Goal: Task Accomplishment & Management: Manage account settings

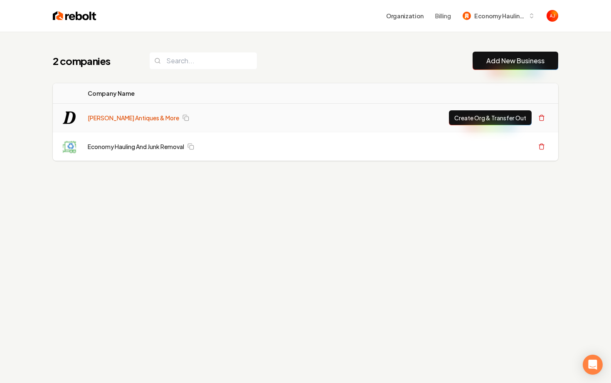
click at [117, 118] on link "[PERSON_NAME] Antiques & More" at bounding box center [134, 118] width 92 height 8
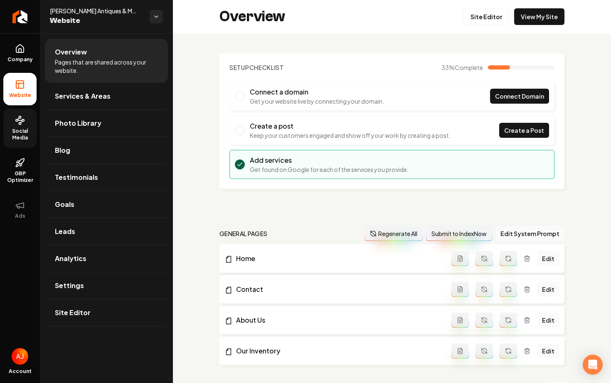
click at [23, 128] on span "Social Media" at bounding box center [19, 134] width 33 height 13
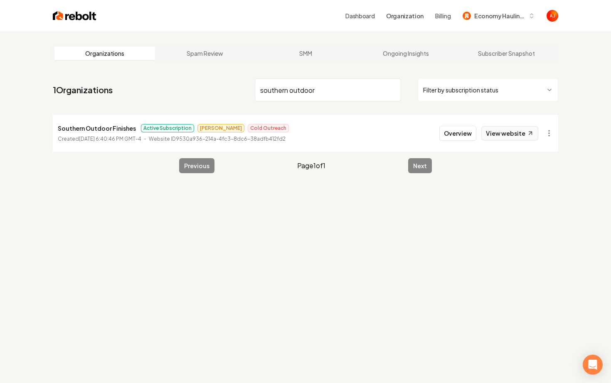
type input "southern outdoor"
click at [498, 139] on link "View website" at bounding box center [510, 133] width 57 height 14
drag, startPoint x: 325, startPoint y: 89, endPoint x: 230, endPoint y: 88, distance: 95.3
click at [230, 88] on nav "1 Organizations southern outdoor Filter by subscription status" at bounding box center [306, 93] width 506 height 37
click at [65, 15] on img at bounding box center [75, 16] width 44 height 12
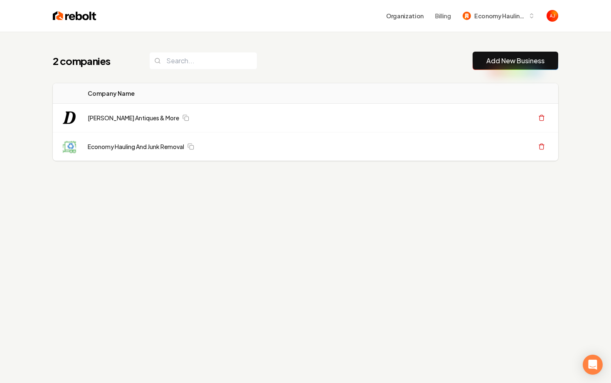
click at [489, 60] on link "Add New Business" at bounding box center [516, 61] width 58 height 10
click at [479, 10] on button "Economy Hauling and Junk Removal" at bounding box center [499, 15] width 82 height 15
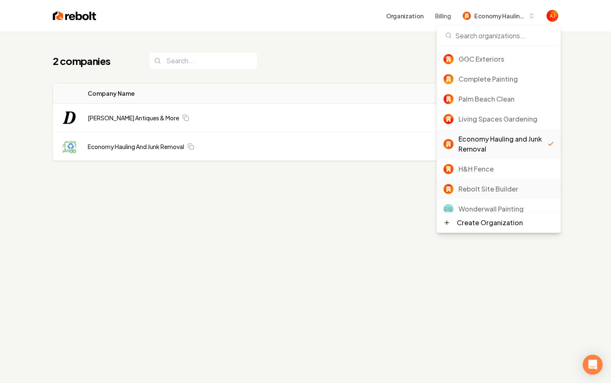
click at [472, 191] on div "Rebolt Site Builder" at bounding box center [507, 189] width 96 height 10
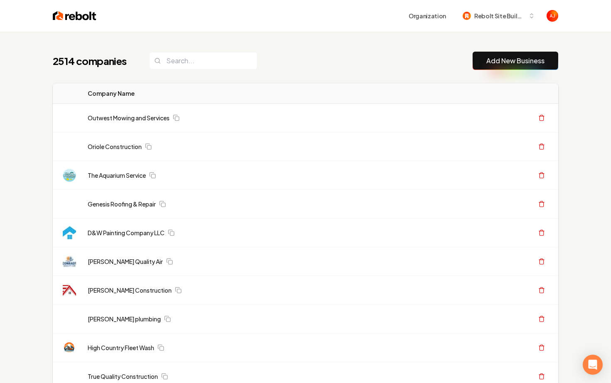
click at [494, 65] on link "Add New Business" at bounding box center [516, 61] width 58 height 10
click at [490, 66] on button "Add New Business" at bounding box center [516, 61] width 86 height 18
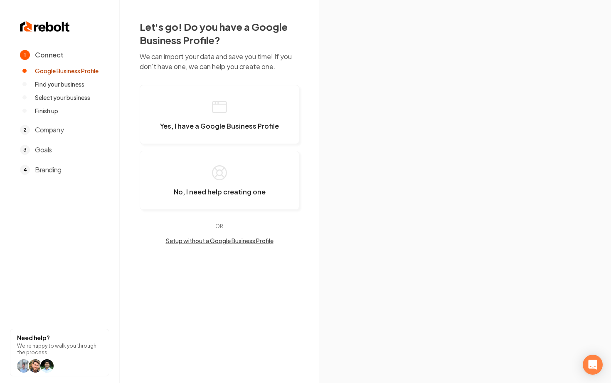
click at [215, 243] on button "Setup without a Google Business Profile" at bounding box center [220, 240] width 160 height 8
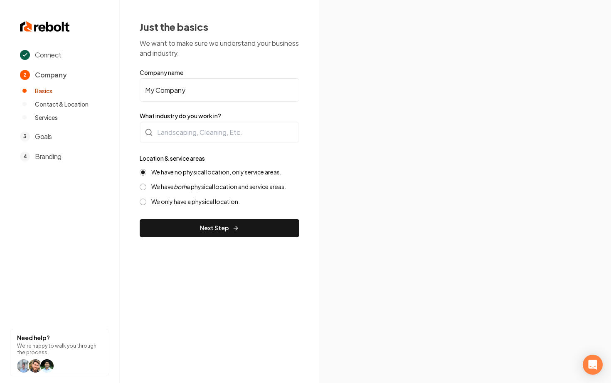
drag, startPoint x: 209, startPoint y: 94, endPoint x: 153, endPoint y: 96, distance: 56.2
click at [153, 96] on input "My Company" at bounding box center [220, 89] width 160 height 23
drag, startPoint x: 196, startPoint y: 92, endPoint x: 80, endPoint y: 79, distance: 116.3
click at [82, 79] on div "Connect 2 Company Basics Contact & Location Services 3 Goals 4 Branding Need he…" at bounding box center [305, 191] width 611 height 383
type input "Diaz Antiques"
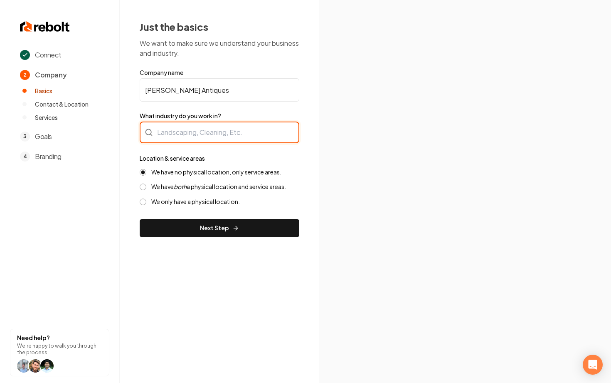
click at [160, 136] on div at bounding box center [220, 132] width 160 height 22
type input "Antique"
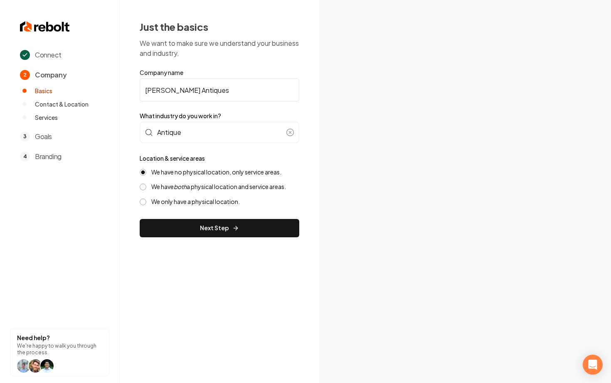
click at [181, 198] on label "We only have a physical location." at bounding box center [195, 202] width 89 height 8
click at [146, 198] on button "We only have a physical location." at bounding box center [143, 201] width 7 height 7
click at [208, 229] on button "Next Step" at bounding box center [220, 228] width 160 height 18
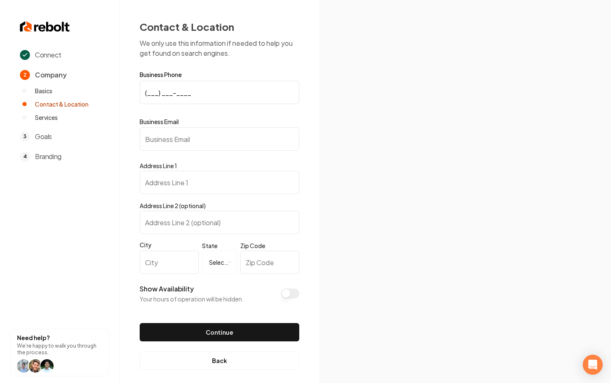
click at [191, 94] on input "(___) ___-____" at bounding box center [220, 92] width 160 height 23
click at [214, 361] on button "Back" at bounding box center [220, 360] width 160 height 18
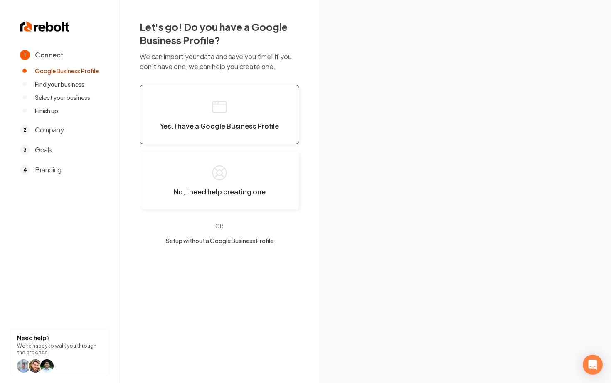
click at [206, 97] on button "Yes, I have a Google Business Profile" at bounding box center [220, 114] width 160 height 59
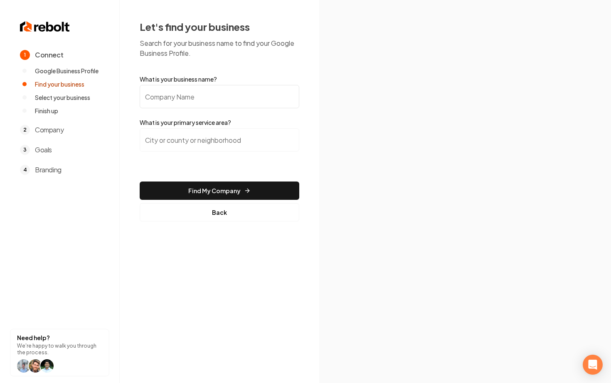
click at [206, 97] on input "What is your business name?" at bounding box center [220, 96] width 160 height 23
type input "Diaz Antiques"
click at [258, 136] on input "search" at bounding box center [220, 139] width 160 height 23
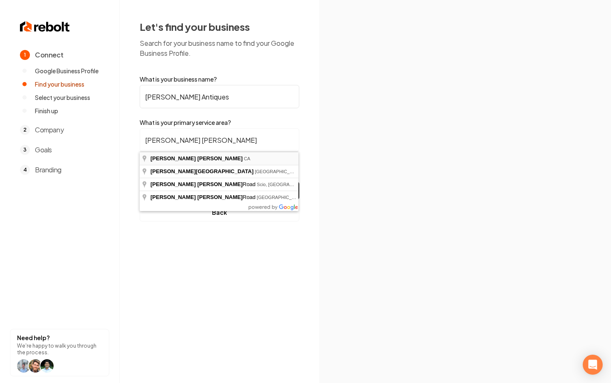
type input "Morgan Hill, CA"
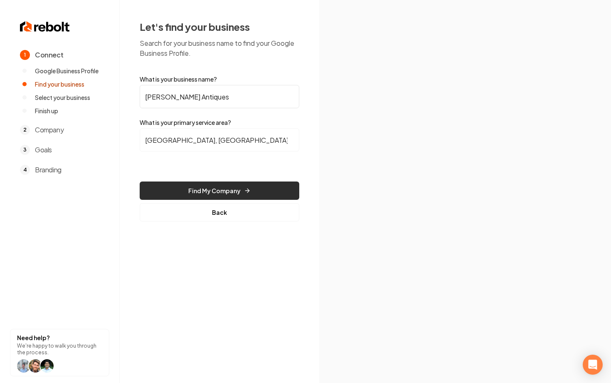
click at [217, 192] on button "Find My Company" at bounding box center [220, 190] width 160 height 18
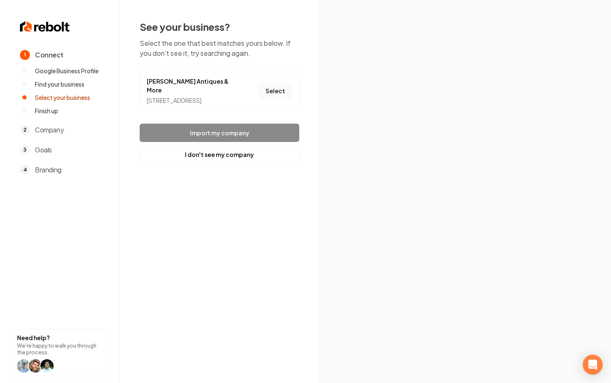
click at [272, 90] on button "Select" at bounding box center [276, 91] width 34 height 15
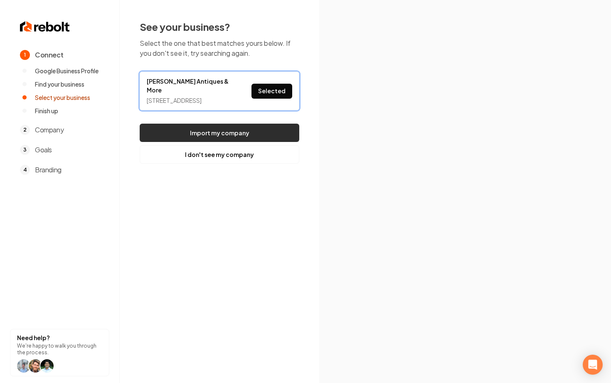
click at [212, 135] on button "Import my company" at bounding box center [220, 133] width 160 height 18
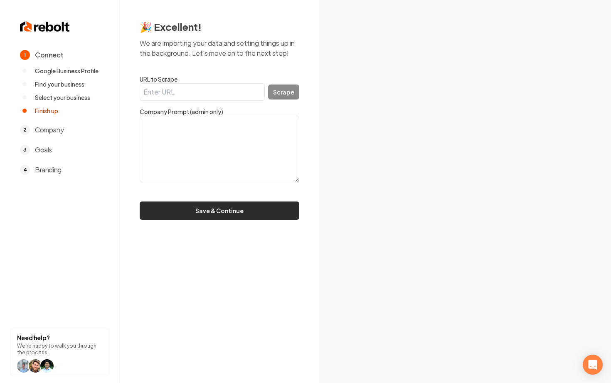
click at [202, 214] on button "Save & Continue" at bounding box center [220, 210] width 160 height 18
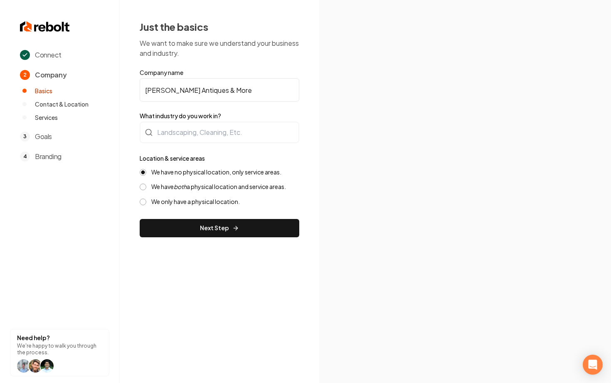
click at [153, 199] on label "We only have a physical location." at bounding box center [195, 202] width 89 height 8
click at [146, 199] on button "We only have a physical location." at bounding box center [143, 201] width 7 height 7
click at [181, 223] on button "Next Step" at bounding box center [220, 228] width 160 height 18
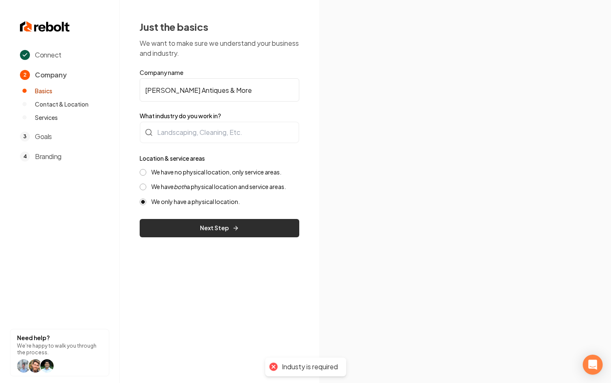
click at [191, 231] on button "Next Step" at bounding box center [220, 228] width 160 height 18
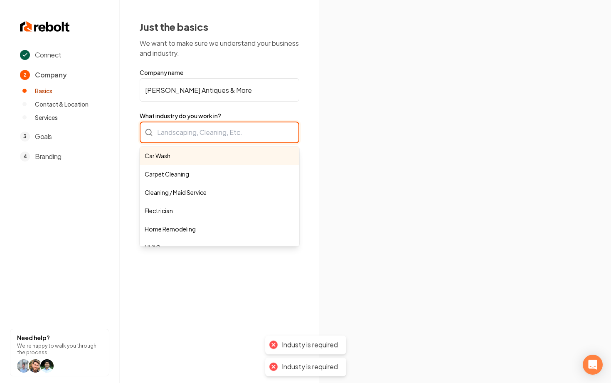
click at [178, 140] on div "Car Wash Carpet Cleaning Cleaning / Maid Service Electrician Home Remodeling HV…" at bounding box center [220, 132] width 160 height 22
click at [180, 134] on input "What industry do you work in?" at bounding box center [220, 132] width 160 height 22
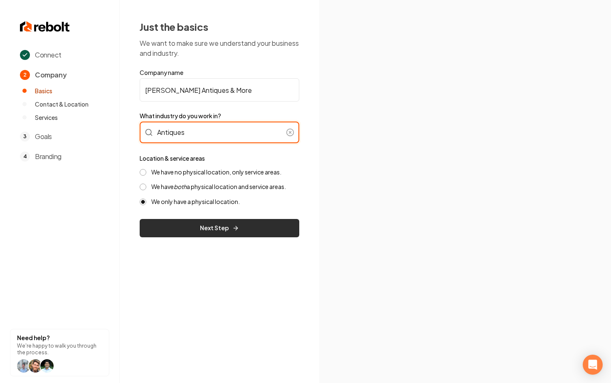
type input "Antiques"
click at [219, 232] on button "Next Step" at bounding box center [220, 228] width 160 height 18
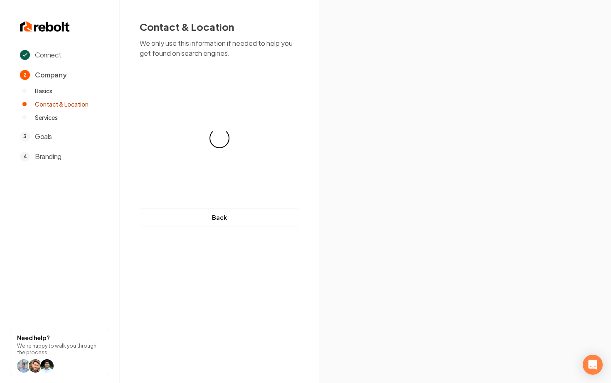
select select "**"
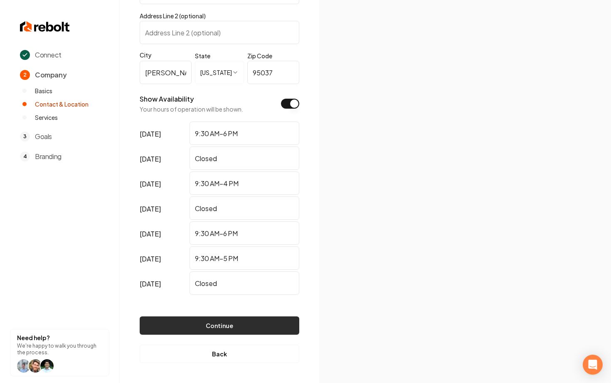
click at [216, 327] on button "Continue" at bounding box center [220, 325] width 160 height 18
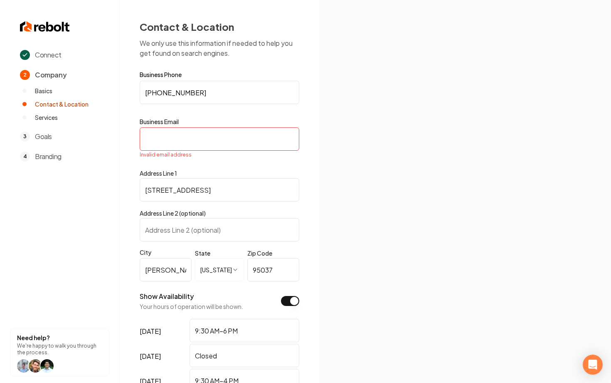
paste input "river.diaz1@gmail.com"
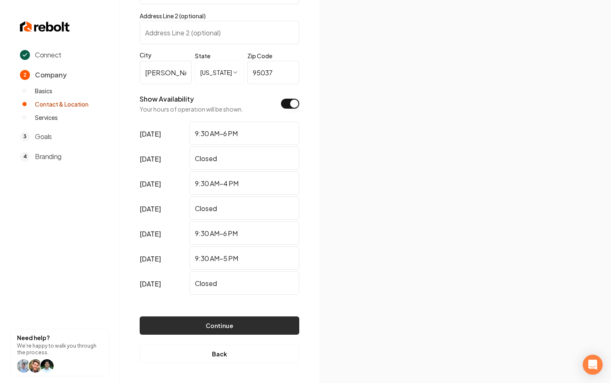
click at [250, 318] on button "Continue" at bounding box center [220, 325] width 160 height 18
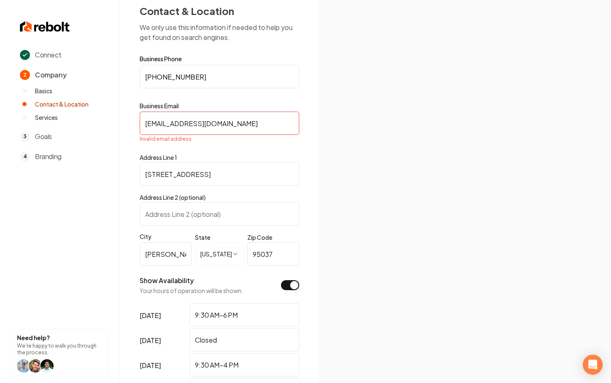
scroll to position [19, 0]
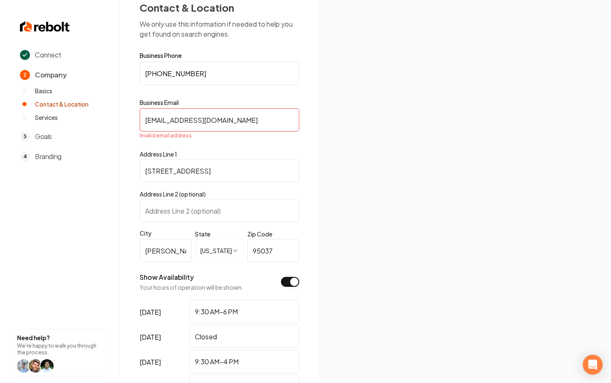
click at [145, 120] on input "river.diaz1@gmail.com" at bounding box center [220, 119] width 160 height 23
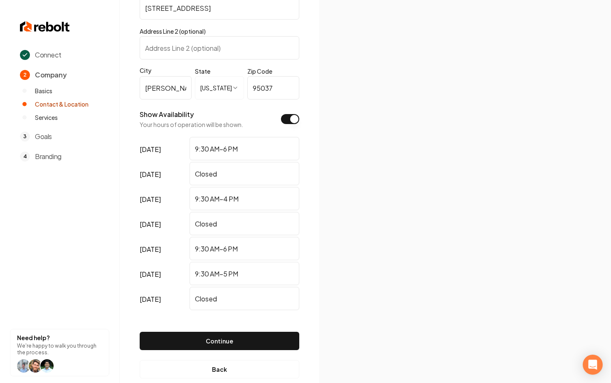
scroll to position [190, 0]
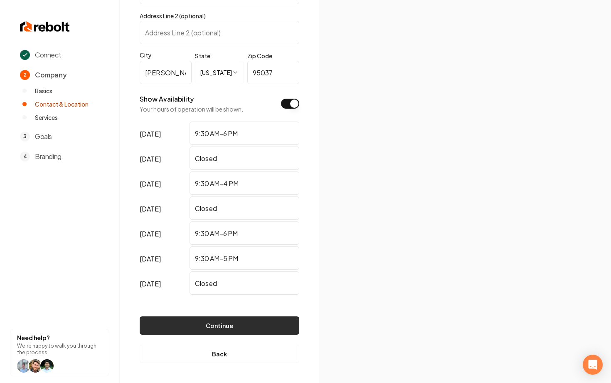
type input "river.diaz1@gmail.com"
click at [223, 323] on button "Continue" at bounding box center [220, 325] width 160 height 18
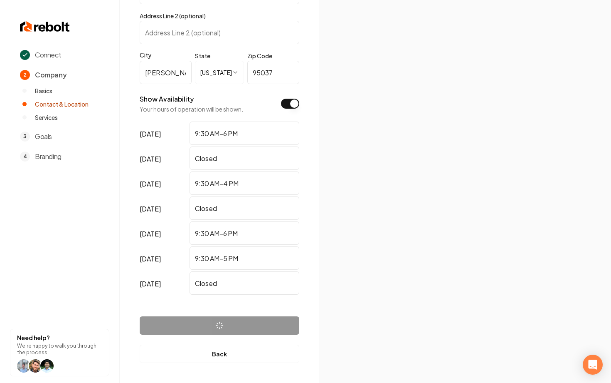
scroll to position [0, 0]
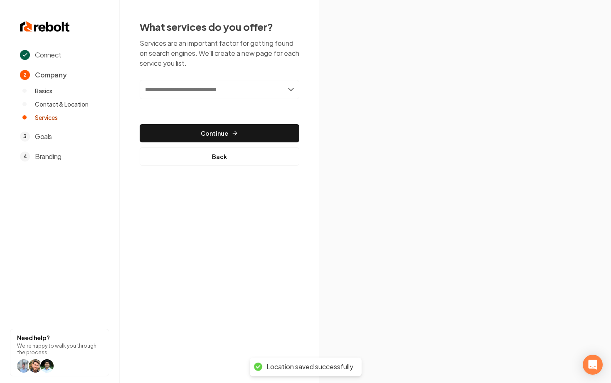
click at [233, 87] on input "text" at bounding box center [220, 89] width 160 height 19
click at [293, 87] on input "text" at bounding box center [220, 89] width 160 height 19
click at [288, 92] on input "text" at bounding box center [220, 89] width 160 height 19
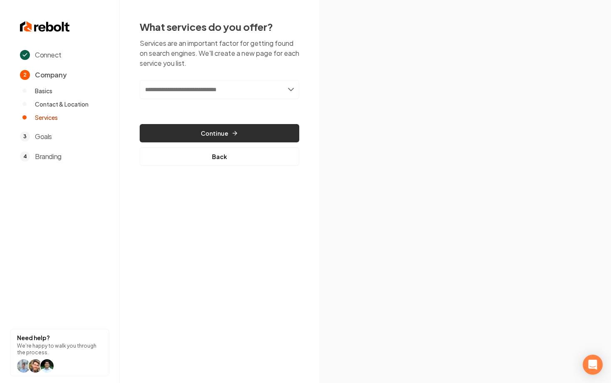
click at [219, 134] on button "Continue" at bounding box center [220, 133] width 160 height 18
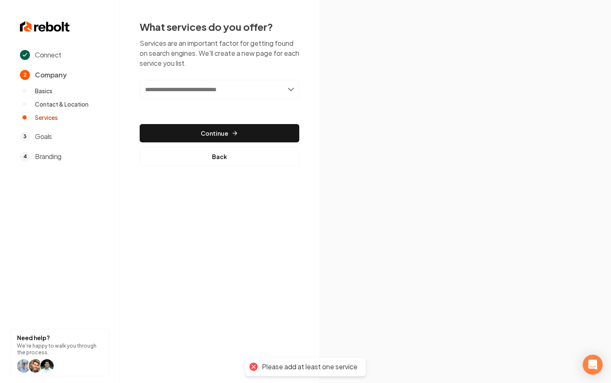
click at [186, 85] on input "text" at bounding box center [220, 89] width 160 height 19
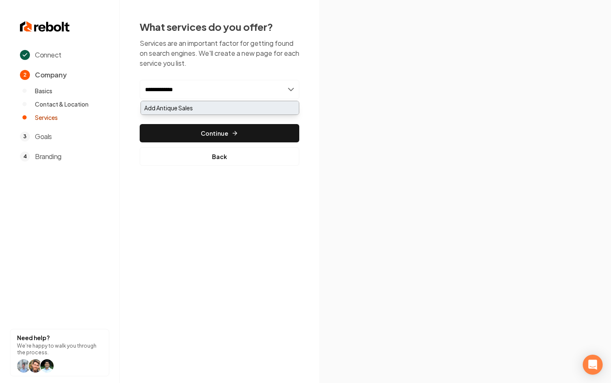
type input "**********"
click at [200, 107] on div "Add Antique Sales" at bounding box center [220, 107] width 158 height 13
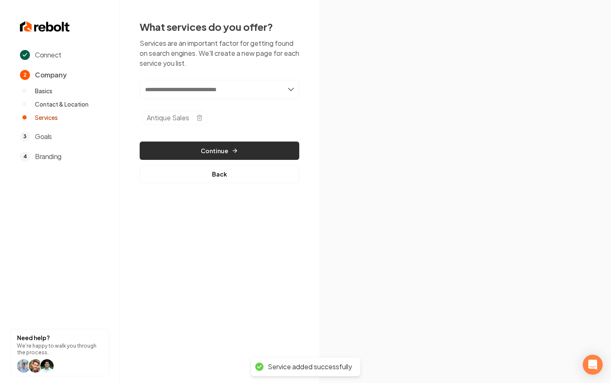
click at [225, 152] on button "Continue" at bounding box center [220, 150] width 160 height 18
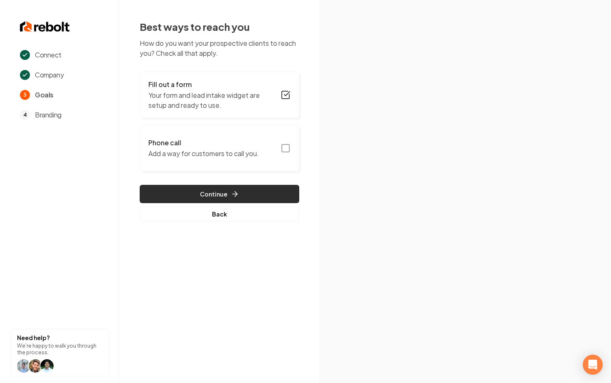
click at [224, 194] on button "Continue" at bounding box center [220, 194] width 160 height 18
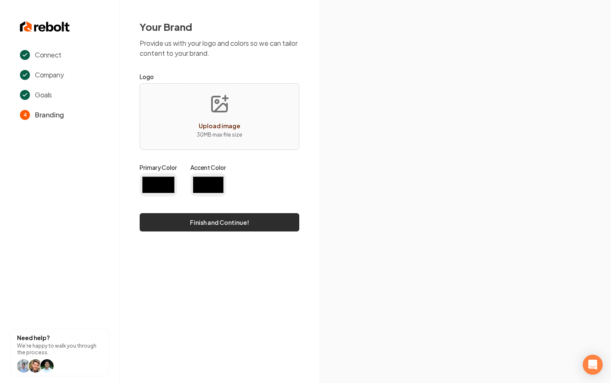
type input "#194d33"
click at [230, 227] on button "Finish and Continue!" at bounding box center [220, 222] width 160 height 18
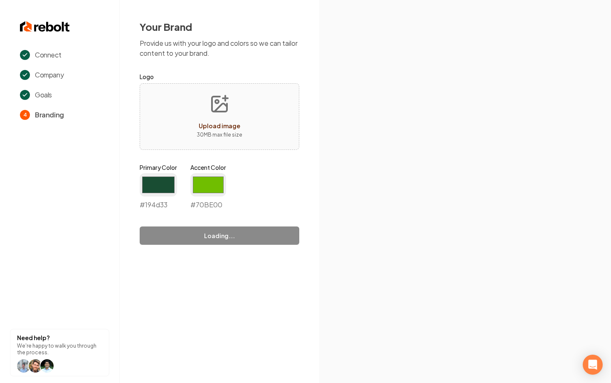
type input "#70be00"
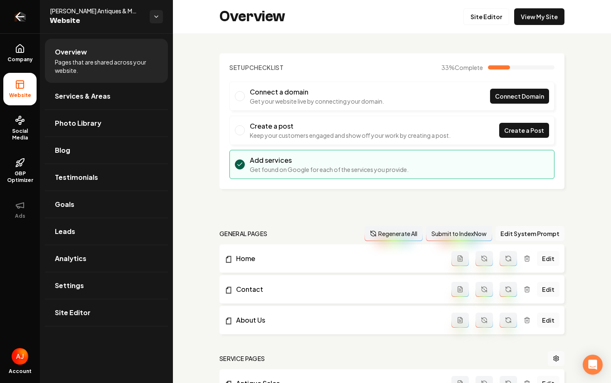
click at [23, 20] on icon "Return to dashboard" at bounding box center [19, 16] width 13 height 13
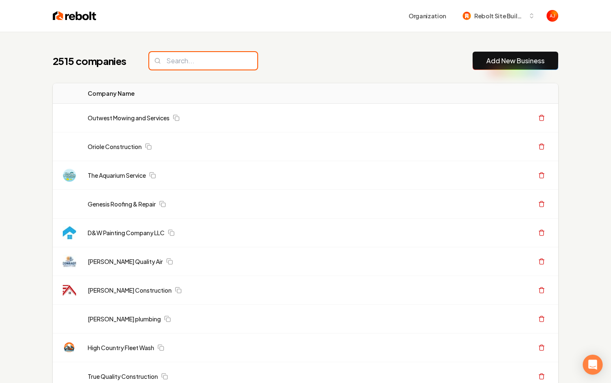
click at [180, 62] on input "search" at bounding box center [203, 60] width 108 height 17
click at [180, 63] on input "search" at bounding box center [203, 60] width 108 height 17
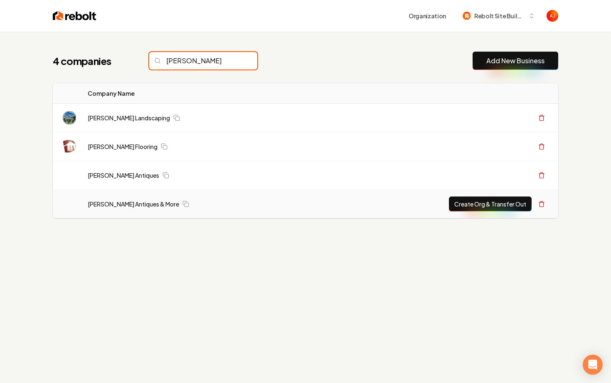
type input "diaz"
click at [457, 203] on button "Create Org & Transfer Out" at bounding box center [490, 203] width 83 height 15
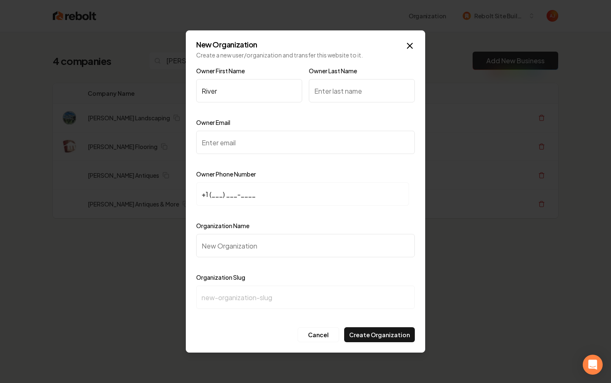
type input "River"
click at [341, 91] on input "Owner Last Name" at bounding box center [362, 90] width 106 height 23
type input "Diaz"
click at [306, 134] on input "Owner Email" at bounding box center [305, 142] width 219 height 23
paste input "river.diaz1@gmail.com"
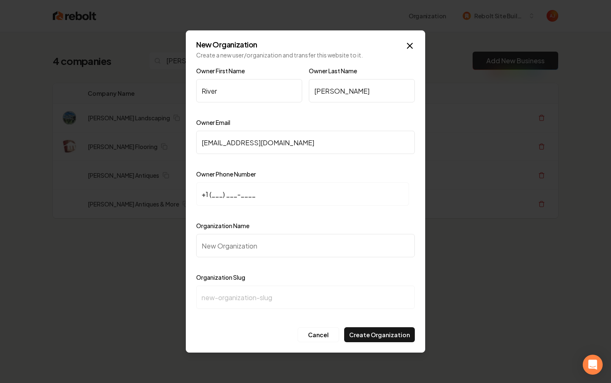
type input "river.diaz1@gmail.com"
click at [275, 193] on input "+1 (___) ___-____" at bounding box center [302, 193] width 213 height 23
click at [417, 47] on div "New Organization Create a new user/organization and transfer this website to it…" at bounding box center [306, 191] width 240 height 322
click at [411, 47] on icon "button" at bounding box center [410, 46] width 10 height 10
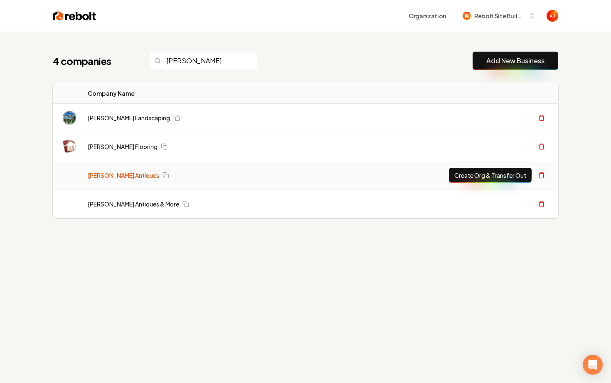
click at [109, 171] on link "Diaz Antiques" at bounding box center [124, 175] width 72 height 8
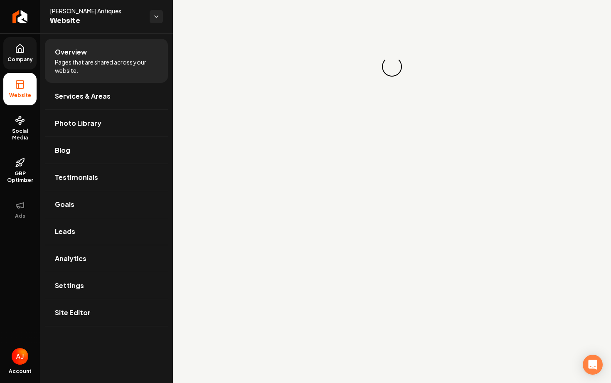
click at [14, 52] on link "Company" at bounding box center [19, 53] width 33 height 32
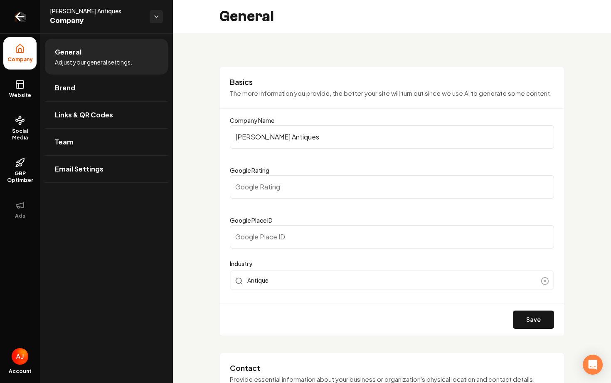
click at [20, 20] on icon "Return to dashboard" at bounding box center [18, 17] width 4 height 8
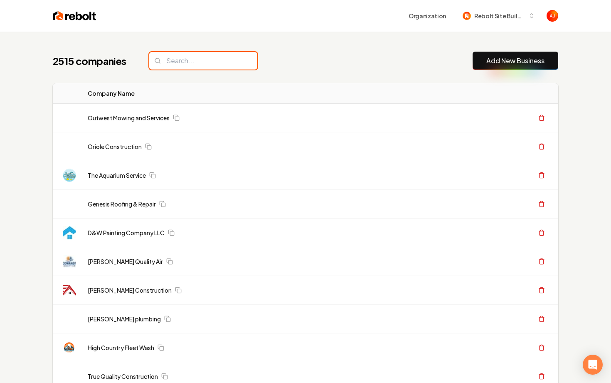
click at [186, 62] on input "search" at bounding box center [203, 60] width 108 height 17
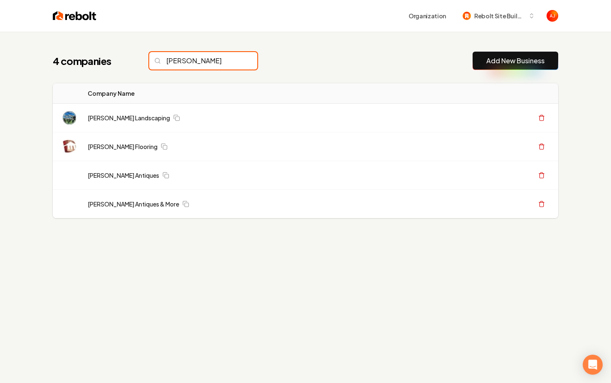
type input "diaz"
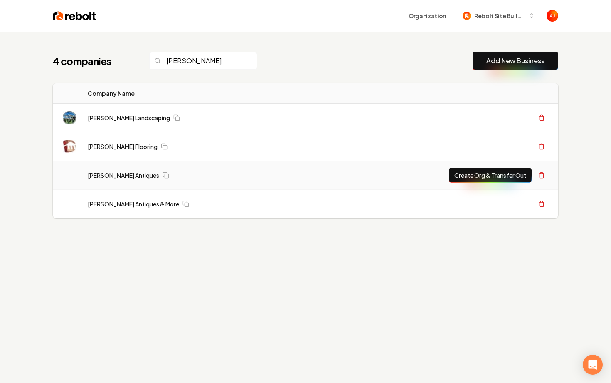
click at [461, 175] on button "Create Org & Transfer Out" at bounding box center [490, 175] width 83 height 15
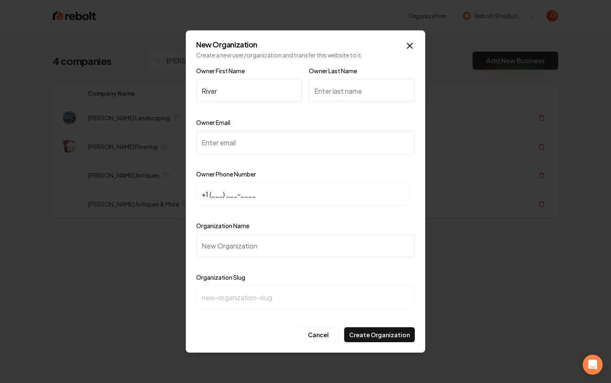
type input "River"
click at [330, 92] on input "Owner Last Name" at bounding box center [362, 90] width 106 height 23
type input "Diaz"
click at [327, 137] on input "Owner Email" at bounding box center [305, 142] width 219 height 23
paste input "river.diaz1@gmail.com"
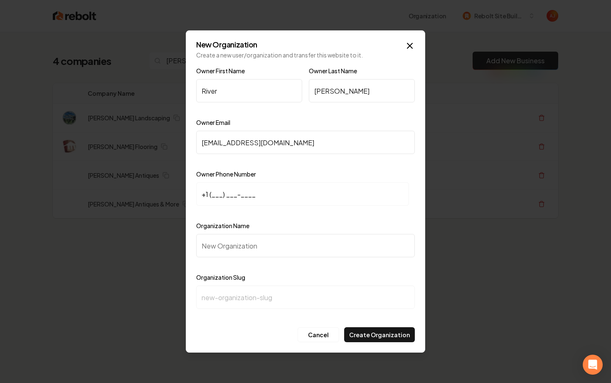
type input "river.diaz1@gmail.com"
click at [307, 198] on input "+1 (___) ___-____" at bounding box center [302, 193] width 213 height 23
paste input "408) 843-0737"
type input "+1 (408) 843-0737"
click at [273, 238] on input "Organization Name" at bounding box center [305, 245] width 219 height 23
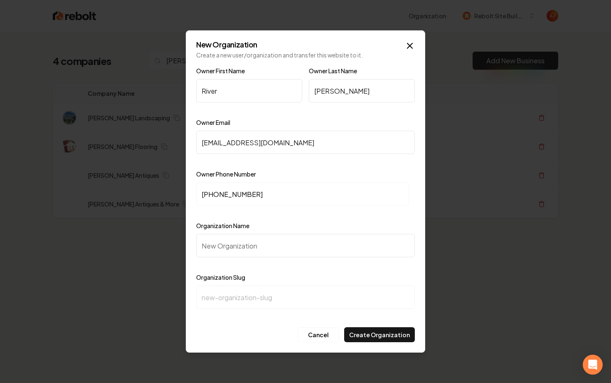
type input "A"
type input "a"
type input "An"
type input "an"
type input "Ant"
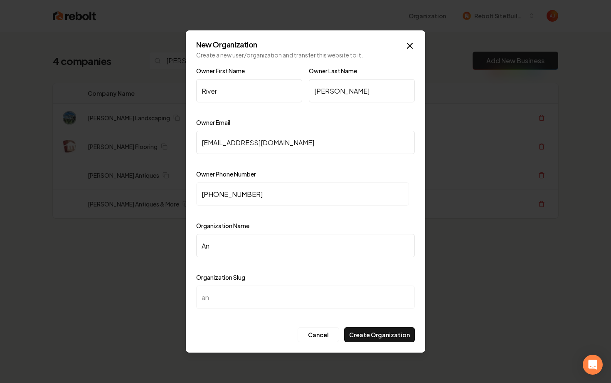
type input "ant"
type input "Anti"
type input "anti"
type input "Antiq"
type input "antiq"
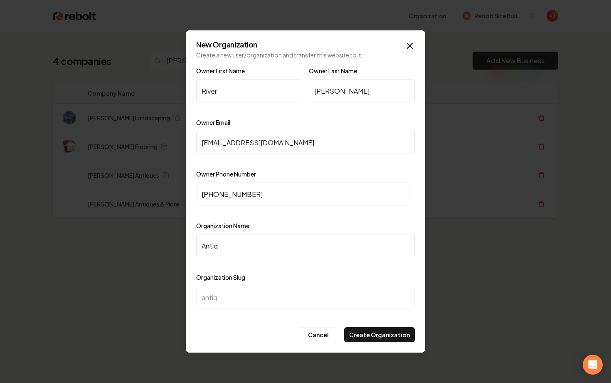
type input "Antiqu"
type input "antiqu"
type input "Antique"
type input "antique"
type input "Antiques"
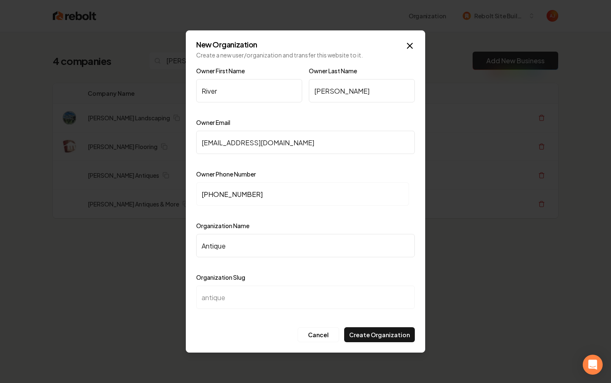
type input "antiques"
type input "Antique"
type input "antique"
type input "Antiqu"
type input "antiqu"
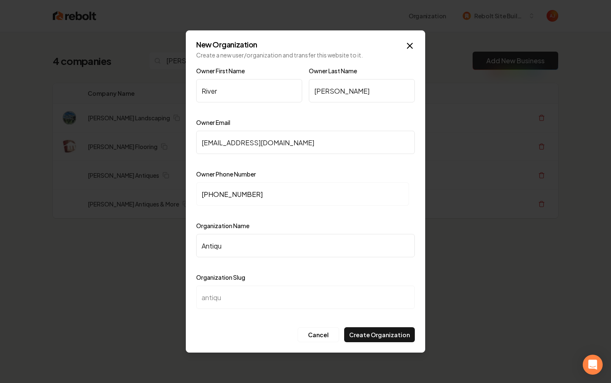
type input "Antiq"
type input "antiq"
type input "Anti"
type input "anti"
type input "Ant"
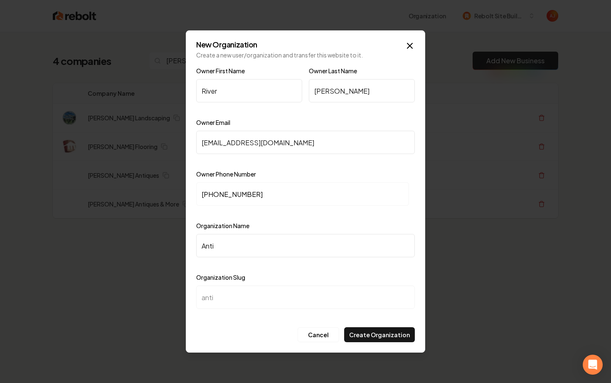
type input "ant"
type input "An"
type input "an"
type input "A"
type input "a"
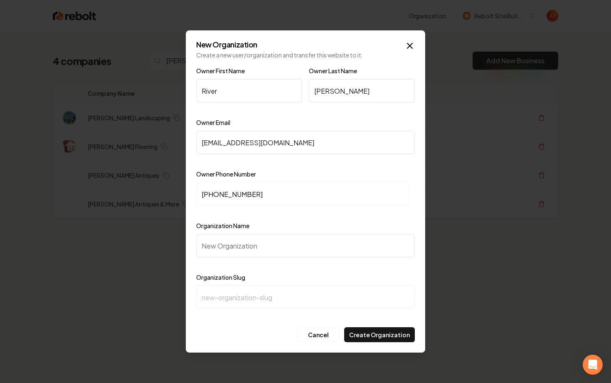
type input "D"
type input "d"
type input "Di"
type input "di"
type input "Dia"
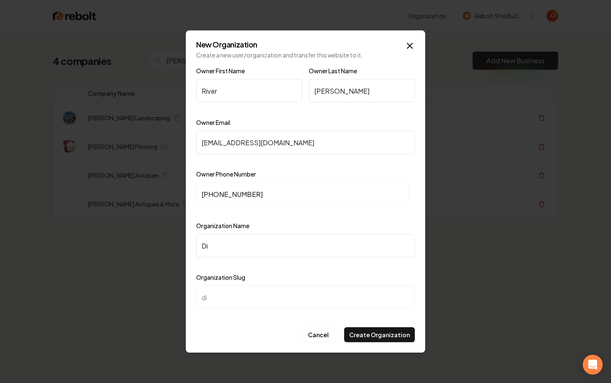
type input "dia"
type input "Diaz"
type input "diaz"
type input "Diaz A"
type input "diaz-a"
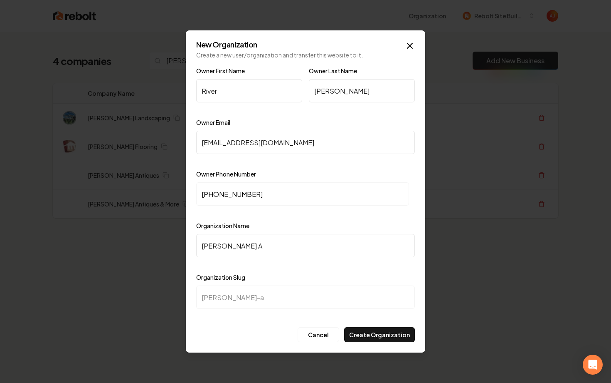
type input "Diaz An"
type input "diaz-an"
type input "Diaz Ant"
type input "diaz-ant"
type input "Diaz Antq"
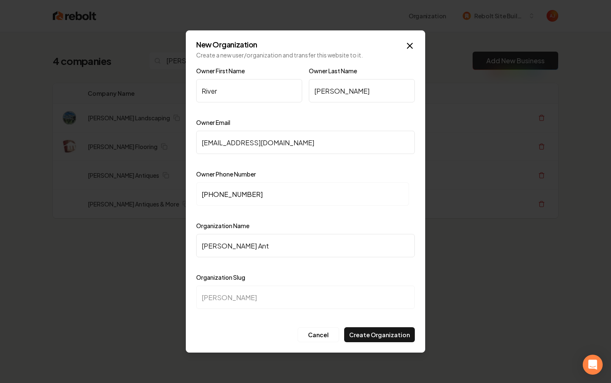
type input "diaz-antq"
type input "Diaz Ant"
type input "diaz-ant"
type input "Diaz Anti"
type input "diaz-anti"
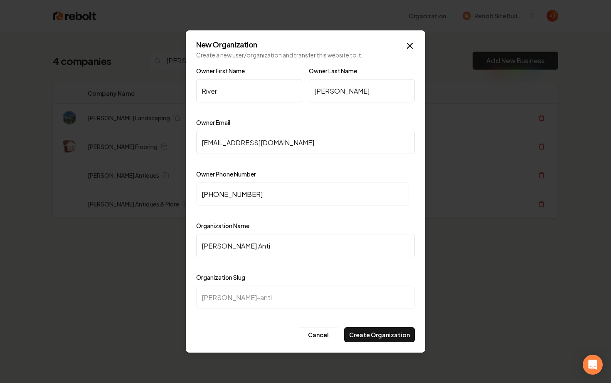
type input "Diaz Antiq"
type input "diaz-antiq"
type input "Diaz Antiqu"
type input "diaz-antiqu"
type input "Diaz Antique"
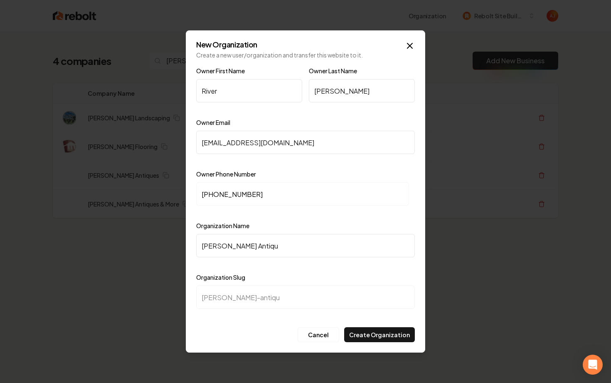
type input "diaz-antique"
type input "Diaz Antiques"
type input "diaz-antiques"
type input "Diaz Antiques"
click at [376, 332] on button "Create Organization" at bounding box center [379, 334] width 71 height 15
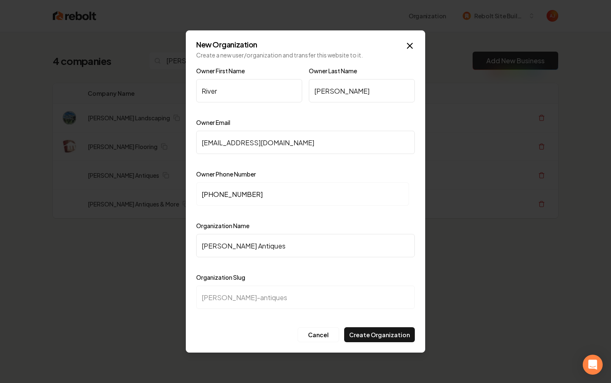
drag, startPoint x: 287, startPoint y: 146, endPoint x: 177, endPoint y: 144, distance: 109.4
click at [177, 144] on body "Organization Rebolt Site Builder 4 companies diaz Add New Business Logo Company…" at bounding box center [305, 191] width 611 height 383
click at [231, 144] on input "river.diaz1@gmail.com" at bounding box center [305, 142] width 219 height 23
click at [392, 337] on button "Create Organization" at bounding box center [379, 334] width 71 height 15
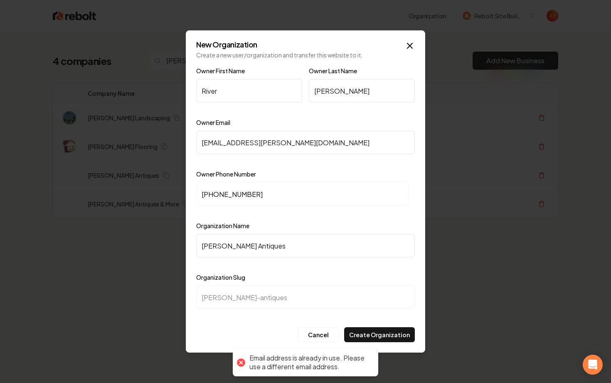
click at [225, 141] on input "river.diaz@gmail.com" at bounding box center [305, 142] width 219 height 23
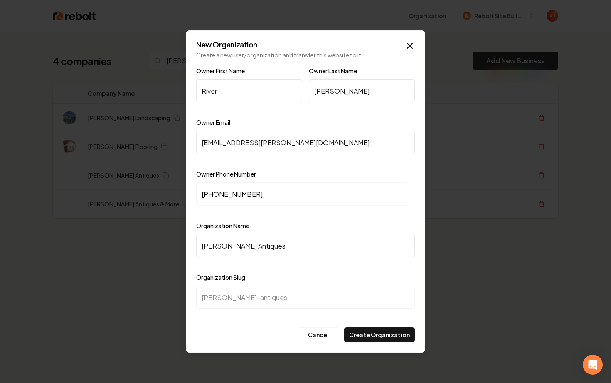
click at [230, 143] on input "river.diaz@gmail.com" at bounding box center [305, 142] width 219 height 23
click at [382, 343] on div "New Organization Create a new user/organization and transfer this website to it…" at bounding box center [306, 191] width 240 height 322
click at [381, 334] on button "Create Organization" at bounding box center [379, 334] width 71 height 15
click at [216, 143] on input "river@gmail.com" at bounding box center [305, 142] width 219 height 23
type input "river123@gmail.com"
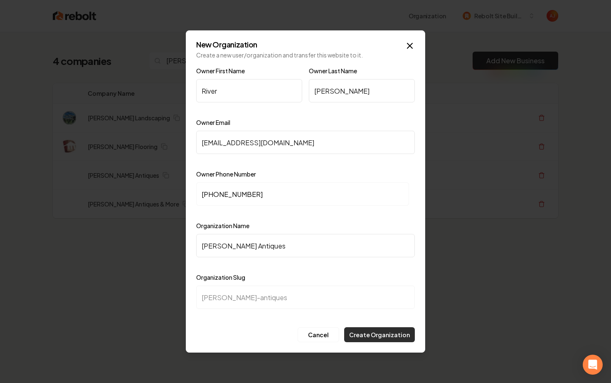
click at [366, 329] on button "Create Organization" at bounding box center [379, 334] width 71 height 15
click at [320, 332] on button "Cancel" at bounding box center [319, 334] width 42 height 15
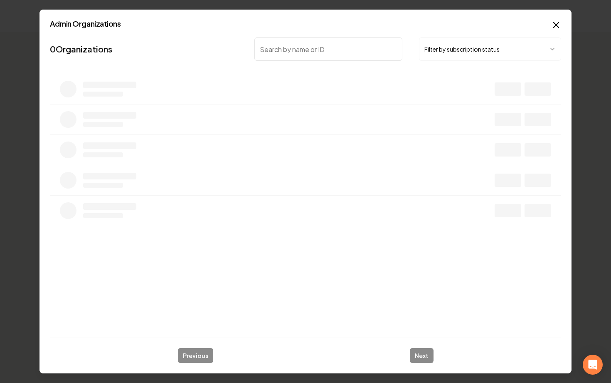
click at [286, 52] on input "search" at bounding box center [329, 48] width 148 height 23
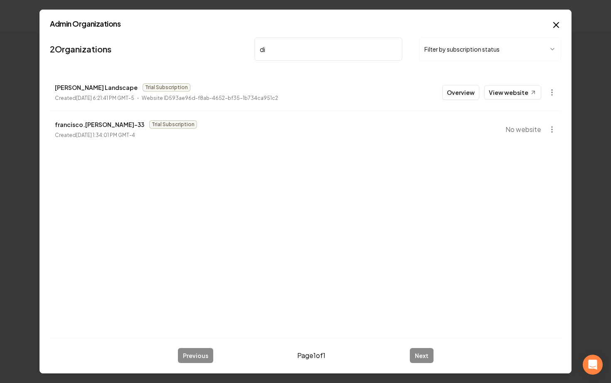
type input "d"
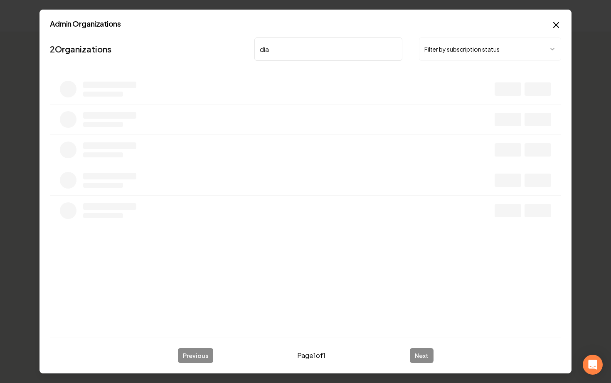
type input "diaz"
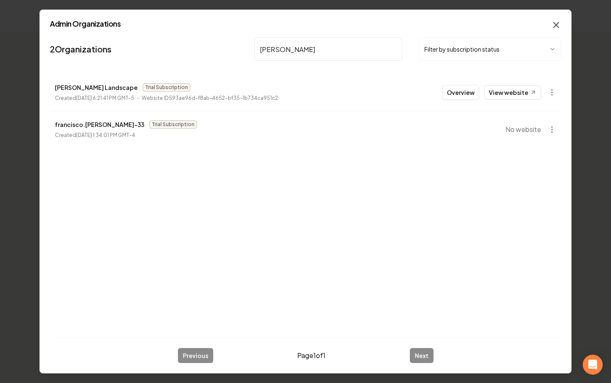
click at [553, 26] on icon "button" at bounding box center [557, 25] width 10 height 10
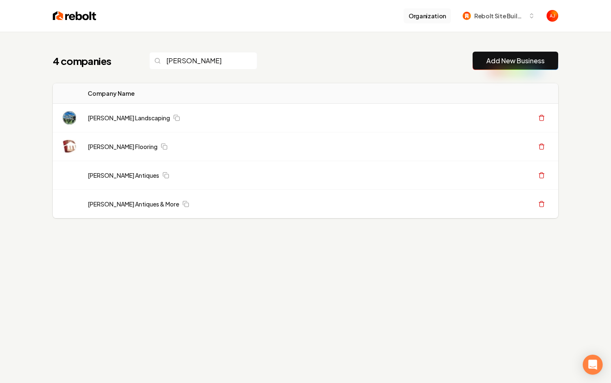
click at [423, 15] on button "Organization" at bounding box center [427, 15] width 47 height 15
click at [506, 14] on span "Rebolt Site Builder" at bounding box center [500, 16] width 51 height 9
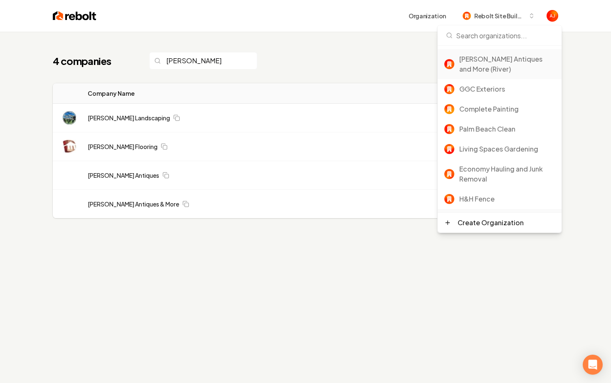
click at [484, 56] on div "Diaz Antiques and More (River)" at bounding box center [508, 64] width 96 height 20
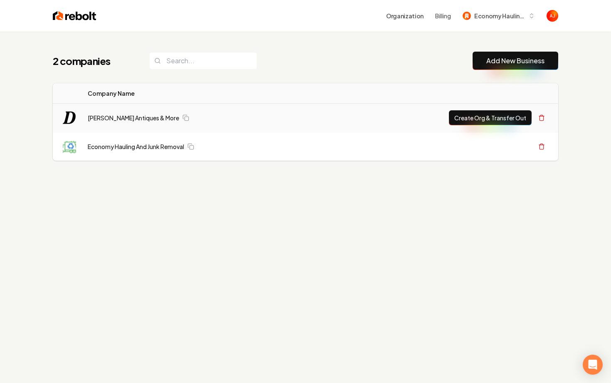
click at [462, 119] on button "Create Org & Transfer Out" at bounding box center [490, 117] width 83 height 15
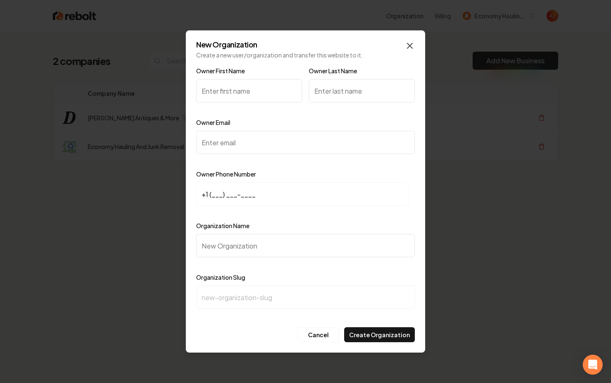
click at [407, 49] on icon "button" at bounding box center [410, 46] width 10 height 10
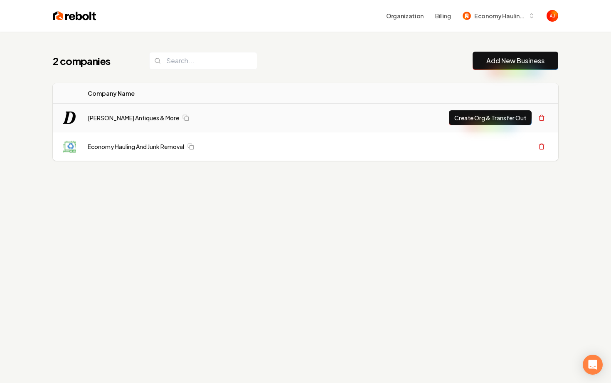
click at [502, 117] on button "Create Org & Transfer Out" at bounding box center [490, 117] width 83 height 15
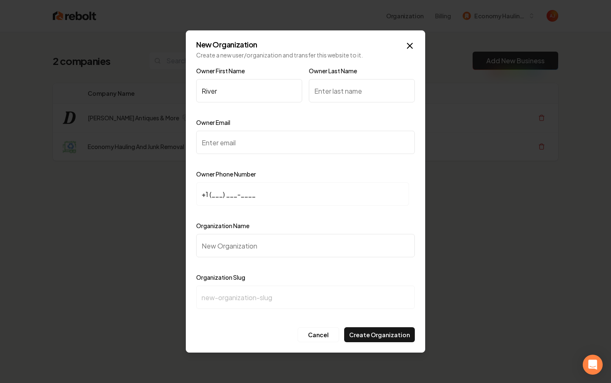
type input "River"
click at [326, 95] on input "Owner Last Name" at bounding box center [362, 90] width 106 height 23
type input "Diaz"
click at [218, 141] on input "Owner Email" at bounding box center [305, 142] width 219 height 23
paste input "(408) 843-0737"
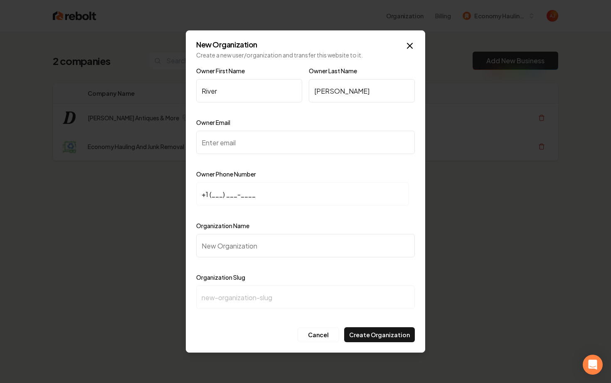
type input "(408) 843-0737"
click at [267, 153] on input "(408) 843-0737" at bounding box center [305, 142] width 219 height 23
drag, startPoint x: 267, startPoint y: 151, endPoint x: 139, endPoint y: 158, distance: 128.3
click at [139, 158] on body "Organization Billing Economy Hauling and Junk Removal 2 companies Add New Busin…" at bounding box center [305, 191] width 611 height 383
click at [245, 193] on input "+1 (___) ___-____" at bounding box center [302, 193] width 213 height 23
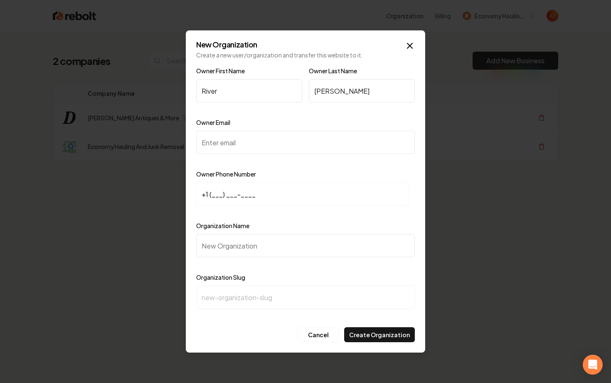
paste input "408) 843-0737"
type input "[PHONE_NUMBER]"
click at [281, 141] on input "Owner Email" at bounding box center [305, 142] width 219 height 23
type input "[EMAIL_ADDRESS][DOMAIN_NAME]"
click at [295, 239] on input "Organization Name" at bounding box center [305, 245] width 219 height 23
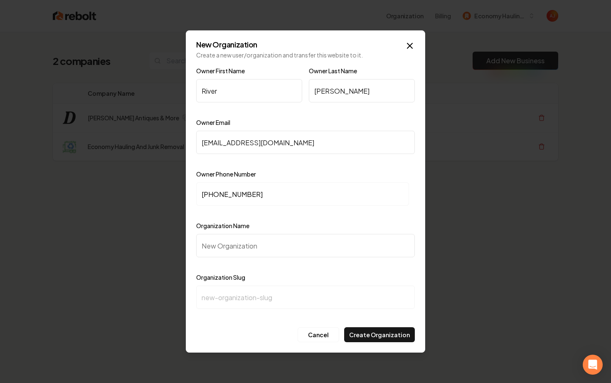
type input "D"
type input "d"
type input "Di"
type input "di"
type input "Dia"
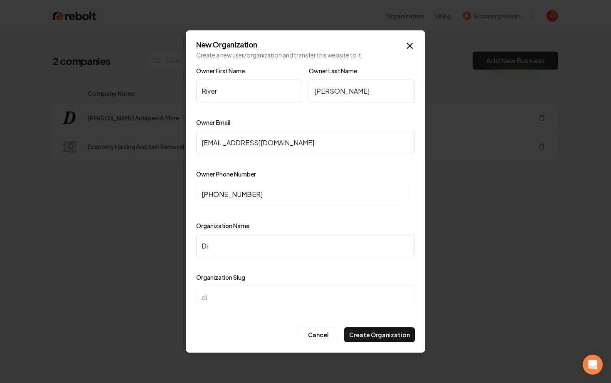
type input "dia"
type input "[PERSON_NAME]"
type input "[PERSON_NAME] A"
type input "[PERSON_NAME]-a"
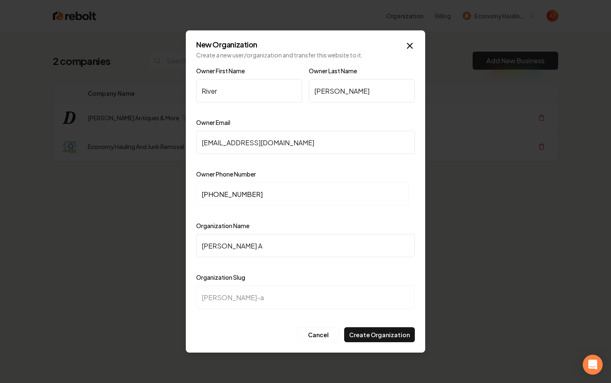
type input "[PERSON_NAME] An"
type input "[PERSON_NAME]-an"
type input "[PERSON_NAME] Ant"
type input "[PERSON_NAME]"
type input "[PERSON_NAME] Anti"
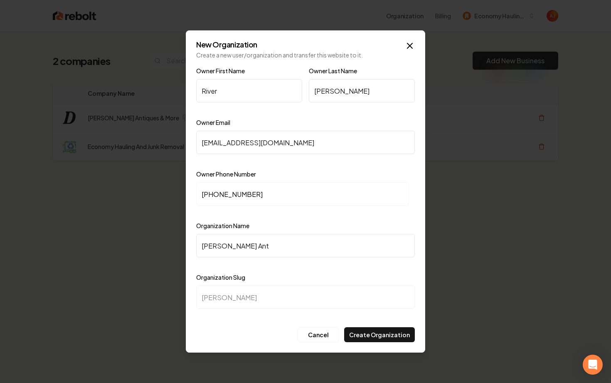
type input "[PERSON_NAME]-anti"
type input "[PERSON_NAME] Antiq"
type input "[PERSON_NAME]-antiq"
type input "[PERSON_NAME] Antiqu"
type input "[PERSON_NAME]-antiqu"
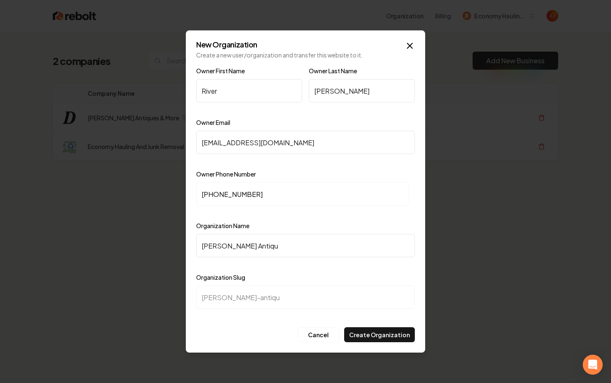
type input "[PERSON_NAME] Antique"
type input "[PERSON_NAME]-antique"
type input "[PERSON_NAME] Antiques"
type input "[PERSON_NAME]-antiques"
type input "Diaz Antiques a"
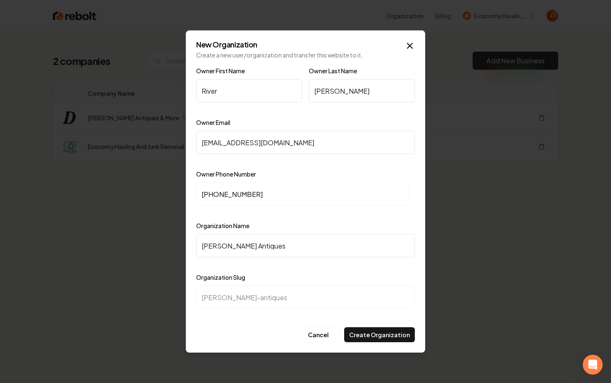
type input "diaz-antiques-a"
type input "Diaz Antiques an"
type input "diaz-antiques-an"
type input "Diaz Antiques and"
type input "diaz-antiques-and"
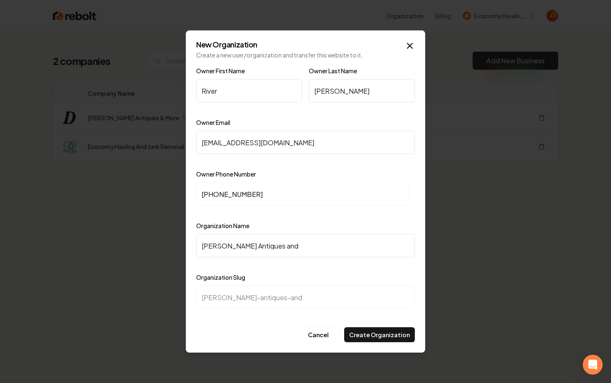
type input "Diaz Antiques and M"
type input "diaz-antiques-and-m"
type input "Diaz Antiques and Mo"
type input "diaz-antiques-and-mo"
type input "Diaz Antiques and Mor"
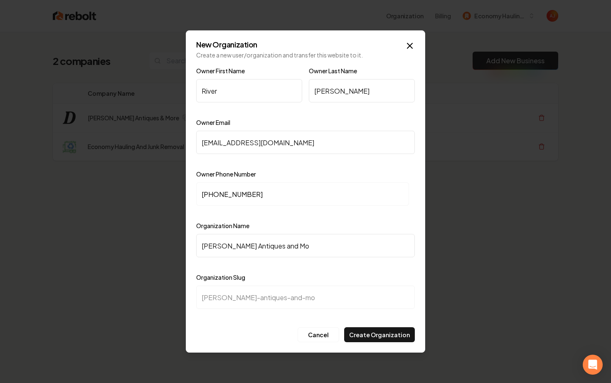
type input "diaz-antiques-and-mor"
type input "Diaz Antiques and More"
type input "diaz-antiques-and-more"
type input "Diaz Antiques and More"
click at [382, 336] on button "Create Organization" at bounding box center [379, 334] width 71 height 15
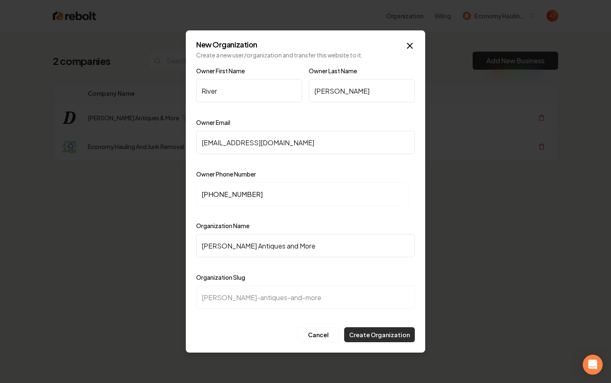
click at [370, 338] on button "Create Organization" at bounding box center [379, 334] width 71 height 15
click at [364, 334] on button "Create Organization" at bounding box center [379, 334] width 71 height 15
click at [356, 334] on button "Create Organization" at bounding box center [379, 334] width 71 height 15
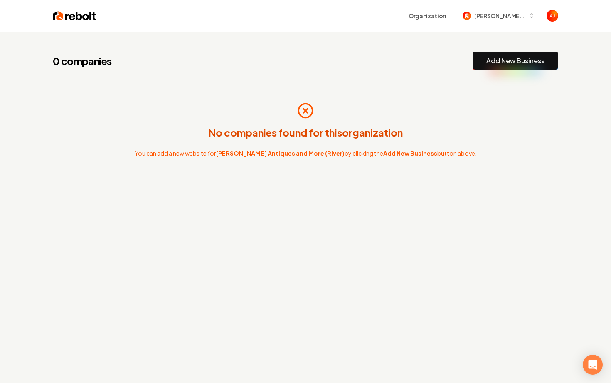
click at [483, 65] on button "Add New Business" at bounding box center [516, 61] width 86 height 18
click at [505, 64] on link "Add New Business" at bounding box center [516, 61] width 58 height 10
click at [485, 12] on span "Diaz Antiques and More (River)" at bounding box center [500, 16] width 51 height 9
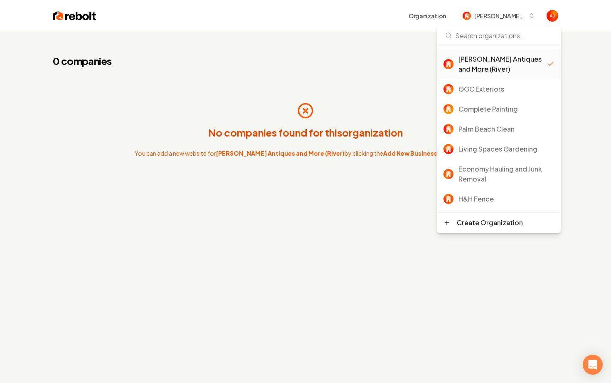
click at [371, 72] on div "0 companies Add New Business No companies found for this organization You can a…" at bounding box center [306, 131] width 532 height 198
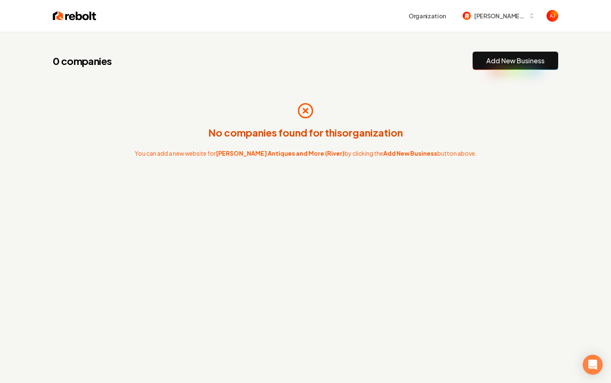
click at [513, 53] on button "Add New Business" at bounding box center [516, 61] width 86 height 18
click at [489, 22] on button "Diaz Antiques and More (River)" at bounding box center [499, 15] width 82 height 15
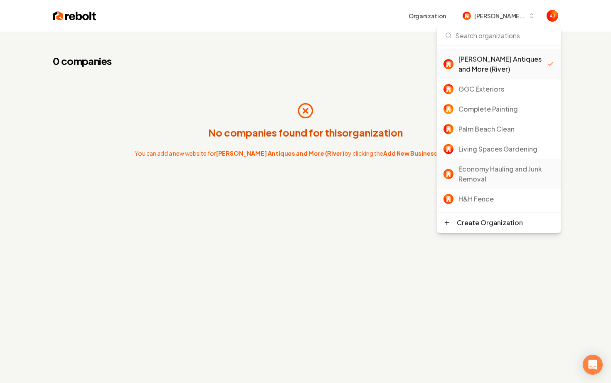
click at [480, 169] on div "Economy Hauling and Junk Removal" at bounding box center [507, 174] width 96 height 20
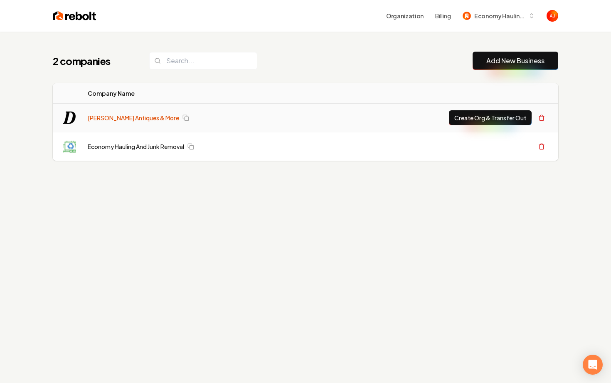
click at [117, 117] on link "[PERSON_NAME] Antiques & More" at bounding box center [134, 118] width 92 height 8
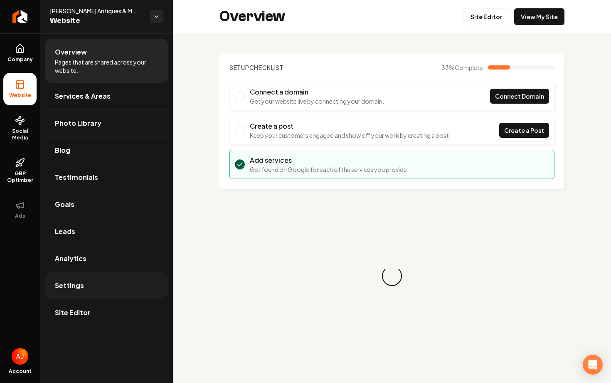
click at [95, 286] on link "Settings" at bounding box center [106, 285] width 123 height 27
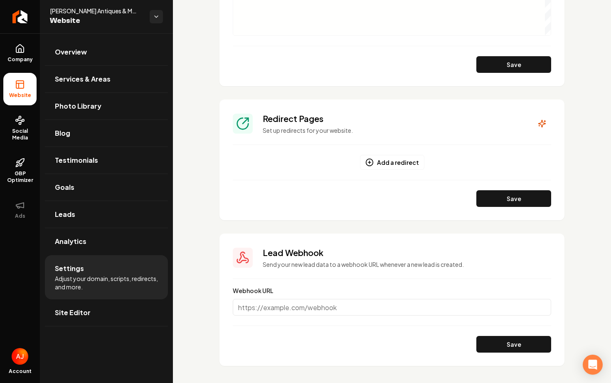
scroll to position [735, 0]
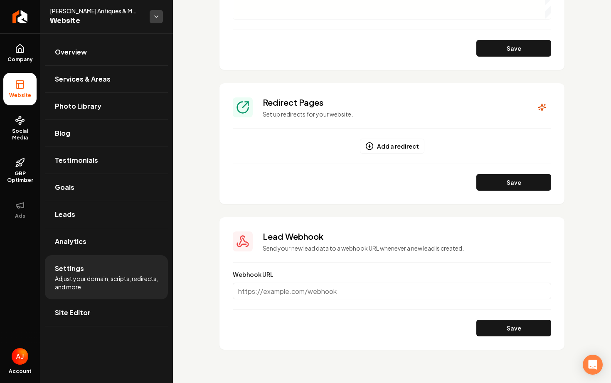
click at [161, 16] on html "Company Website Social Media GBP Optimizer Ads Account Diaz Antiques & More Web…" at bounding box center [305, 191] width 611 height 383
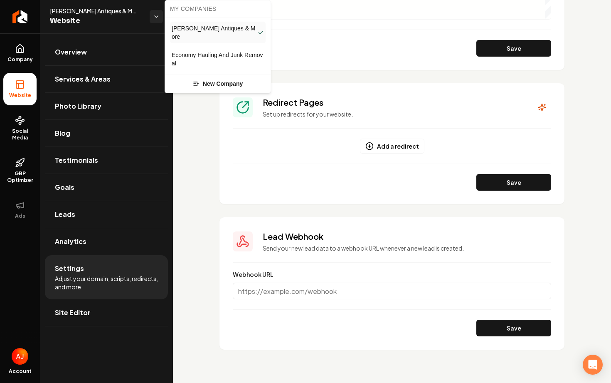
click at [83, 26] on html "Company Website Social Media GBP Optimizer Ads Account Diaz Antiques & More Web…" at bounding box center [305, 191] width 611 height 383
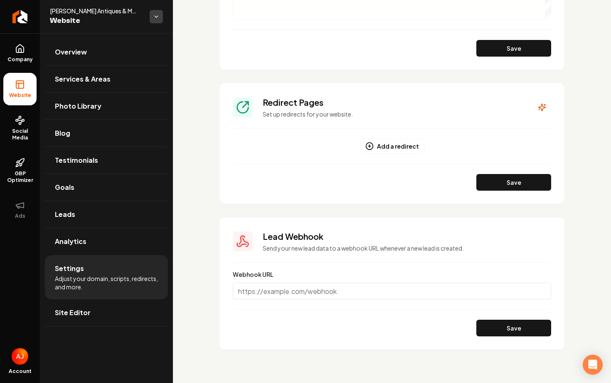
click at [155, 21] on html "Company Website Social Media GBP Optimizer Ads Account Diaz Antiques & More Web…" at bounding box center [305, 191] width 611 height 383
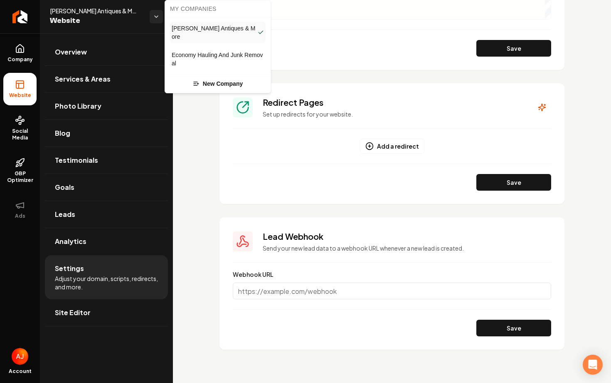
click at [130, 23] on html "Company Website Social Media GBP Optimizer Ads Account Diaz Antiques & More Web…" at bounding box center [305, 191] width 611 height 383
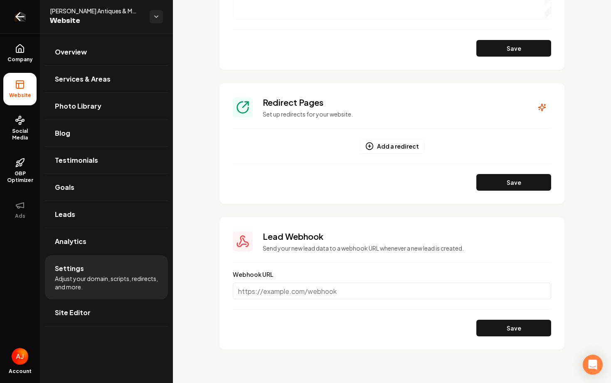
click at [19, 18] on icon "Return to dashboard" at bounding box center [19, 16] width 13 height 13
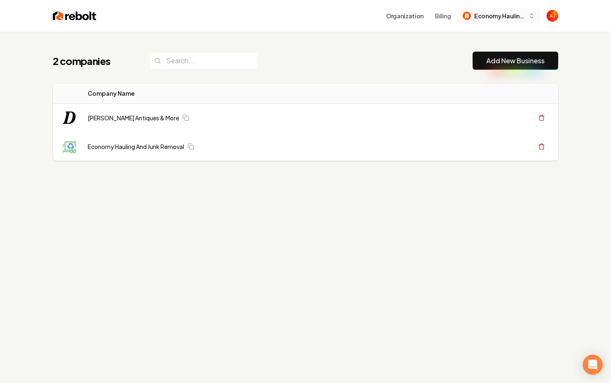
click at [475, 20] on button "Economy Hauling and Junk Removal" at bounding box center [499, 15] width 82 height 15
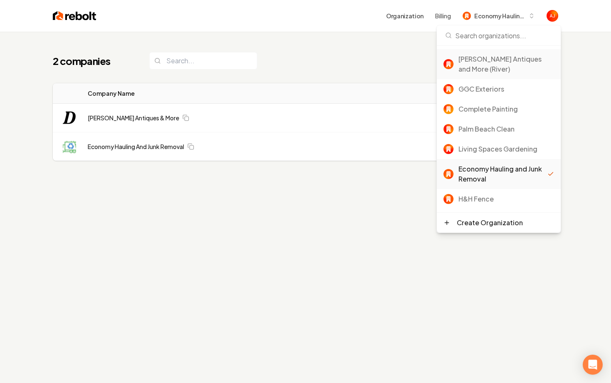
click at [486, 61] on div "[PERSON_NAME] Antiques and More (River)" at bounding box center [507, 64] width 96 height 20
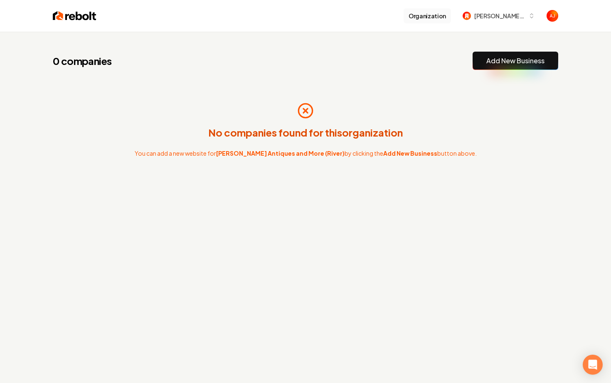
click at [426, 15] on button "Organization" at bounding box center [427, 15] width 47 height 15
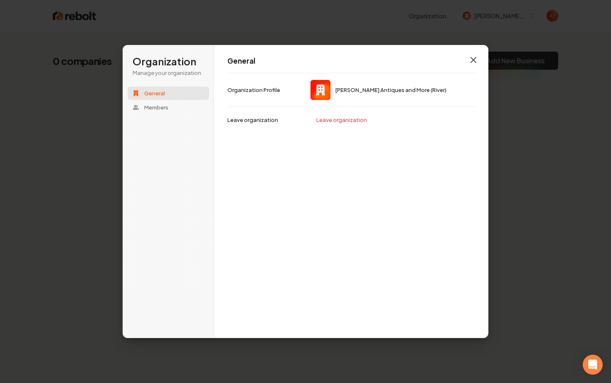
click at [472, 57] on icon "button" at bounding box center [474, 60] width 10 height 10
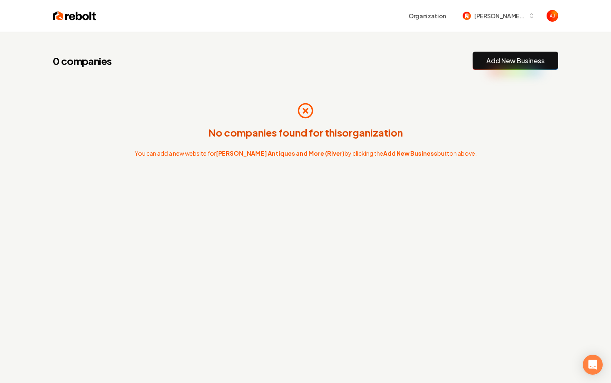
click at [494, 59] on link "Add New Business" at bounding box center [516, 61] width 58 height 10
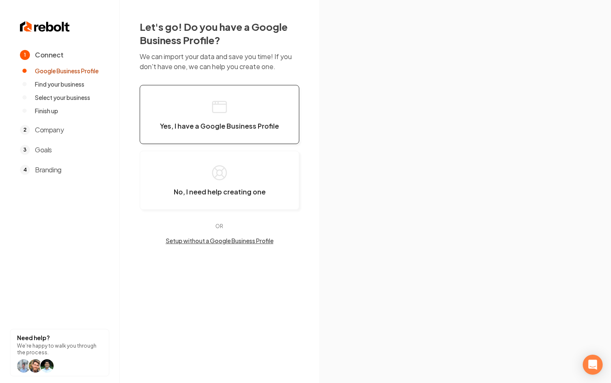
click at [206, 116] on button "Yes, I have a Google Business Profile" at bounding box center [220, 114] width 160 height 59
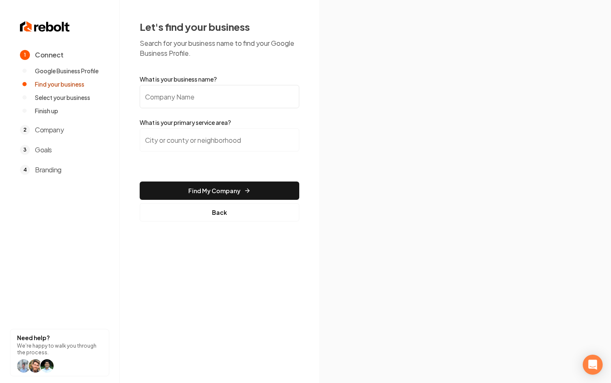
click at [183, 95] on input "What is your business name?" at bounding box center [220, 96] width 160 height 23
type input "[PERSON_NAME] Antiques"
click at [202, 138] on input "search" at bounding box center [220, 139] width 160 height 23
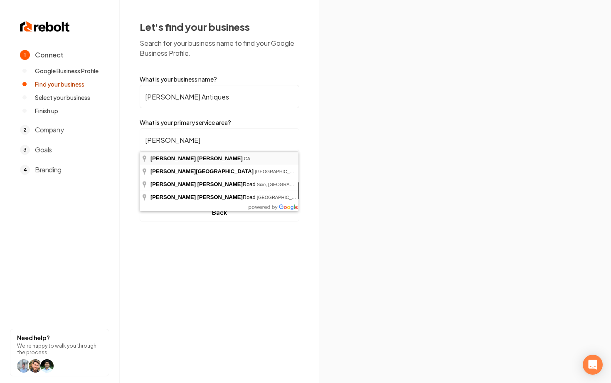
type input "[GEOGRAPHIC_DATA], [GEOGRAPHIC_DATA]"
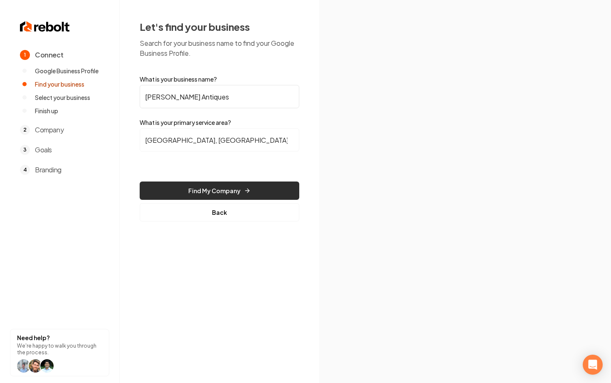
click at [229, 196] on button "Find My Company" at bounding box center [220, 190] width 160 height 18
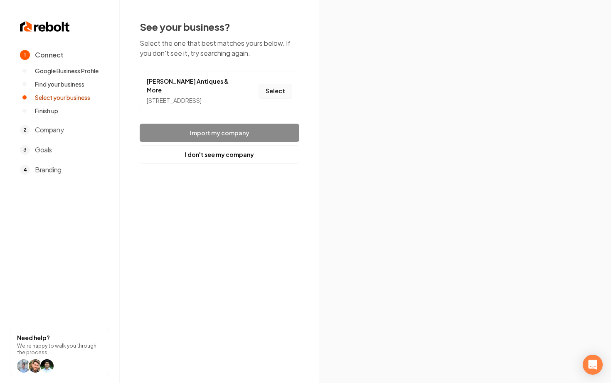
click at [269, 94] on button "Select" at bounding box center [276, 91] width 34 height 15
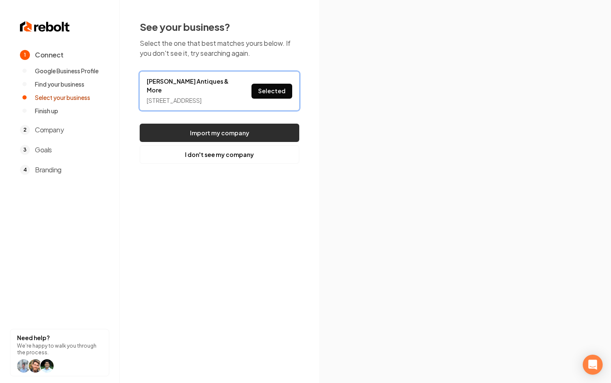
click at [231, 137] on button "Import my company" at bounding box center [220, 133] width 160 height 18
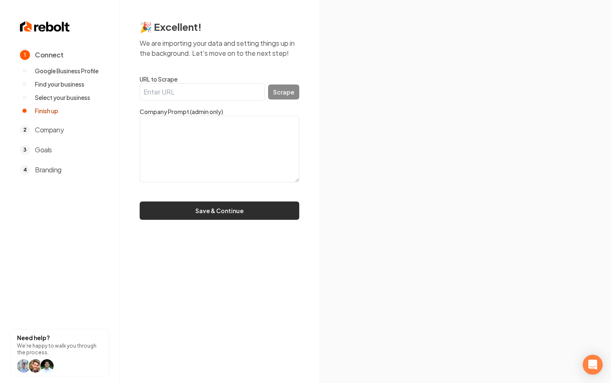
click at [257, 204] on button "Save & Continue" at bounding box center [220, 210] width 160 height 18
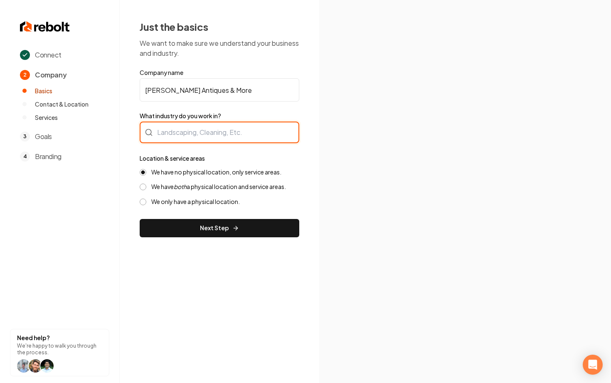
click at [215, 132] on div at bounding box center [220, 132] width 160 height 22
type input "Antique Sales"
click at [207, 204] on form "Company name Diaz Antiques & More What industry do you work in? Location & serv…" at bounding box center [220, 152] width 160 height 169
click at [211, 202] on label "We only have a physical location." at bounding box center [195, 202] width 89 height 8
click at [146, 202] on button "We only have a physical location." at bounding box center [143, 201] width 7 height 7
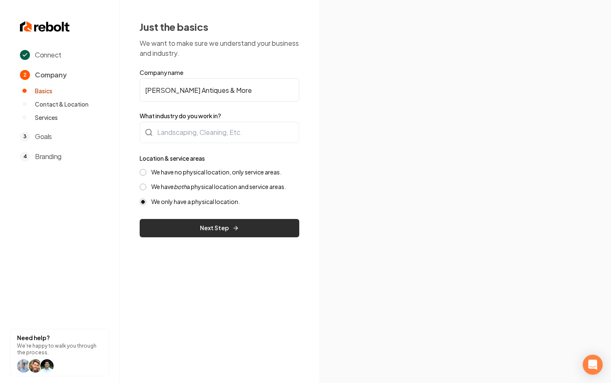
click at [221, 230] on button "Next Step" at bounding box center [220, 228] width 160 height 18
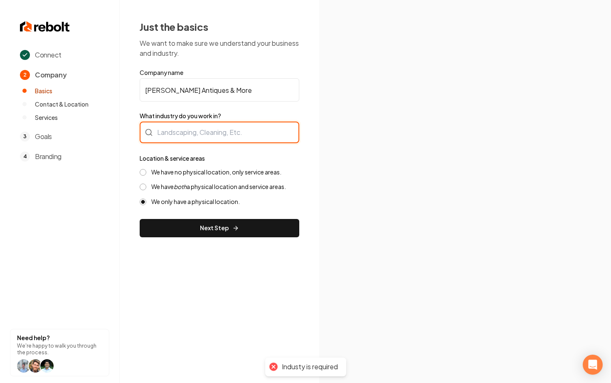
click at [213, 136] on input "What industry do you work in?" at bounding box center [220, 132] width 160 height 22
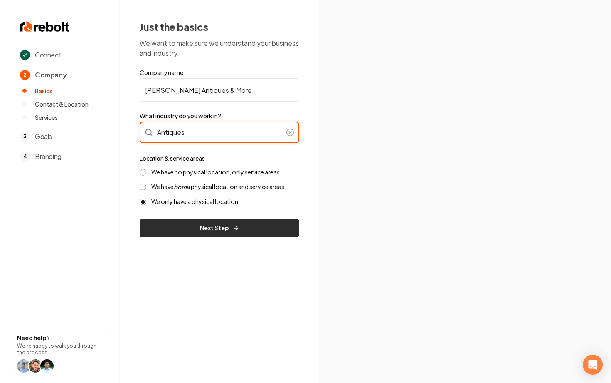
type input "Antiques"
click at [240, 221] on button "Next Step" at bounding box center [220, 228] width 160 height 18
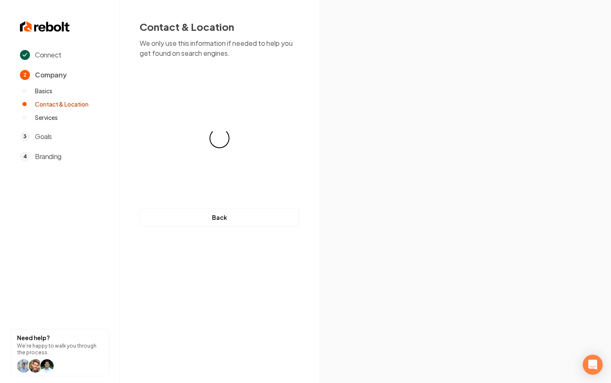
select select "**"
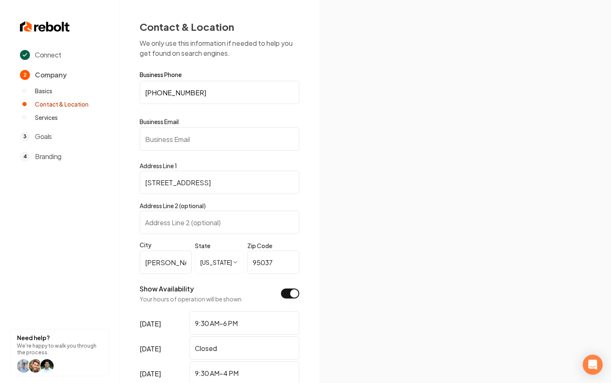
click at [202, 144] on input "Business Email" at bounding box center [220, 138] width 160 height 23
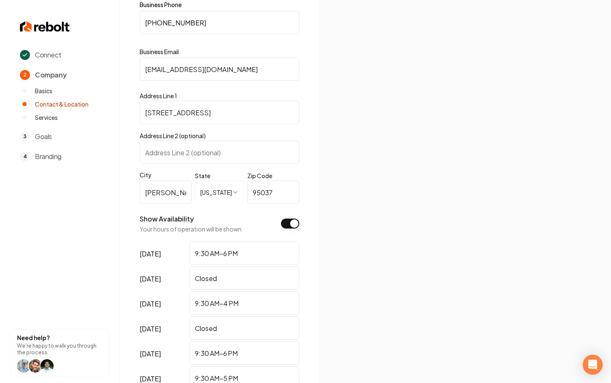
scroll to position [190, 0]
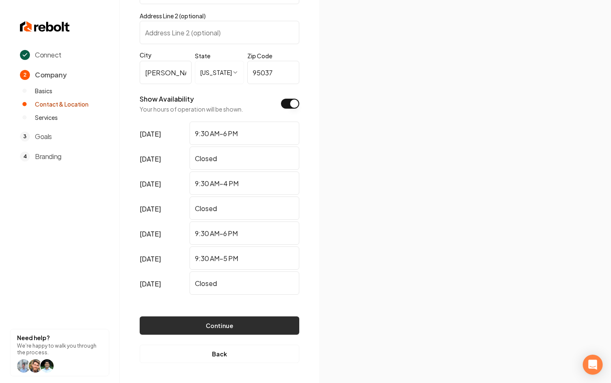
type input "river.dias1@gmail.com"
click at [235, 332] on button "Continue" at bounding box center [220, 325] width 160 height 18
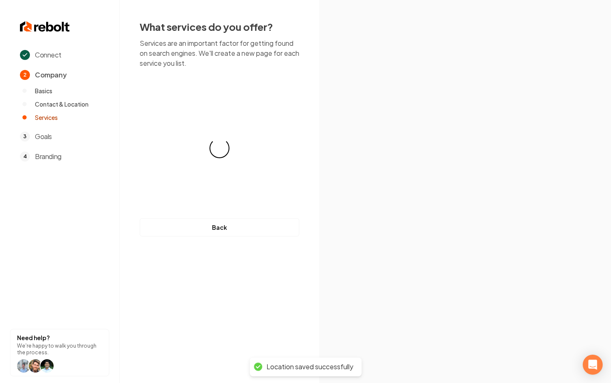
scroll to position [0, 0]
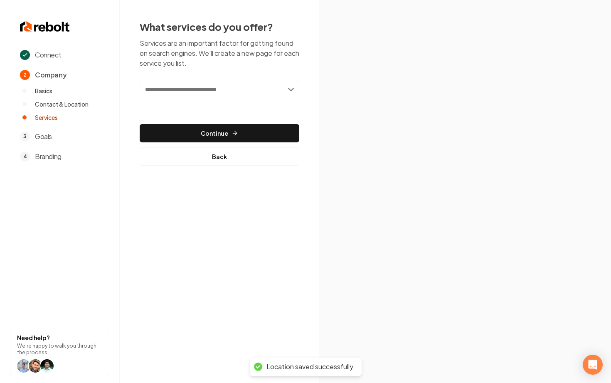
click at [234, 82] on input "text" at bounding box center [220, 89] width 160 height 19
click at [234, 96] on input "text" at bounding box center [220, 89] width 160 height 19
click at [234, 99] on div "Add new or select from suggestions Select a service" at bounding box center [220, 95] width 160 height 31
click at [233, 96] on input "text" at bounding box center [220, 89] width 160 height 19
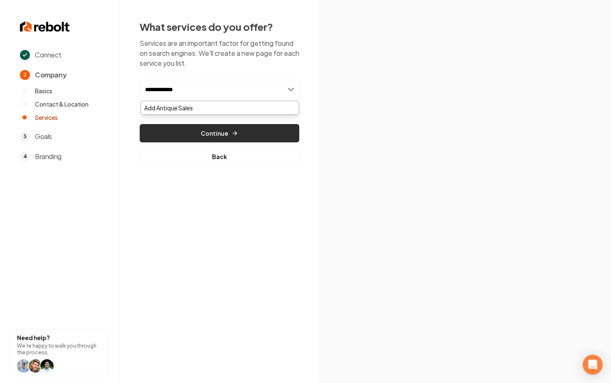
type input "**********"
click at [242, 125] on button "Continue" at bounding box center [220, 133] width 160 height 18
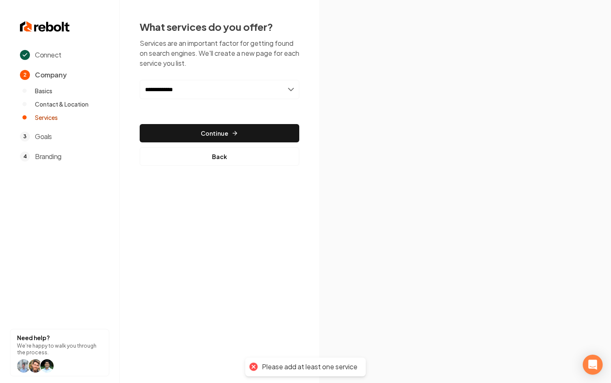
click at [199, 96] on input "**********" at bounding box center [220, 89] width 160 height 19
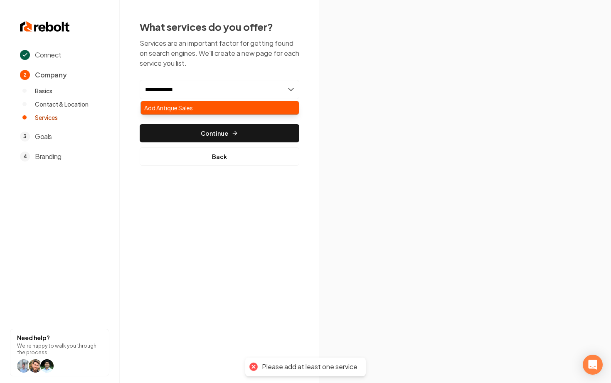
click at [200, 109] on div "Add Antique Sales" at bounding box center [220, 107] width 158 height 13
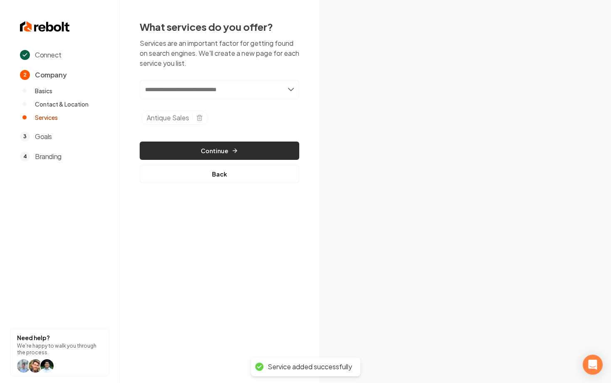
click at [237, 149] on icon "button" at bounding box center [235, 150] width 7 height 7
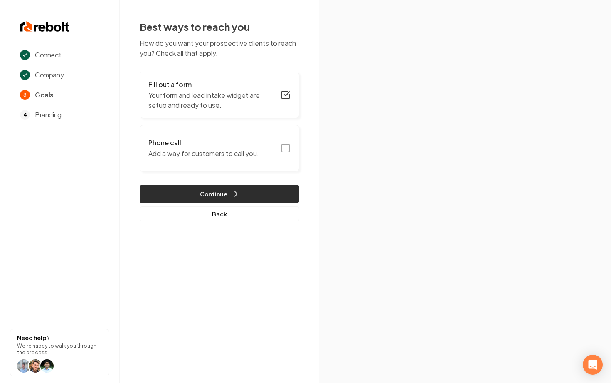
click at [252, 195] on button "Continue" at bounding box center [220, 194] width 160 height 18
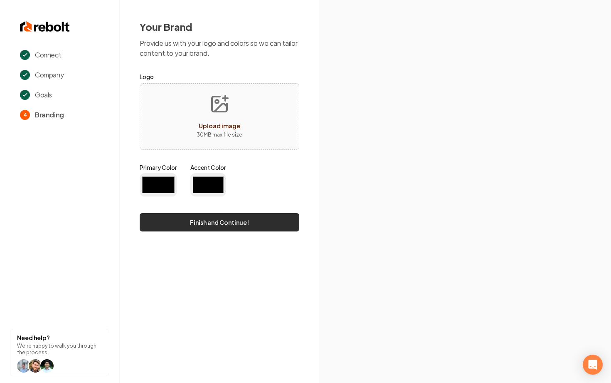
type input "#194d33"
click at [248, 225] on form "Logo Upload image 30 MB max file size Primary Color #194d33 Accent Color #70be0…" at bounding box center [220, 152] width 160 height 160
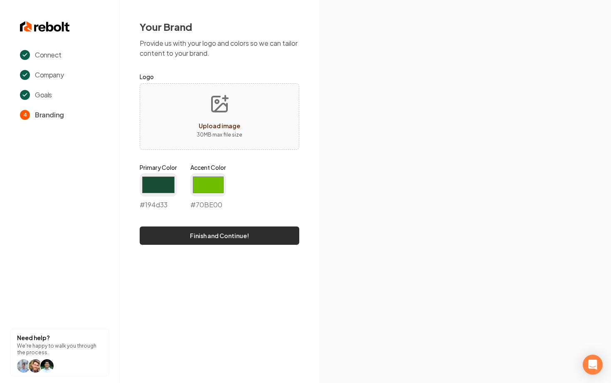
click at [248, 236] on button "Finish and Continue!" at bounding box center [220, 235] width 160 height 18
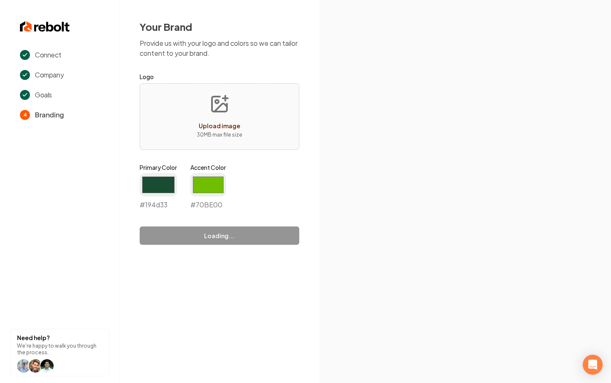
type input "#70be00"
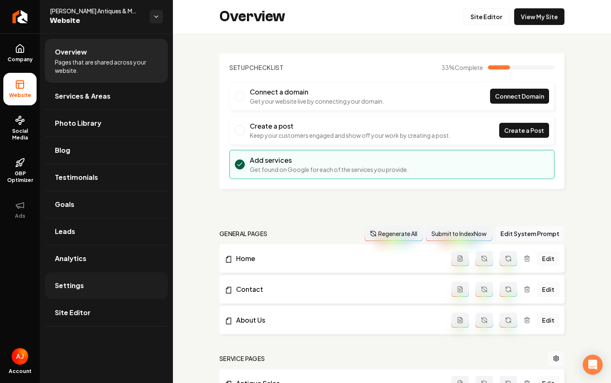
click at [78, 292] on link "Settings" at bounding box center [106, 285] width 123 height 27
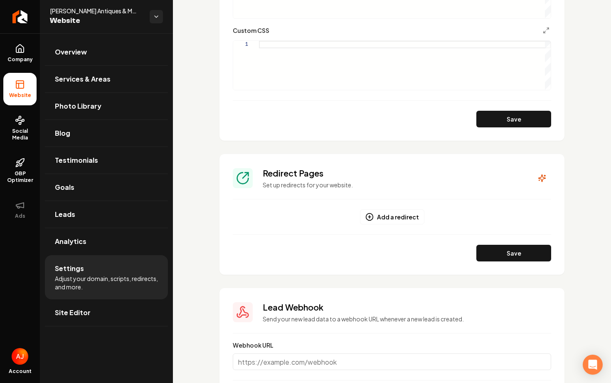
scroll to position [653, 0]
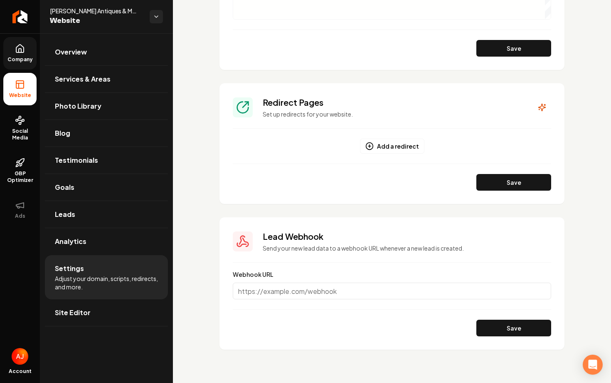
click at [13, 59] on span "Company" at bounding box center [20, 59] width 32 height 7
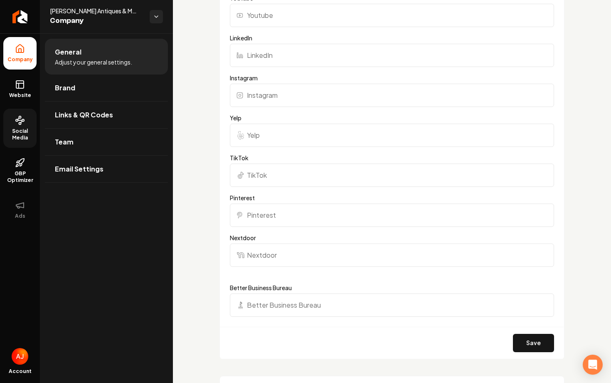
scroll to position [721, 0]
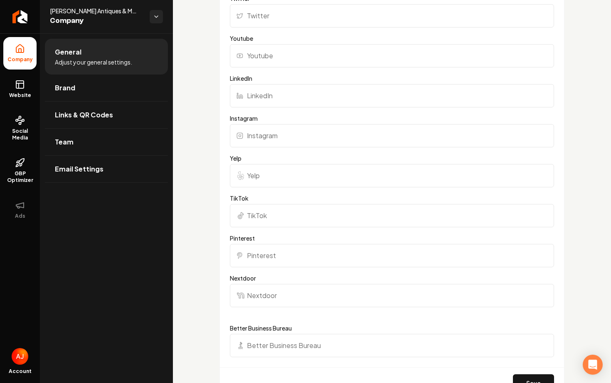
click at [77, 14] on span "Diaz Antiques & More" at bounding box center [96, 11] width 93 height 8
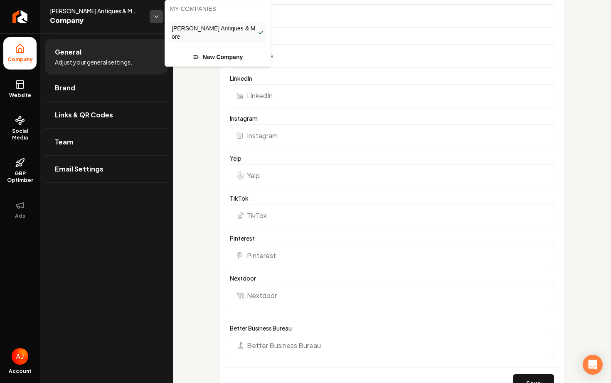
click at [153, 18] on html "Company Website Social Media GBP Optimizer Ads Account Diaz Antiques & More Com…" at bounding box center [305, 191] width 611 height 383
click at [10, 18] on html "Company Website Social Media GBP Optimizer Ads Account Diaz Antiques & More Com…" at bounding box center [305, 191] width 611 height 383
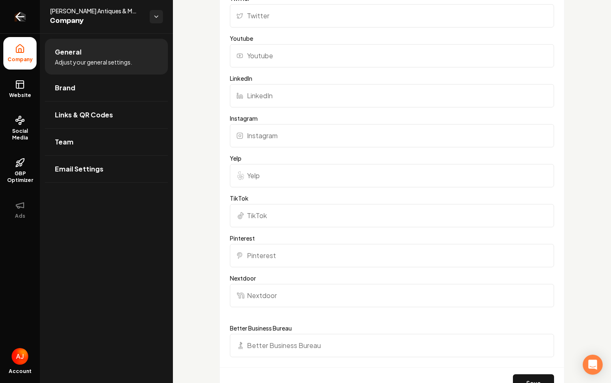
click at [17, 18] on icon "Return to dashboard" at bounding box center [18, 17] width 4 height 8
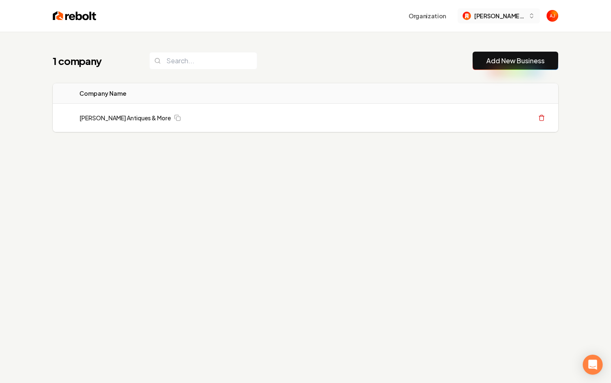
click at [487, 18] on span "[PERSON_NAME] Antiques and More (River)" at bounding box center [500, 16] width 51 height 9
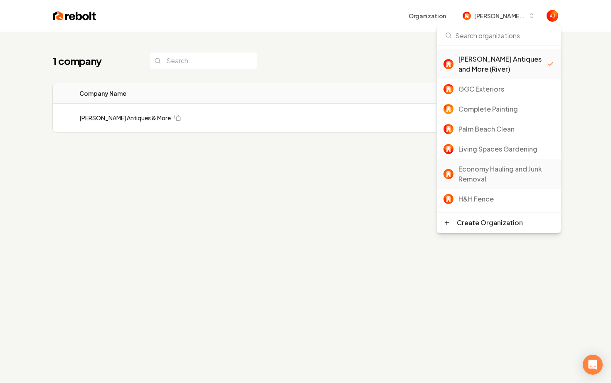
click at [475, 174] on div "Economy Hauling and Junk Removal" at bounding box center [507, 174] width 96 height 20
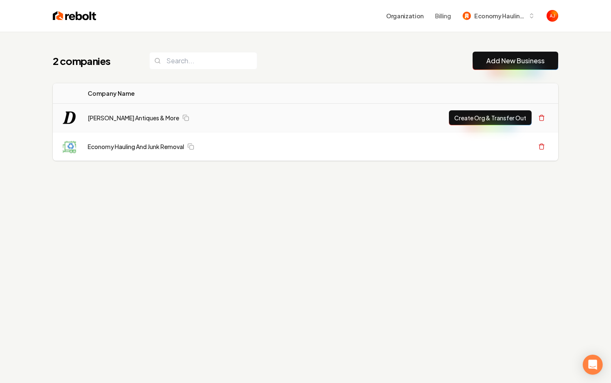
click at [480, 117] on button "Create Org & Transfer Out" at bounding box center [490, 117] width 83 height 15
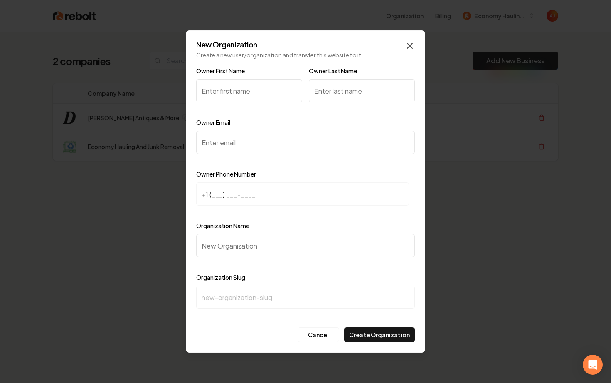
click at [406, 49] on icon "button" at bounding box center [410, 46] width 10 height 10
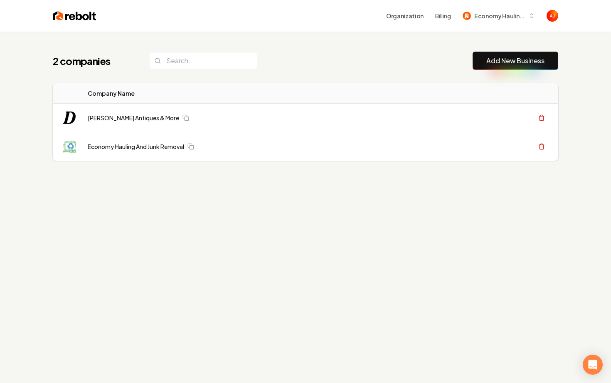
click at [487, 25] on div "Organization Billing Economy Hauling and Junk Removal" at bounding box center [306, 16] width 532 height 32
click at [487, 18] on span "Economy Hauling and Junk Removal" at bounding box center [500, 16] width 51 height 9
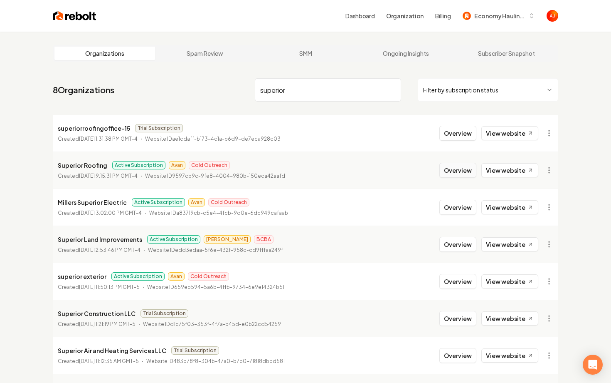
type input "superior"
click at [456, 169] on button "Overview" at bounding box center [458, 170] width 37 height 15
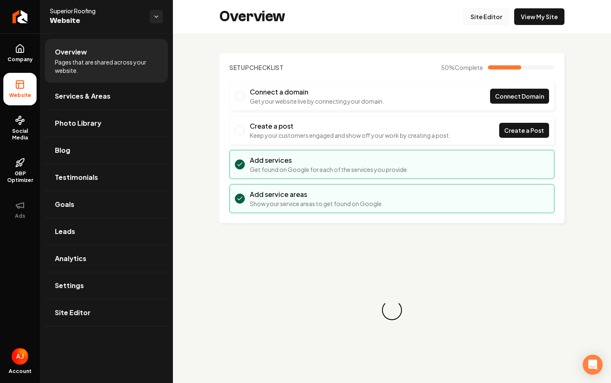
click at [480, 18] on link "Site Editor" at bounding box center [487, 16] width 46 height 17
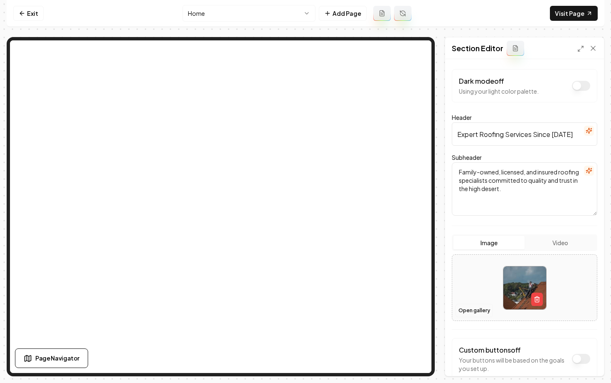
click at [475, 309] on button "Open gallery" at bounding box center [474, 310] width 37 height 13
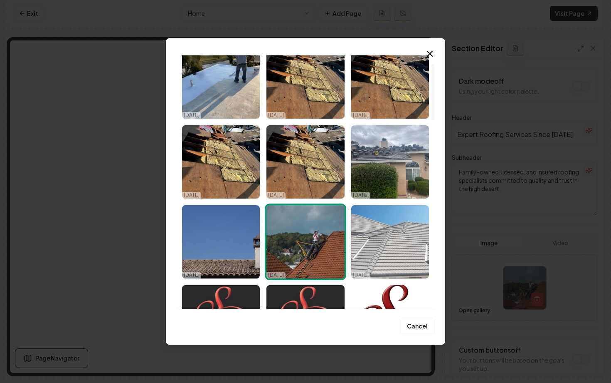
scroll to position [35, 0]
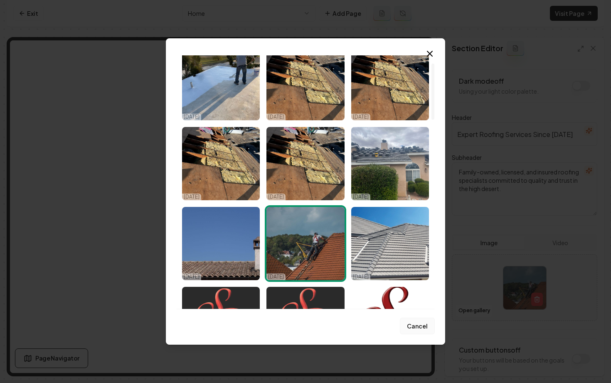
click at [416, 327] on button "Cancel" at bounding box center [417, 325] width 35 height 17
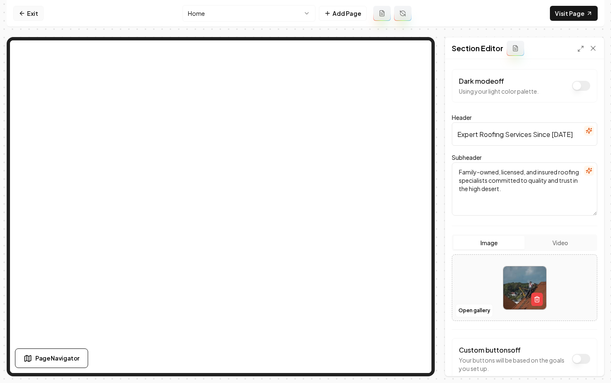
click at [24, 13] on icon at bounding box center [22, 13] width 7 height 7
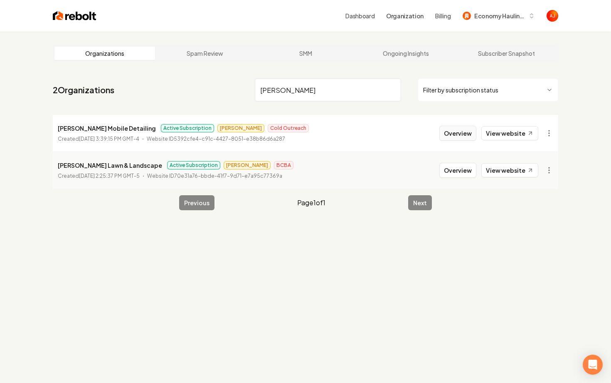
type input "holmes"
click at [449, 136] on button "Overview" at bounding box center [458, 133] width 37 height 15
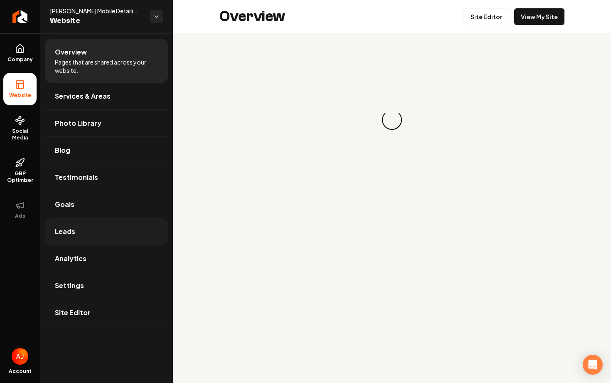
click at [72, 240] on link "Leads" at bounding box center [106, 231] width 123 height 27
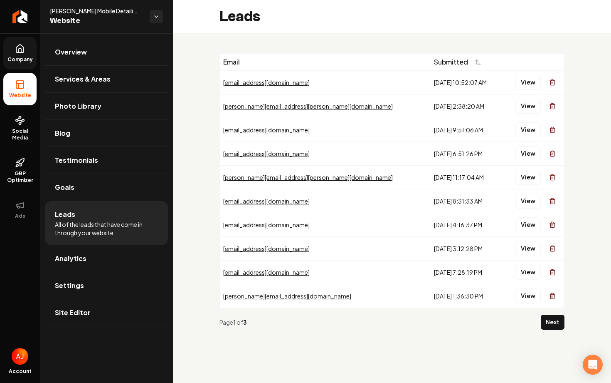
click at [16, 57] on span "Company" at bounding box center [20, 59] width 32 height 7
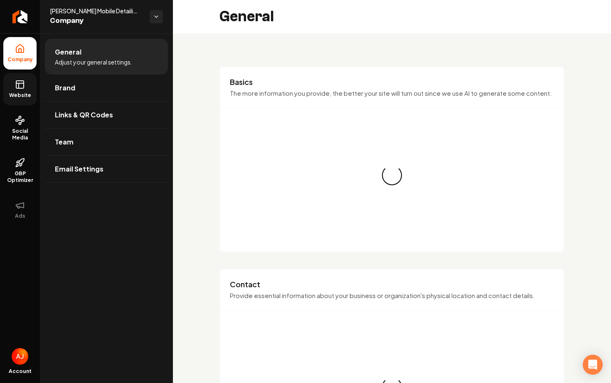
click at [23, 94] on span "Website" at bounding box center [20, 95] width 29 height 7
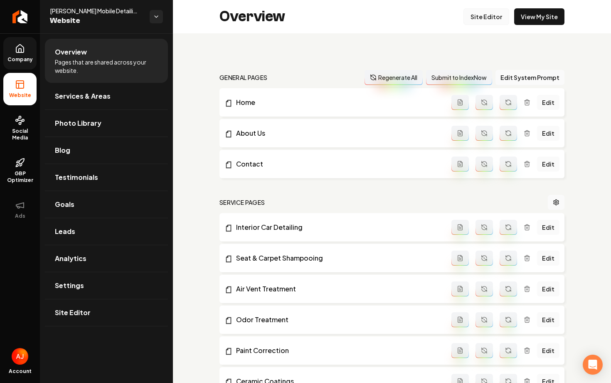
click at [488, 18] on link "Site Editor" at bounding box center [487, 16] width 46 height 17
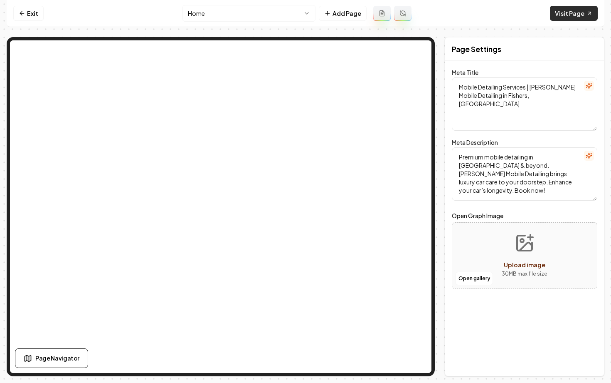
click at [562, 16] on link "Visit Page" at bounding box center [574, 13] width 48 height 15
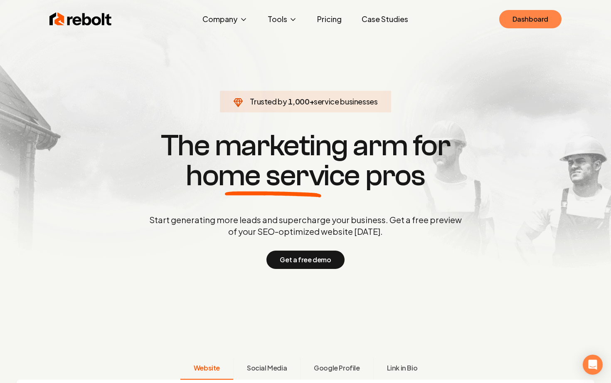
click at [515, 23] on link "Dashboard" at bounding box center [531, 19] width 62 height 18
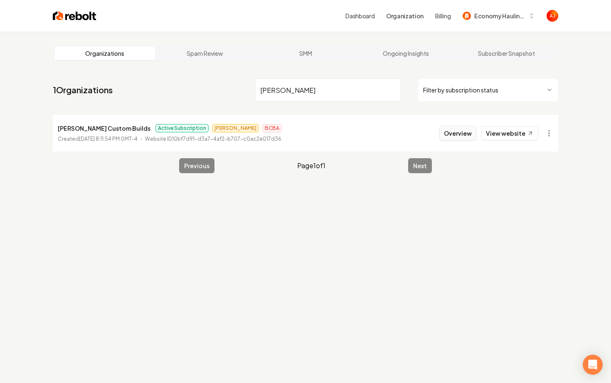
type input "[PERSON_NAME]"
click at [451, 135] on button "Overview" at bounding box center [458, 133] width 37 height 15
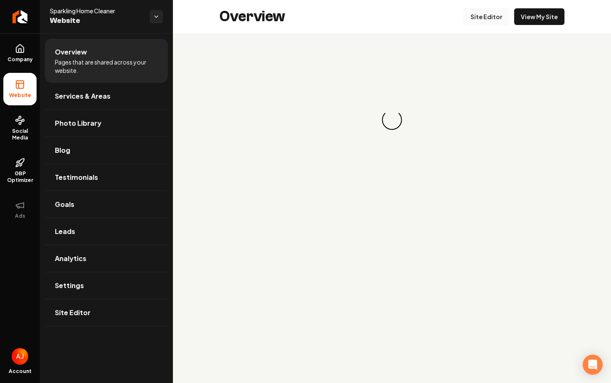
click at [489, 17] on link "Site Editor" at bounding box center [487, 16] width 46 height 17
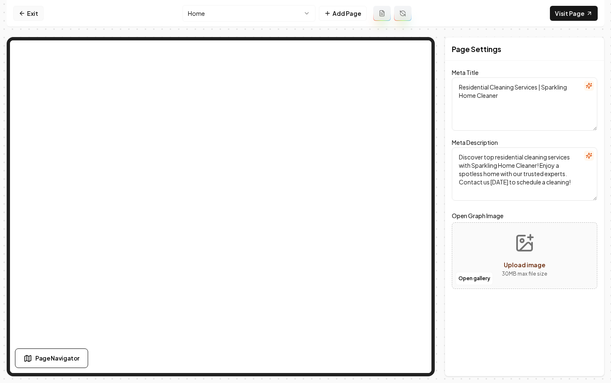
click at [27, 13] on link "Exit" at bounding box center [28, 13] width 30 height 15
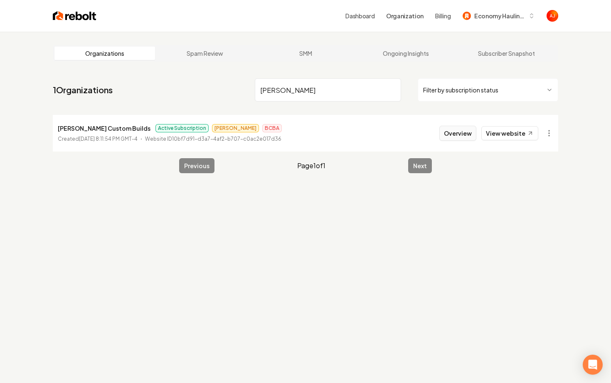
type input "[PERSON_NAME]"
click at [460, 129] on button "Overview" at bounding box center [458, 133] width 37 height 15
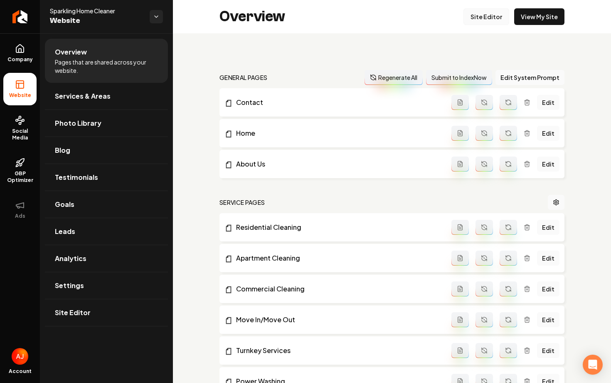
click at [491, 19] on link "Site Editor" at bounding box center [487, 16] width 46 height 17
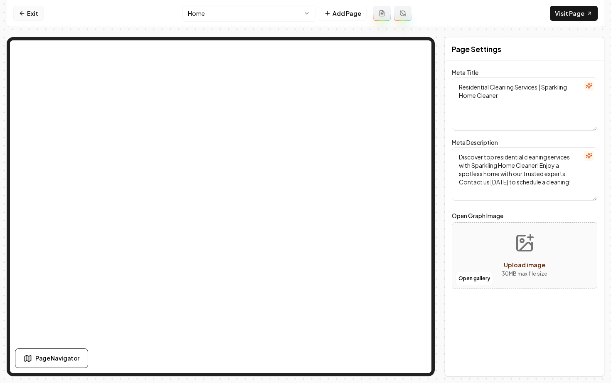
click at [22, 16] on icon at bounding box center [22, 13] width 7 height 7
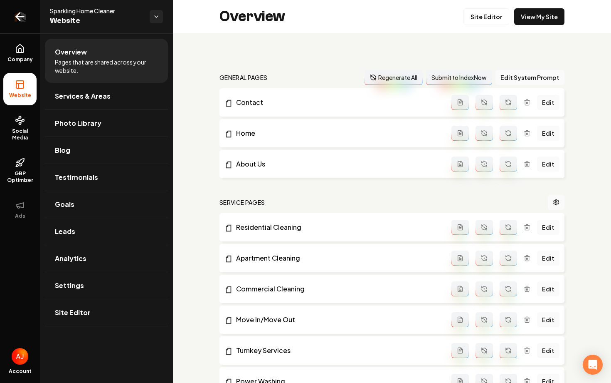
click at [20, 20] on icon "Return to dashboard" at bounding box center [18, 17] width 4 height 8
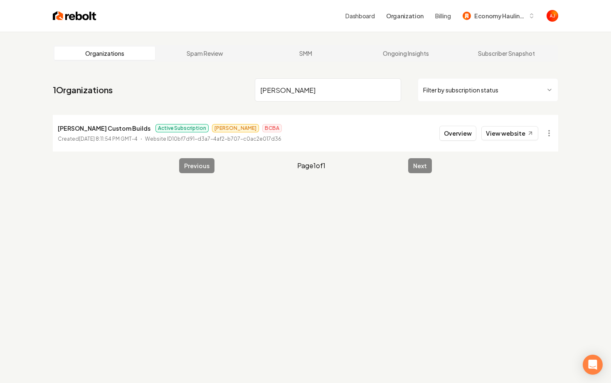
type input "[PERSON_NAME]"
click at [468, 127] on button "Overview" at bounding box center [458, 133] width 37 height 15
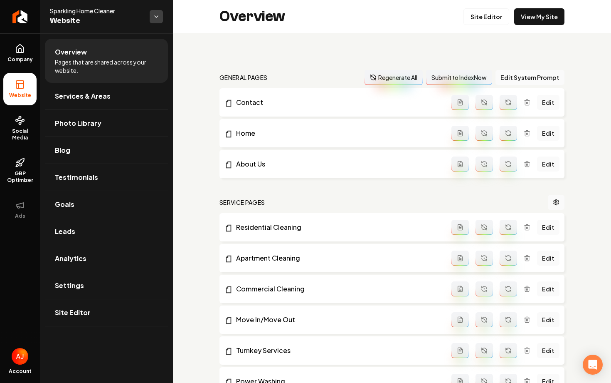
click at [157, 21] on html "Company Website Social Media GBP Optimizer Ads Account Sparkling Home Cleaner W…" at bounding box center [305, 191] width 611 height 383
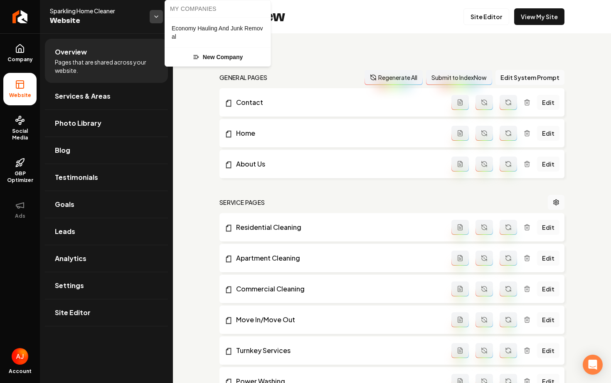
click at [157, 21] on html "Company Website Social Media GBP Optimizer Ads Account Sparkling Home Cleaner W…" at bounding box center [305, 191] width 611 height 383
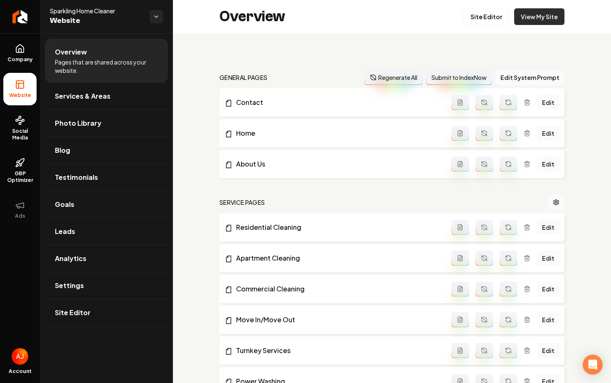
click at [537, 21] on link "View My Site" at bounding box center [540, 16] width 50 height 17
click at [19, 64] on link "Company" at bounding box center [19, 53] width 33 height 32
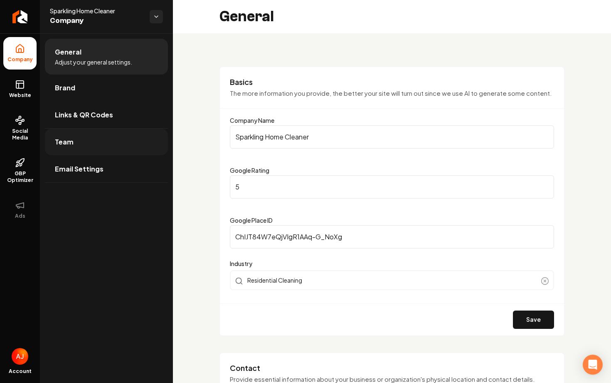
click at [103, 137] on link "Team" at bounding box center [106, 142] width 123 height 27
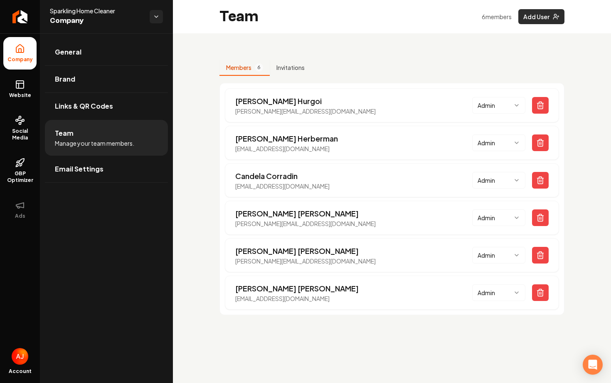
click at [529, 22] on button "Add User" at bounding box center [542, 16] width 46 height 15
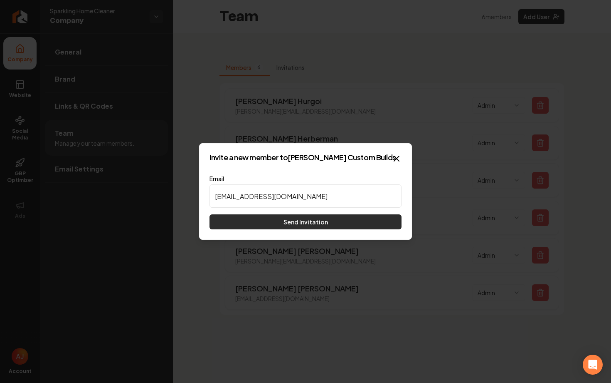
type input "austin@rebolthq.com"
click at [347, 223] on button "Send Invitation" at bounding box center [306, 221] width 192 height 15
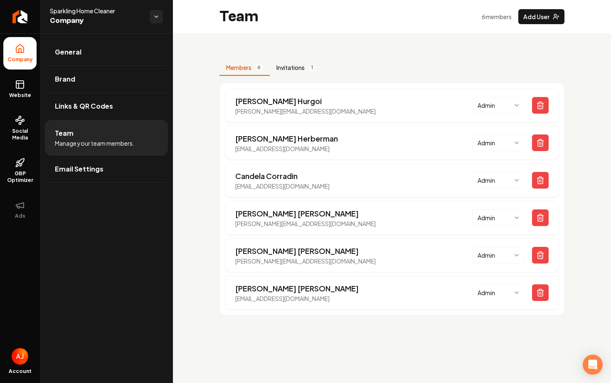
click at [292, 64] on button "Invitations 1" at bounding box center [296, 68] width 53 height 16
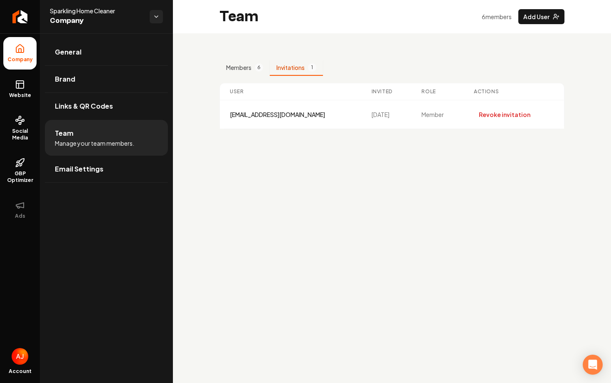
click at [270, 60] on button "Invitations 1" at bounding box center [296, 68] width 53 height 16
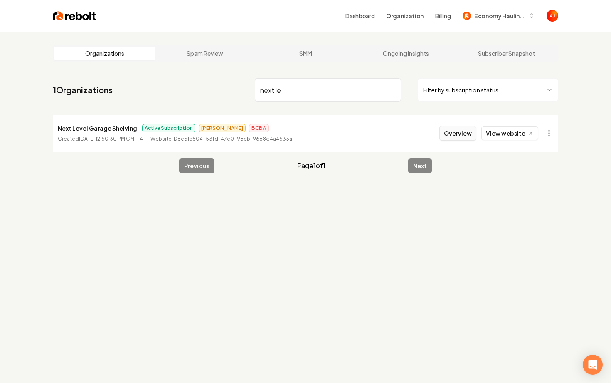
type input "next le"
click at [470, 131] on button "Overview" at bounding box center [458, 133] width 37 height 15
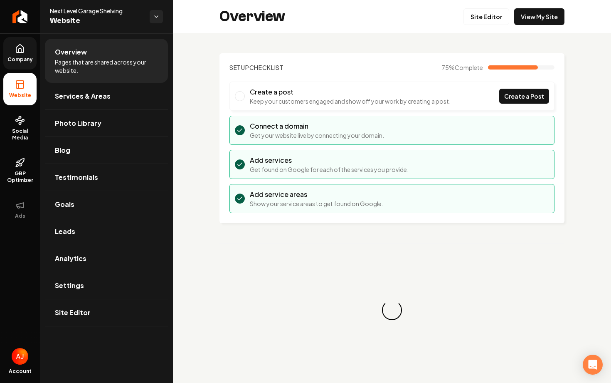
click at [22, 58] on span "Company" at bounding box center [20, 59] width 32 height 7
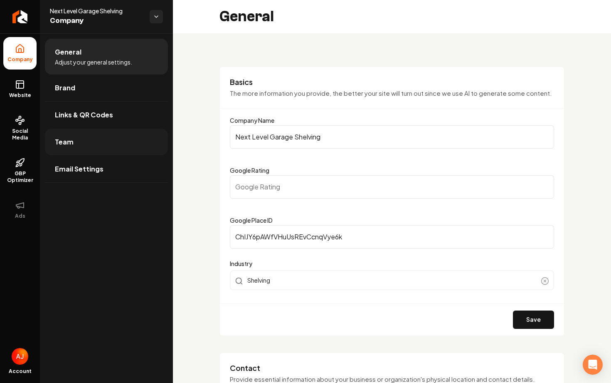
click at [92, 151] on link "Team" at bounding box center [106, 142] width 123 height 27
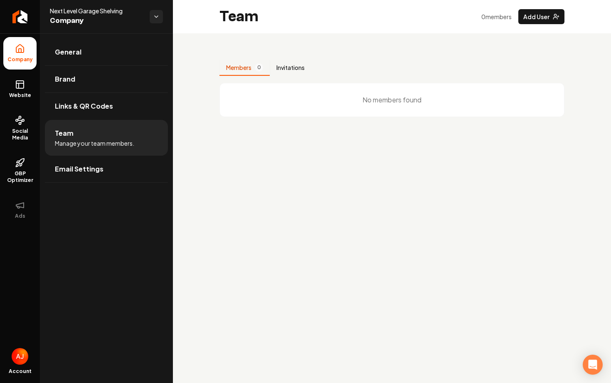
click at [286, 64] on button "Invitations" at bounding box center [291, 68] width 42 height 16
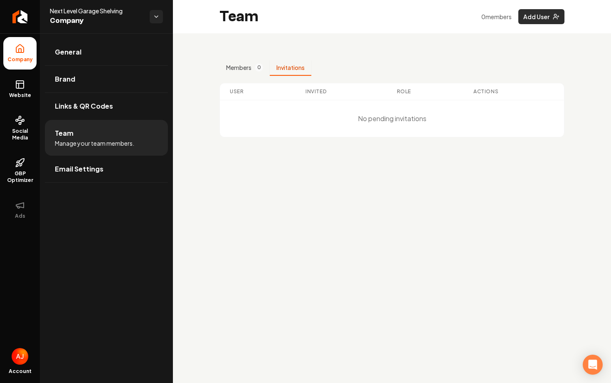
click at [531, 17] on button "Add User" at bounding box center [542, 16] width 46 height 15
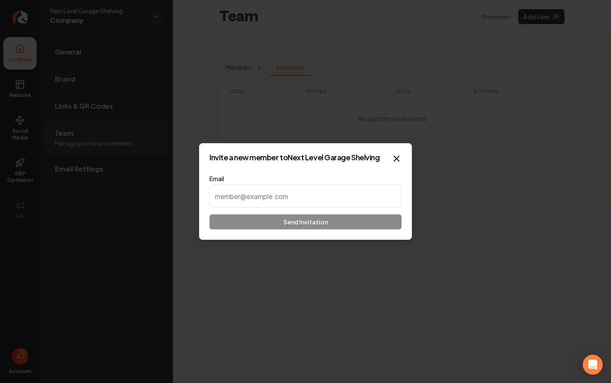
paste input "nextlevelgarageshelving@gmail.com"
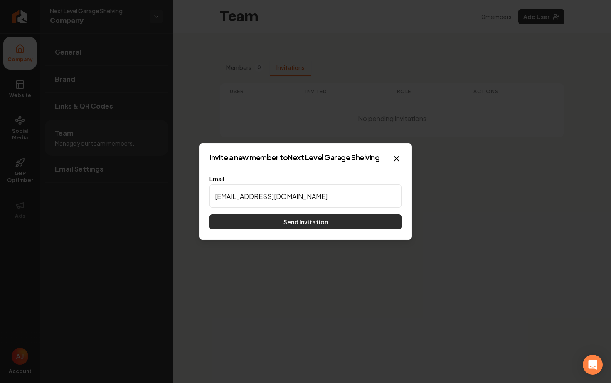
type input "nextlevelgarageshelving@gmail.com"
click at [285, 221] on button "Send Invitation" at bounding box center [306, 221] width 192 height 15
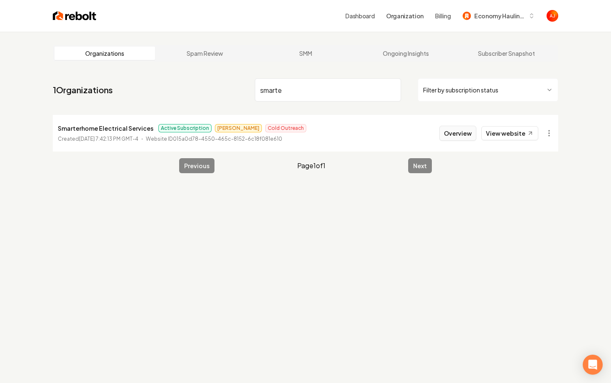
type input "smarte"
click at [459, 139] on button "Overview" at bounding box center [458, 133] width 37 height 15
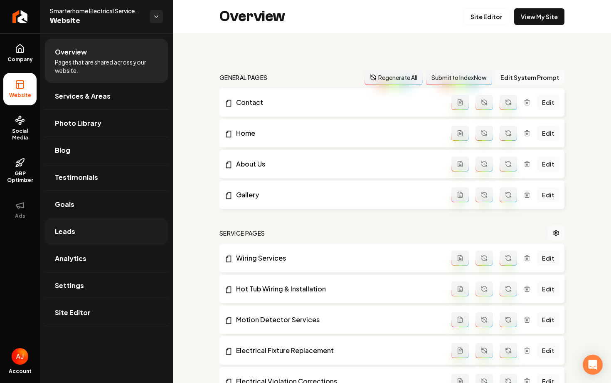
click at [74, 229] on link "Leads" at bounding box center [106, 231] width 123 height 27
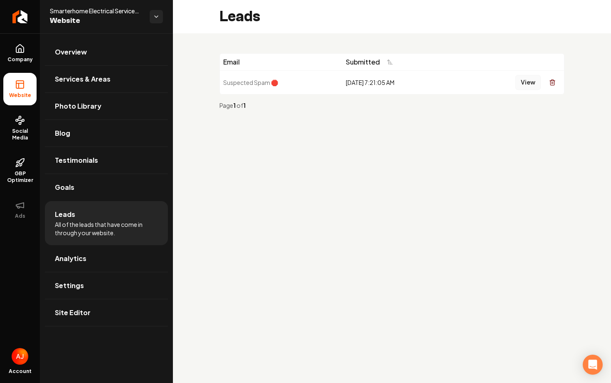
click at [531, 85] on button "View" at bounding box center [528, 82] width 25 height 15
click at [13, 58] on span "Company" at bounding box center [20, 59] width 32 height 7
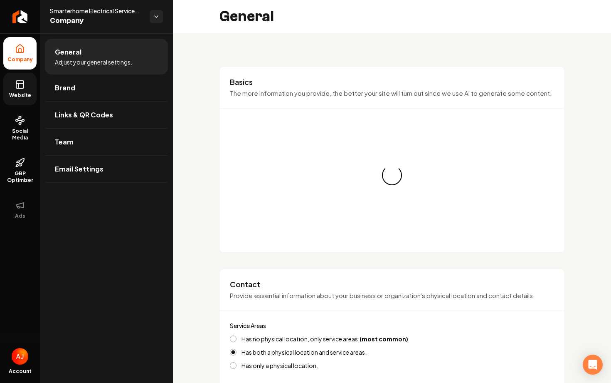
click at [22, 86] on icon at bounding box center [20, 84] width 10 height 10
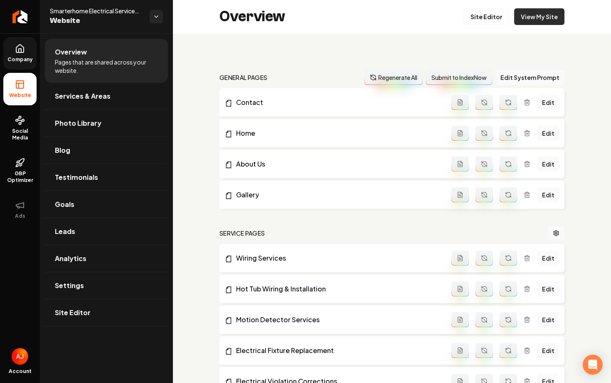
click at [546, 18] on link "View My Site" at bounding box center [540, 16] width 50 height 17
click at [550, 21] on link "View My Site" at bounding box center [540, 16] width 50 height 17
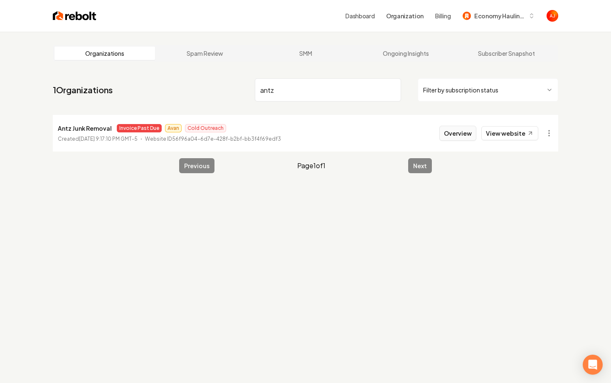
type input "antz"
click at [455, 139] on button "Overview" at bounding box center [458, 133] width 37 height 15
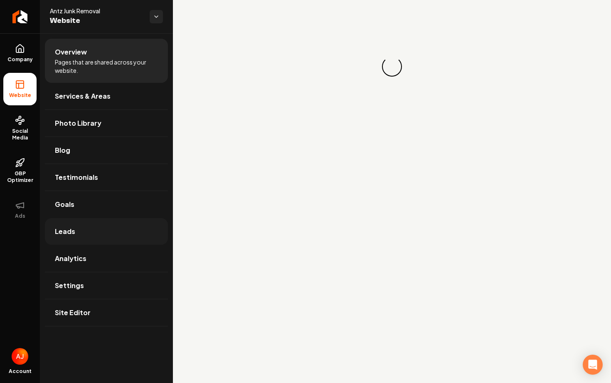
click at [79, 227] on link "Leads" at bounding box center [106, 231] width 123 height 27
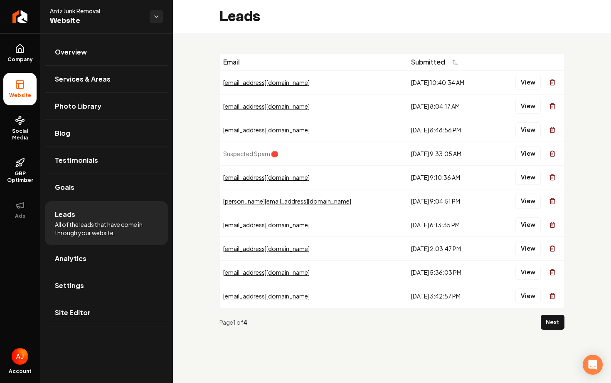
click at [526, 81] on button "View" at bounding box center [528, 82] width 25 height 15
click at [525, 108] on button "View" at bounding box center [528, 106] width 25 height 15
click at [525, 124] on button "View" at bounding box center [528, 129] width 25 height 15
click at [527, 130] on button "View" at bounding box center [528, 129] width 25 height 15
click at [526, 175] on button "View" at bounding box center [528, 177] width 25 height 15
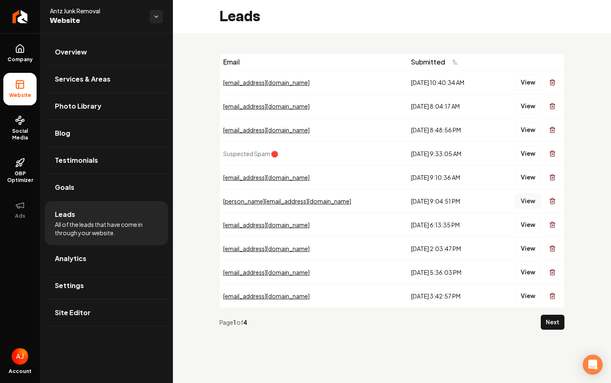
click at [527, 198] on button "View" at bounding box center [528, 200] width 25 height 15
click at [527, 230] on button "View" at bounding box center [528, 224] width 25 height 15
click at [526, 246] on button "View" at bounding box center [528, 248] width 25 height 15
click at [526, 269] on button "View" at bounding box center [528, 272] width 25 height 15
click at [529, 295] on button "View" at bounding box center [528, 295] width 25 height 15
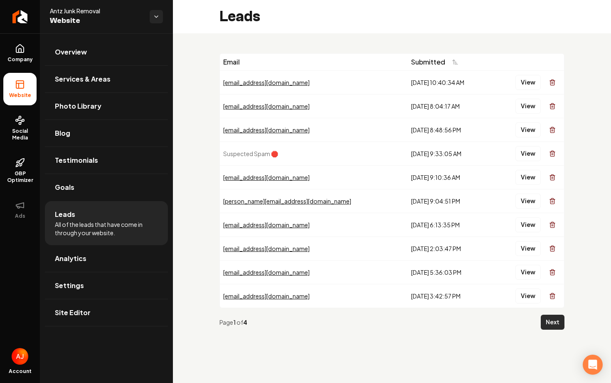
click at [543, 319] on button "Next" at bounding box center [553, 321] width 24 height 15
click at [543, 319] on main "Leads Email Submitted rihle7442@gmail.com 9/23/2025, 10:40:34 AM View shaylafkj…" at bounding box center [392, 191] width 438 height 383
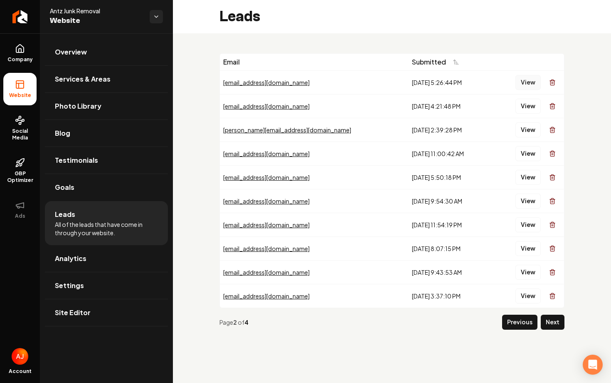
click at [527, 84] on button "View" at bounding box center [528, 82] width 25 height 15
click at [525, 110] on button "View" at bounding box center [528, 106] width 25 height 15
click at [527, 129] on button "View" at bounding box center [528, 129] width 25 height 15
click at [524, 158] on button "View" at bounding box center [528, 153] width 25 height 15
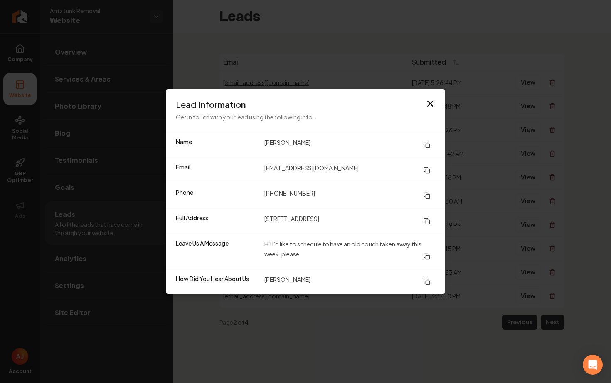
click at [414, 243] on dd "Hi! I’d like to schedule to have an old couch taken away this week, please" at bounding box center [350, 251] width 171 height 25
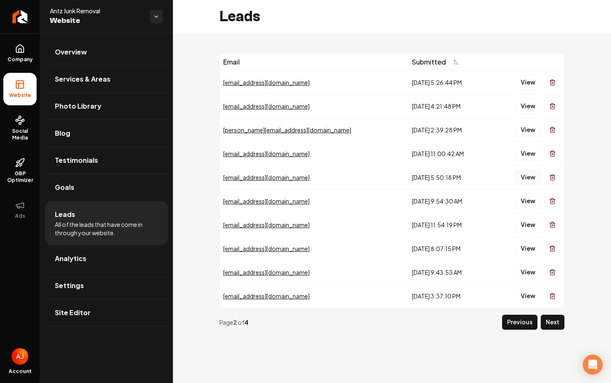
click at [524, 181] on button "View" at bounding box center [528, 177] width 25 height 15
click at [522, 197] on button "View" at bounding box center [528, 200] width 25 height 15
click at [522, 220] on button "View" at bounding box center [528, 224] width 25 height 15
click at [525, 254] on button "View" at bounding box center [528, 248] width 25 height 15
click at [513, 319] on button "Previous" at bounding box center [519, 321] width 35 height 15
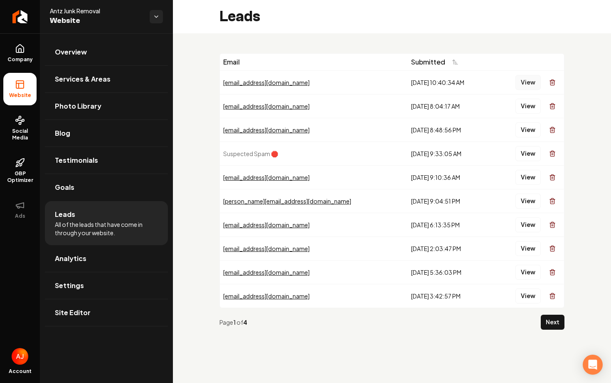
click at [530, 84] on button "View" at bounding box center [528, 82] width 25 height 15
click at [521, 102] on button "View" at bounding box center [528, 106] width 25 height 15
click at [526, 126] on button "View" at bounding box center [528, 129] width 25 height 15
click at [523, 130] on button "View" at bounding box center [528, 129] width 25 height 15
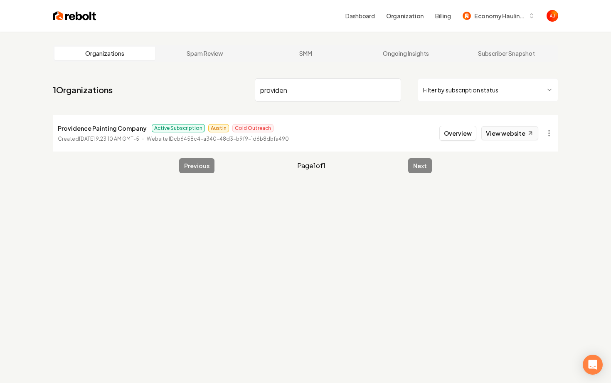
type input "providen"
click at [501, 139] on link "View website" at bounding box center [510, 133] width 57 height 14
click at [464, 127] on button "Overview" at bounding box center [458, 133] width 37 height 15
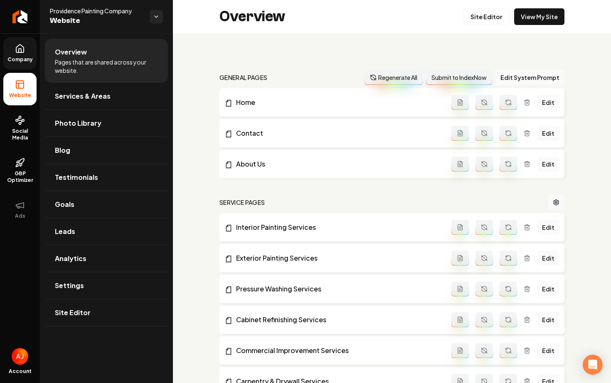
click at [11, 57] on span "Company" at bounding box center [20, 59] width 32 height 7
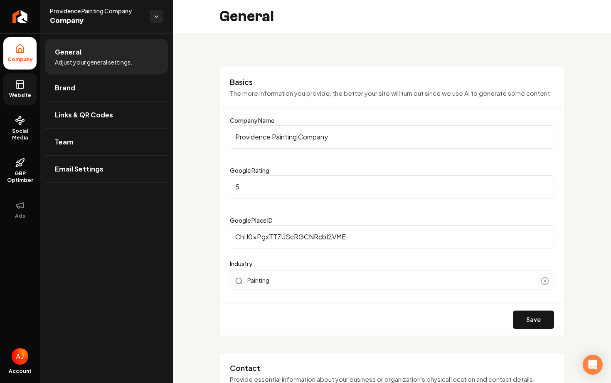
click at [20, 103] on link "Website" at bounding box center [19, 89] width 33 height 32
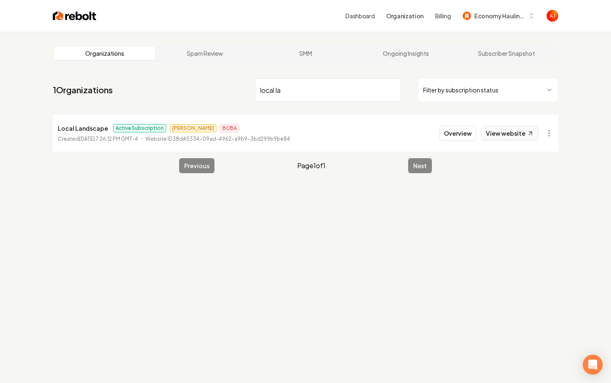
click at [500, 133] on link "View website" at bounding box center [510, 133] width 57 height 14
drag, startPoint x: 287, startPoint y: 91, endPoint x: 239, endPoint y: 91, distance: 47.4
click at [253, 91] on nav "1 Organizations local la Filter by subscription status" at bounding box center [306, 93] width 506 height 37
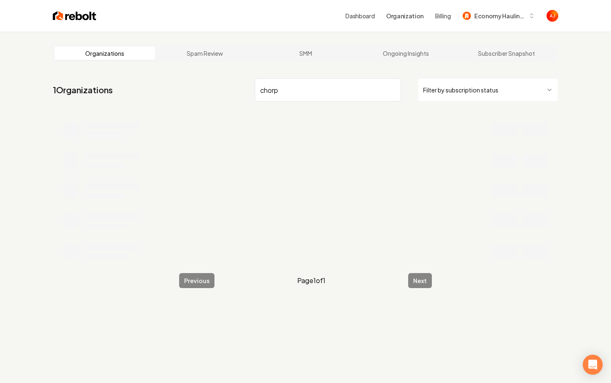
type input "chorp"
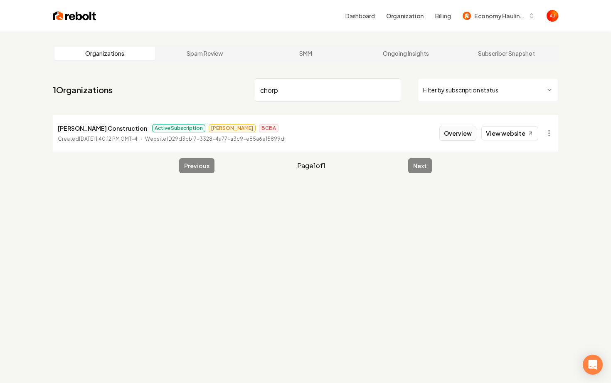
click at [445, 138] on button "Overview" at bounding box center [458, 133] width 37 height 15
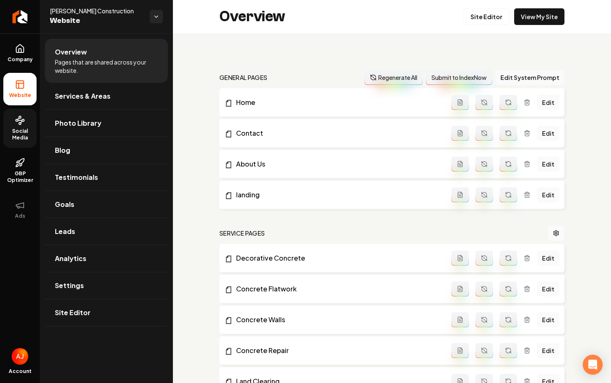
click at [20, 130] on span "Social Media" at bounding box center [19, 134] width 33 height 13
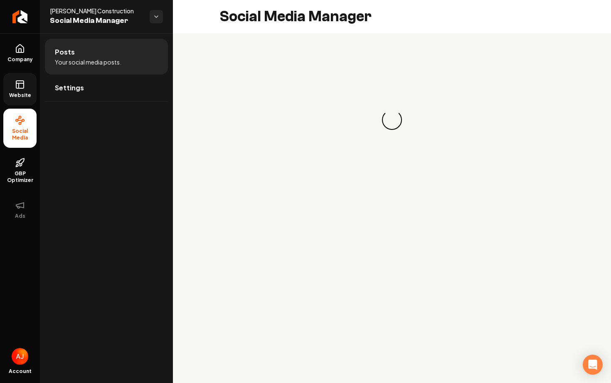
click at [20, 90] on link "Website" at bounding box center [19, 89] width 33 height 32
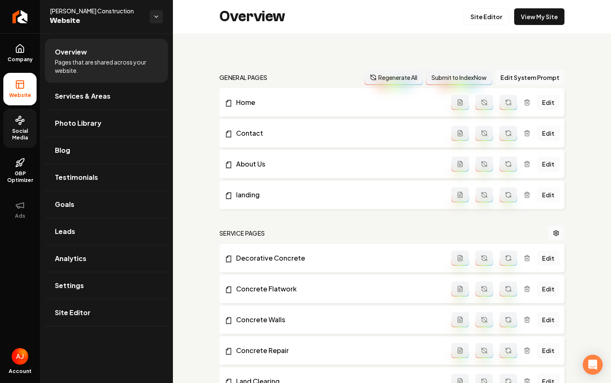
click at [543, 196] on link "Edit" at bounding box center [548, 194] width 22 height 15
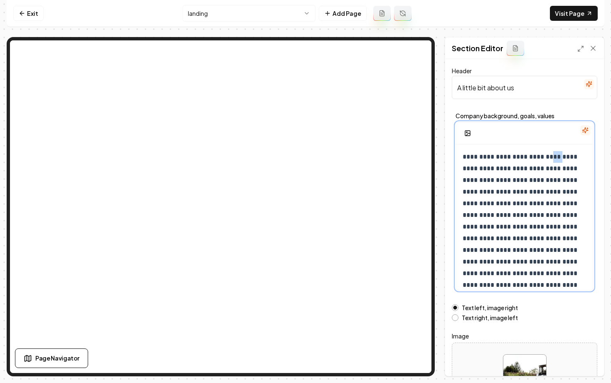
drag, startPoint x: 547, startPoint y: 158, endPoint x: 557, endPoint y: 159, distance: 10.4
click at [557, 159] on p "**********" at bounding box center [525, 244] width 124 height 186
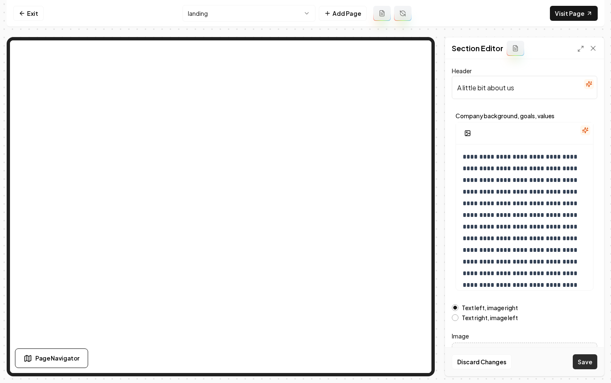
click at [578, 358] on button "Save" at bounding box center [585, 361] width 25 height 15
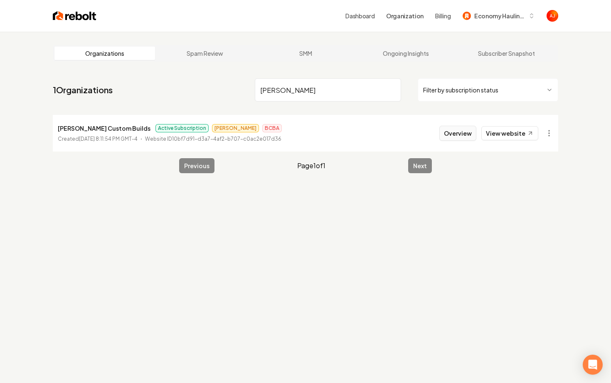
type input "[PERSON_NAME]"
click at [450, 139] on button "Overview" at bounding box center [458, 133] width 37 height 15
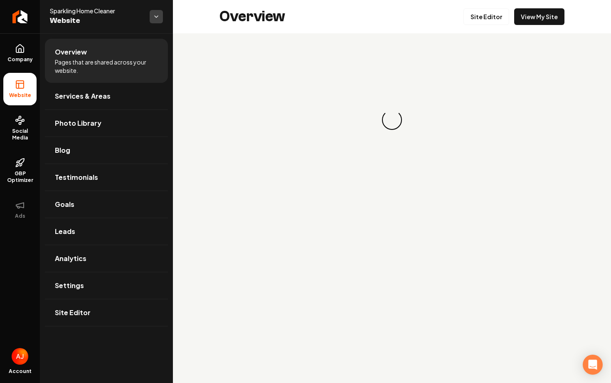
click at [152, 21] on html "Company Website Social Media GBP Optimizer Ads Account Sparkling Home Cleaner W…" at bounding box center [305, 191] width 611 height 383
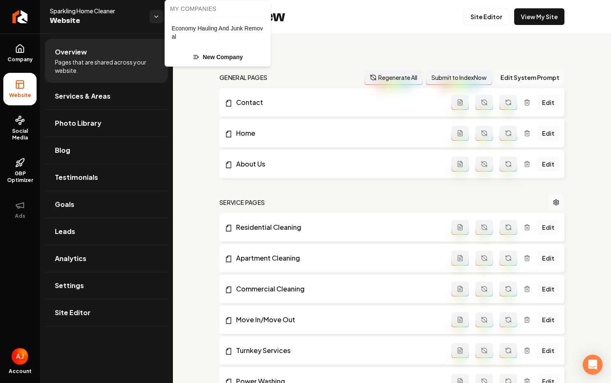
click at [124, 15] on html "Company Website Social Media GBP Optimizer Ads Account Sparkling Home Cleaner W…" at bounding box center [305, 191] width 611 height 383
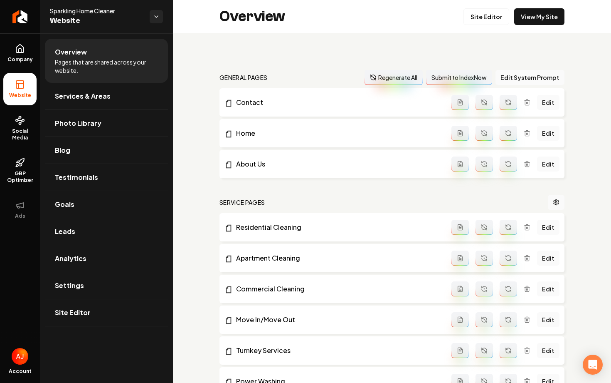
click at [74, 12] on span "Sparkling Home Cleaner" at bounding box center [96, 11] width 93 height 8
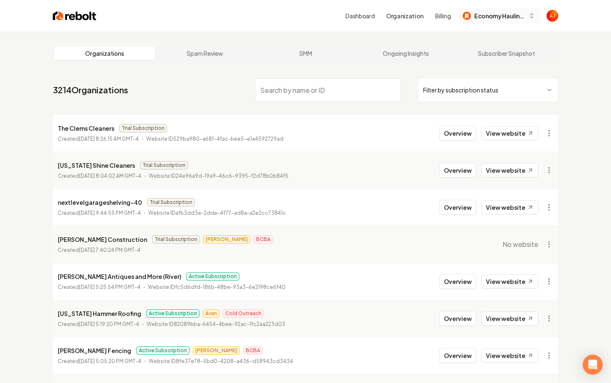
click at [484, 12] on span "Economy Hauling and Junk Removal" at bounding box center [500, 16] width 51 height 9
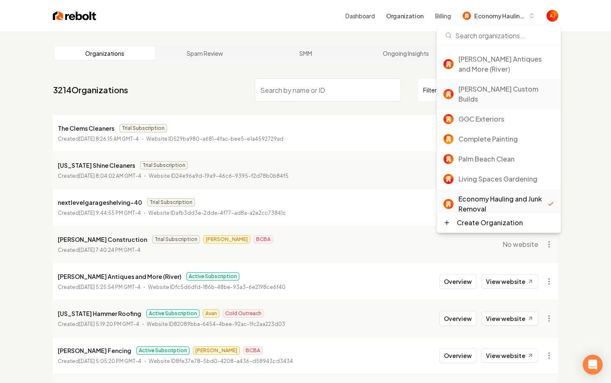
click at [480, 84] on div "[PERSON_NAME] Custom Builds" at bounding box center [507, 94] width 96 height 20
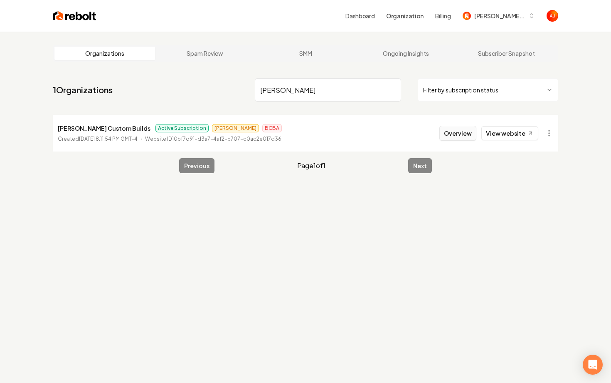
type input "[PERSON_NAME]"
click at [458, 138] on button "Overview" at bounding box center [458, 133] width 37 height 15
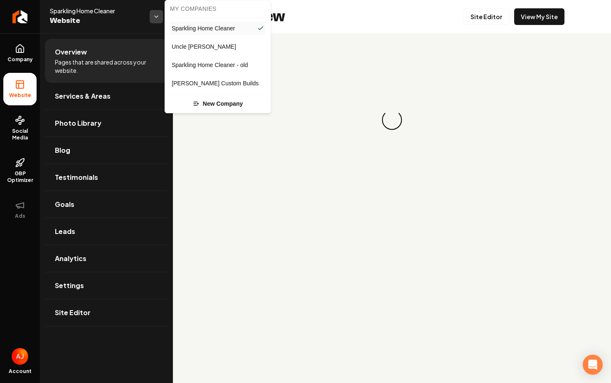
click at [155, 13] on html "Company Website Social Media GBP Optimizer Ads Account Sparkling Home Cleaner W…" at bounding box center [305, 191] width 611 height 383
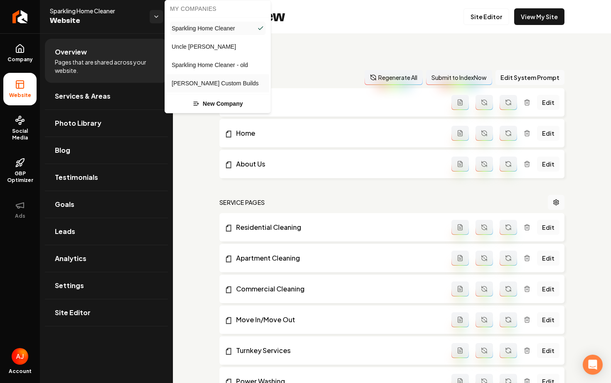
click at [193, 79] on span "[PERSON_NAME] Custom Builds" at bounding box center [215, 83] width 87 height 8
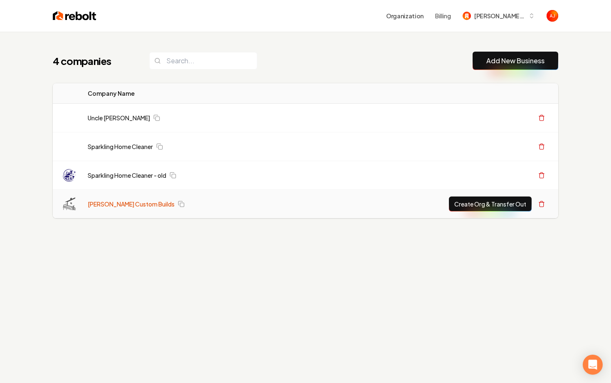
click at [124, 205] on link "[PERSON_NAME] Custom Builds" at bounding box center [131, 204] width 87 height 8
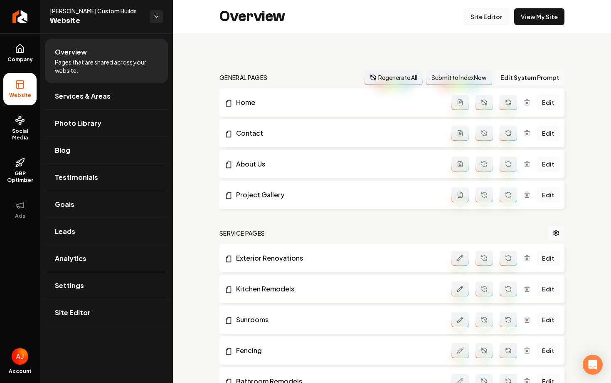
click at [480, 18] on link "Site Editor" at bounding box center [487, 16] width 46 height 17
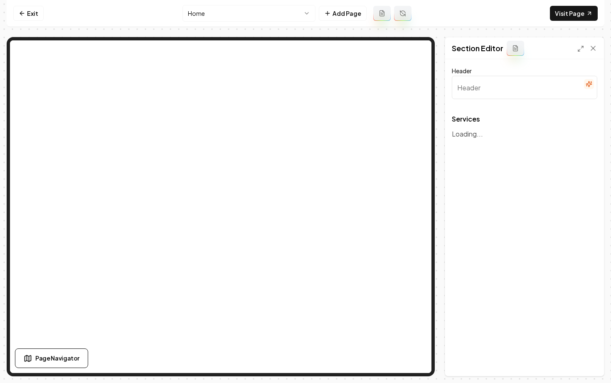
type input "Expert Construction Services"
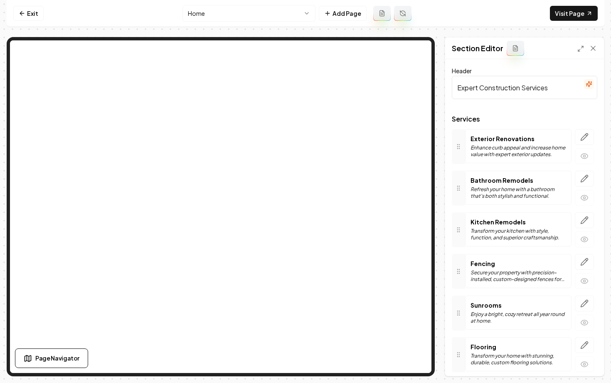
scroll to position [76, 0]
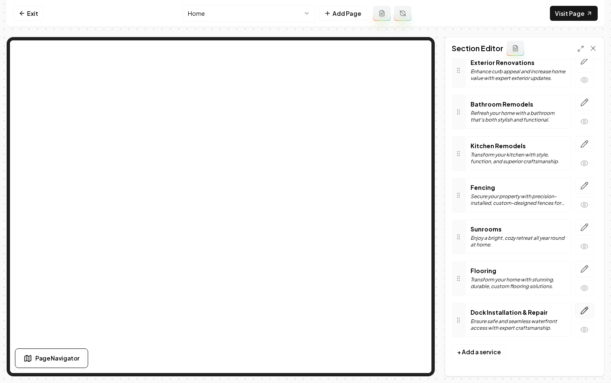
click at [585, 313] on icon "button" at bounding box center [585, 310] width 8 height 8
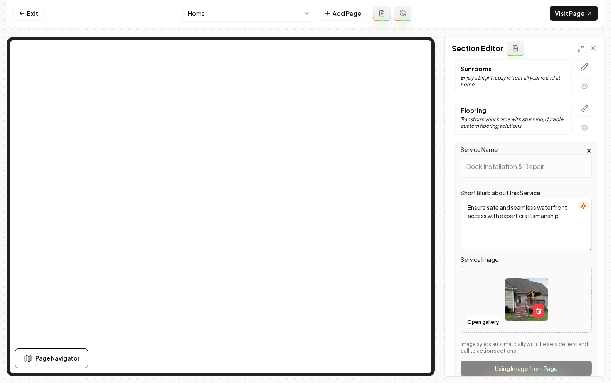
scroll to position [280, 0]
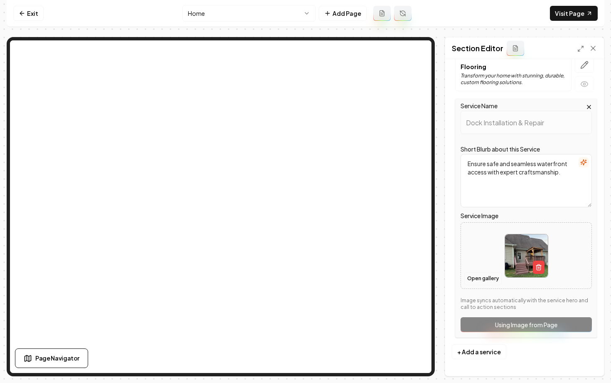
click at [476, 277] on button "Open gallery" at bounding box center [483, 278] width 37 height 13
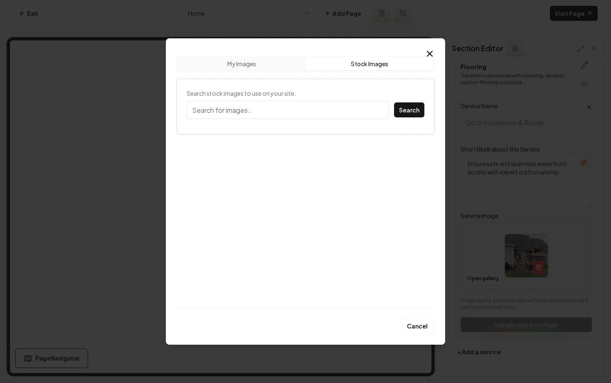
click at [347, 67] on button "Stock Images" at bounding box center [370, 63] width 128 height 13
click at [277, 112] on input "Search stock images to use on your site." at bounding box center [288, 110] width 203 height 18
click at [410, 114] on button "Search" at bounding box center [409, 109] width 30 height 15
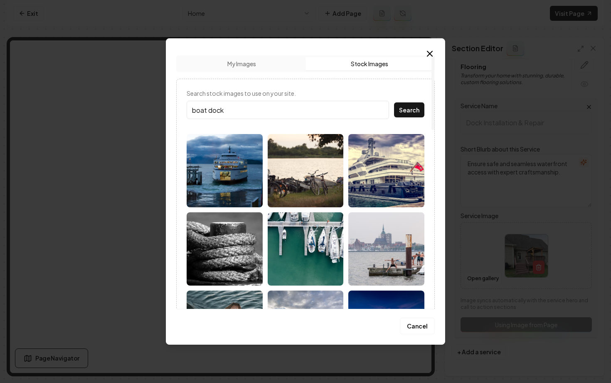
click at [210, 111] on input "boat dock" at bounding box center [288, 110] width 203 height 18
click at [404, 110] on button "Search" at bounding box center [409, 109] width 30 height 15
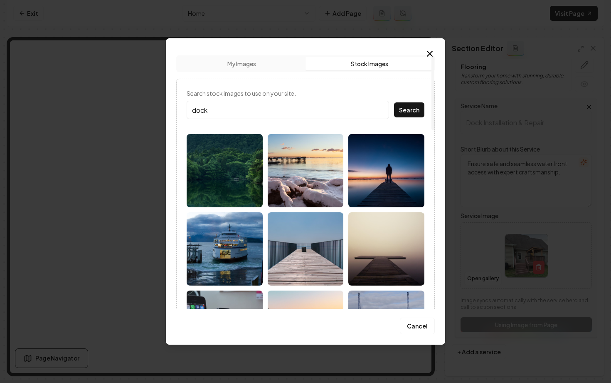
click at [234, 106] on input "dock" at bounding box center [288, 110] width 203 height 18
type input "docks"
click at [394, 102] on button "Search" at bounding box center [409, 109] width 30 height 15
click at [253, 68] on button "My Images" at bounding box center [242, 63] width 128 height 13
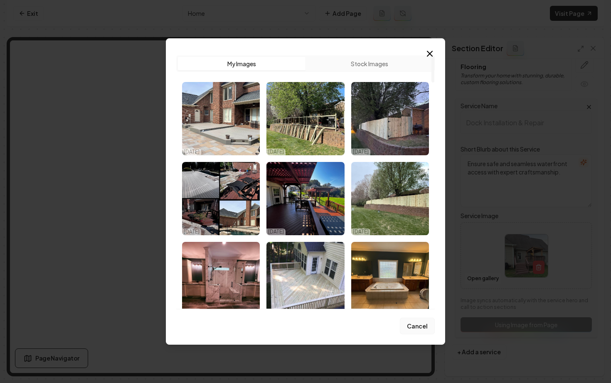
click at [417, 326] on button "Cancel" at bounding box center [417, 325] width 35 height 17
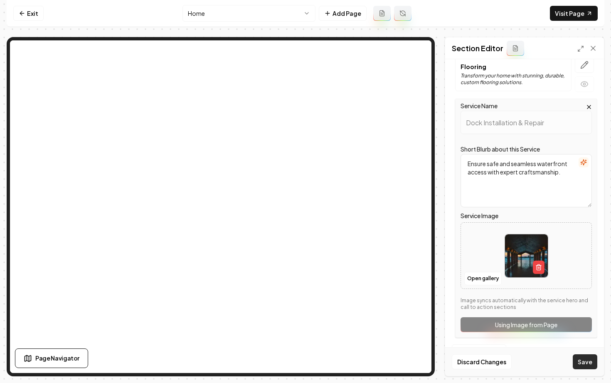
click at [581, 360] on button "Save" at bounding box center [585, 361] width 25 height 15
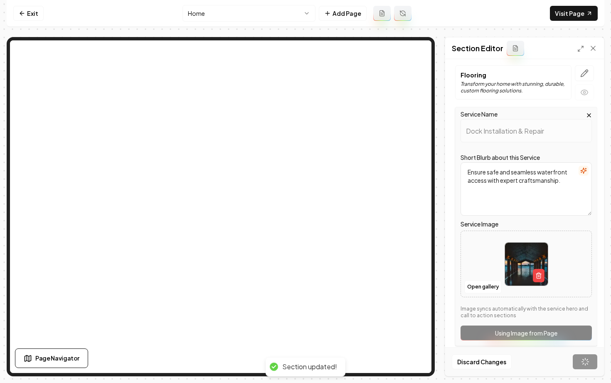
scroll to position [76, 0]
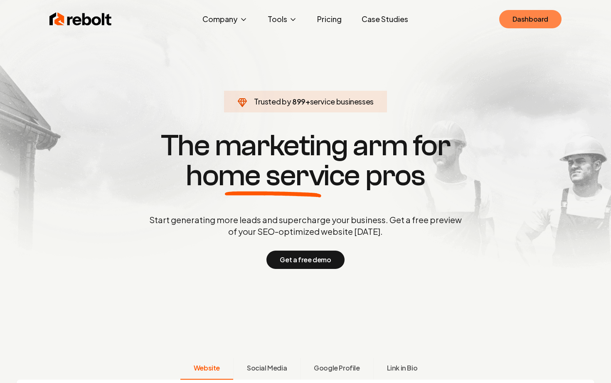
click at [539, 24] on link "Dashboard" at bounding box center [531, 19] width 62 height 18
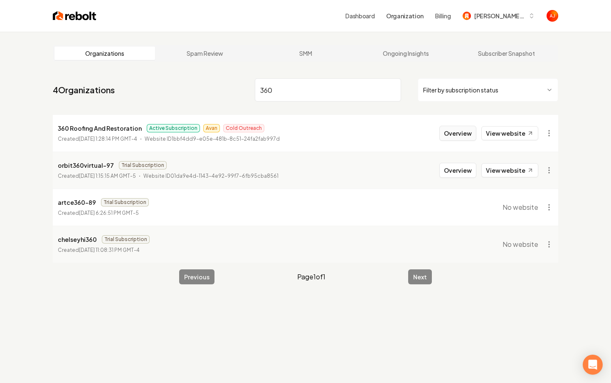
type input "360"
click at [448, 135] on button "Overview" at bounding box center [458, 133] width 37 height 15
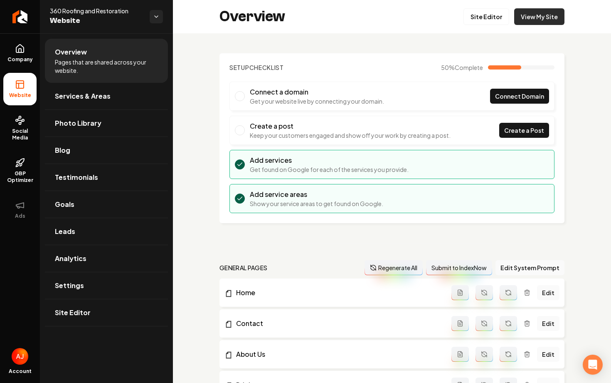
click at [527, 21] on link "View My Site" at bounding box center [540, 16] width 50 height 17
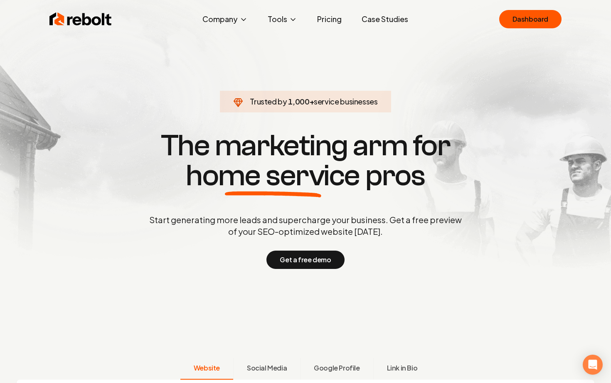
drag, startPoint x: 370, startPoint y: 106, endPoint x: 353, endPoint y: -15, distance: 122.2
click at [353, 0] on html "Rebolt Company About Blog Jobs Tools Google Review QR Code Generator Google Bus…" at bounding box center [305, 191] width 611 height 383
click at [539, 25] on link "Dashboard" at bounding box center [531, 19] width 62 height 18
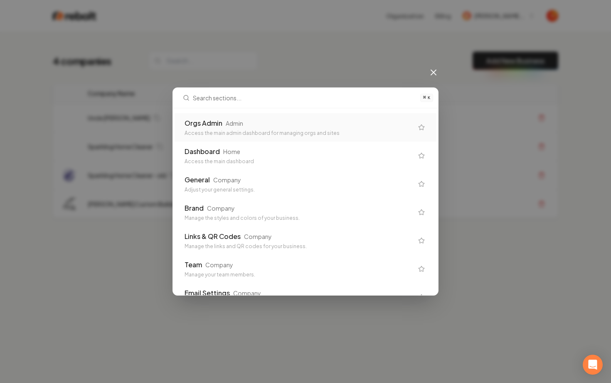
click at [354, 130] on div "Access the main admin dashboard for managing orgs and sites" at bounding box center [299, 133] width 229 height 7
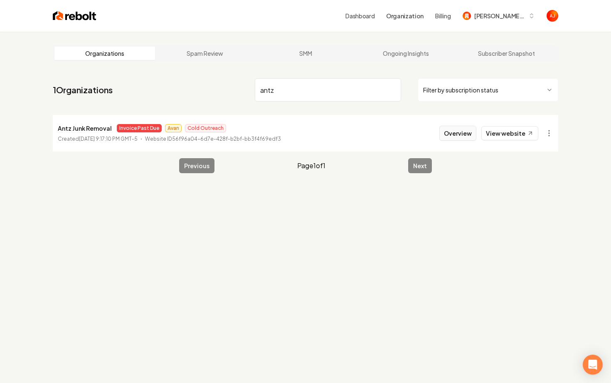
type input "antz"
click at [460, 126] on button "Overview" at bounding box center [458, 133] width 37 height 15
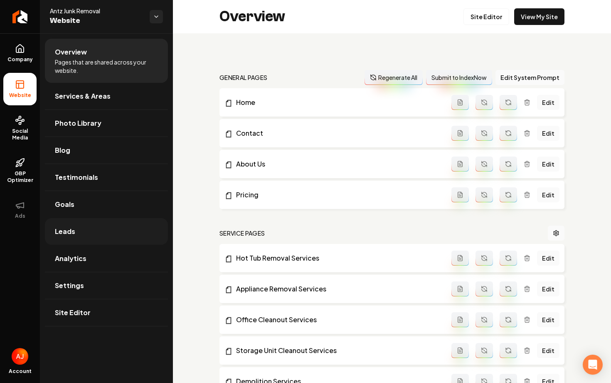
click at [133, 224] on link "Leads" at bounding box center [106, 231] width 123 height 27
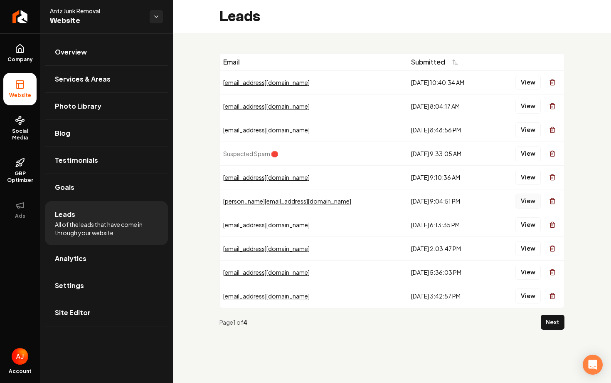
click at [528, 208] on button "View" at bounding box center [528, 200] width 25 height 15
click at [530, 222] on button "View" at bounding box center [528, 224] width 25 height 15
click at [532, 250] on button "View" at bounding box center [528, 248] width 25 height 15
click at [527, 270] on button "View" at bounding box center [528, 272] width 25 height 15
click at [529, 296] on button "View" at bounding box center [528, 295] width 25 height 15
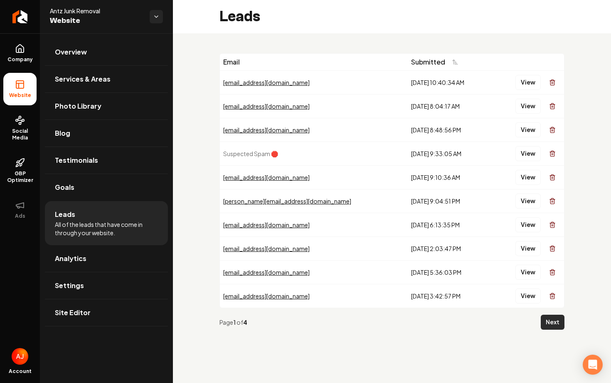
click at [549, 325] on button "Next" at bounding box center [553, 321] width 24 height 15
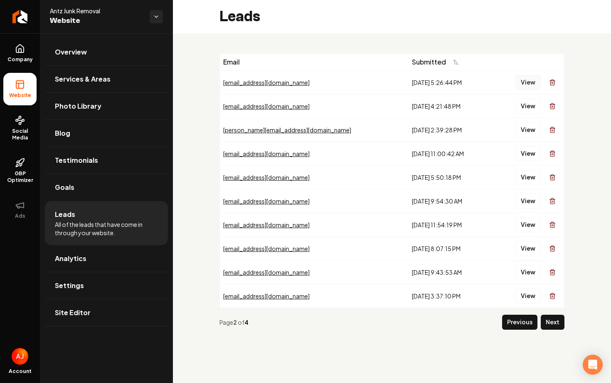
click at [523, 85] on button "View" at bounding box center [528, 82] width 25 height 15
click at [526, 107] on button "View" at bounding box center [528, 106] width 25 height 15
click at [531, 128] on button "View" at bounding box center [528, 129] width 25 height 15
click at [530, 154] on button "View" at bounding box center [528, 153] width 25 height 15
click at [530, 178] on button "View" at bounding box center [528, 177] width 25 height 15
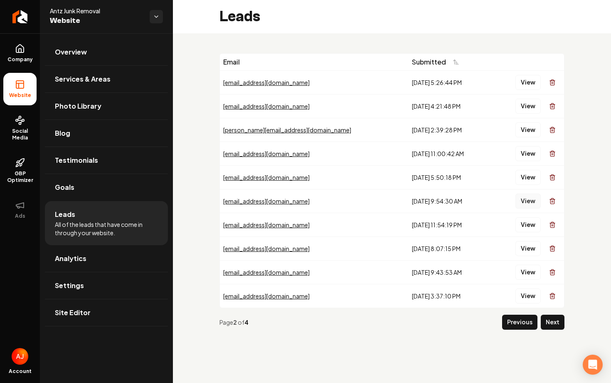
click at [530, 200] on button "View" at bounding box center [528, 200] width 25 height 15
click at [530, 224] on button "View" at bounding box center [528, 224] width 25 height 15
click at [530, 250] on button "View" at bounding box center [528, 248] width 25 height 15
click at [532, 267] on button "View" at bounding box center [528, 272] width 25 height 15
click at [533, 292] on button "View" at bounding box center [528, 295] width 25 height 15
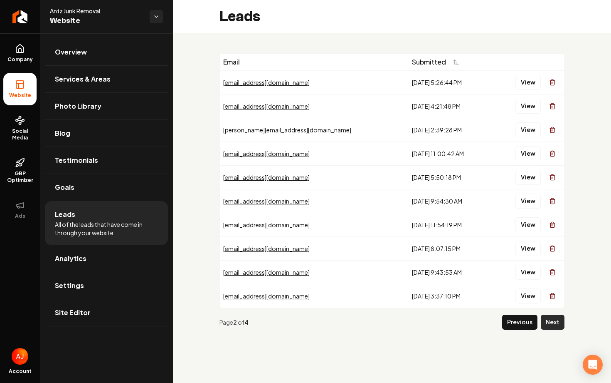
click at [548, 320] on button "Next" at bounding box center [553, 321] width 24 height 15
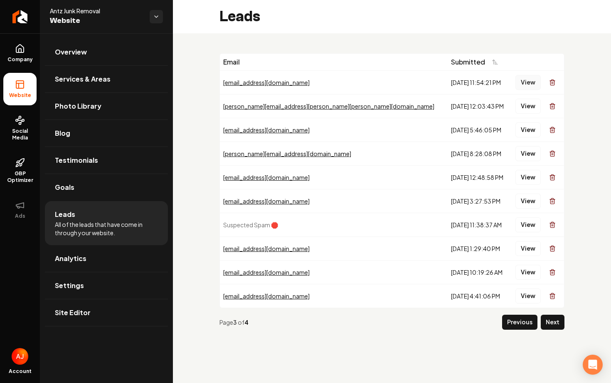
click at [531, 80] on button "View" at bounding box center [528, 82] width 25 height 15
click at [530, 102] on button "View" at bounding box center [528, 106] width 25 height 15
click at [528, 129] on button "View" at bounding box center [528, 129] width 25 height 15
click at [530, 154] on button "View" at bounding box center [528, 153] width 25 height 15
click at [530, 174] on button "View" at bounding box center [528, 177] width 25 height 15
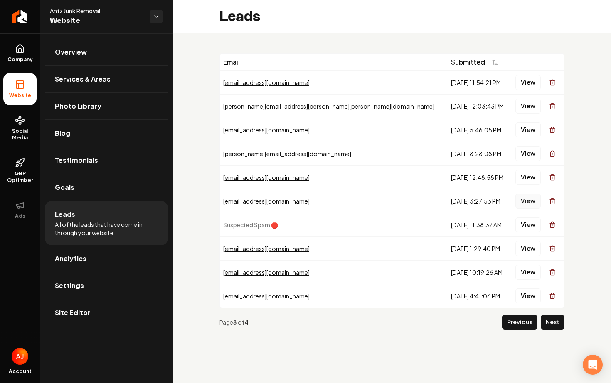
click at [529, 197] on button "View" at bounding box center [528, 200] width 25 height 15
click at [532, 218] on button "View" at bounding box center [528, 224] width 25 height 15
click at [531, 250] on button "View" at bounding box center [528, 248] width 25 height 15
click at [529, 270] on button "View" at bounding box center [528, 272] width 25 height 15
click at [529, 292] on button "View" at bounding box center [528, 295] width 25 height 15
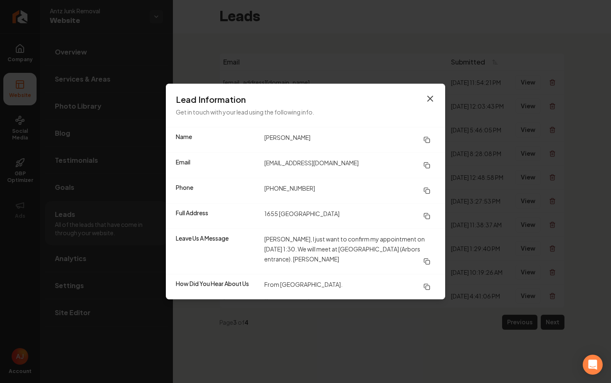
click at [431, 97] on icon "button" at bounding box center [431, 99] width 10 height 10
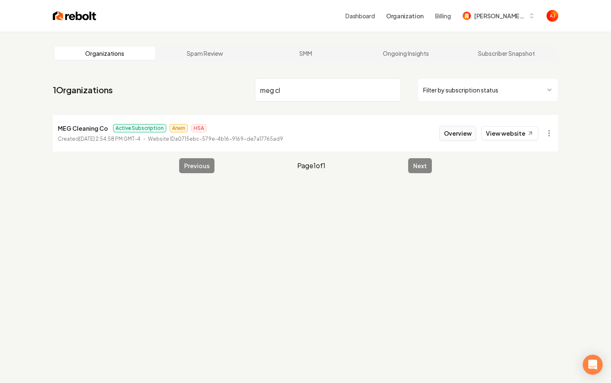
type input "meg cl"
click at [461, 131] on button "Overview" at bounding box center [458, 133] width 37 height 15
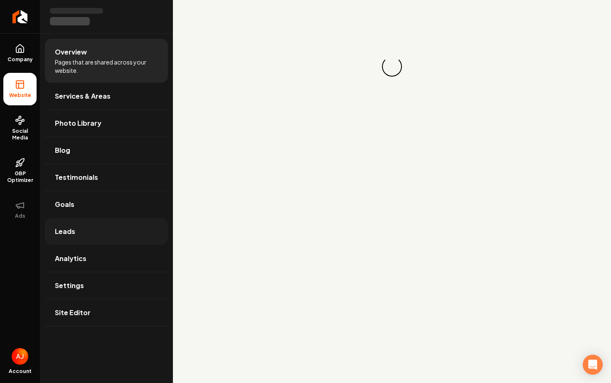
click at [77, 229] on link "Leads" at bounding box center [106, 231] width 123 height 27
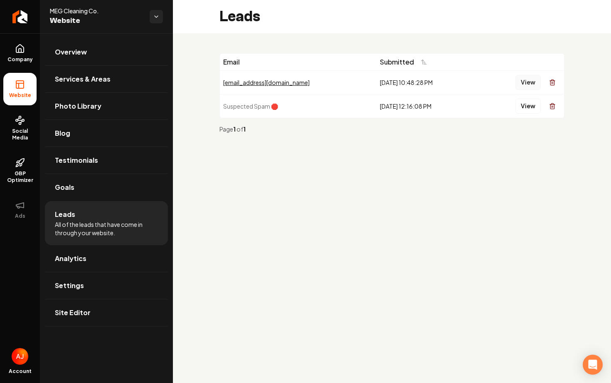
click at [518, 81] on button "View" at bounding box center [528, 82] width 25 height 15
click at [529, 108] on button "View" at bounding box center [528, 106] width 25 height 15
click at [534, 80] on button "View" at bounding box center [528, 82] width 25 height 15
click at [282, 82] on div "[EMAIL_ADDRESS][DOMAIN_NAME]" at bounding box center [298, 82] width 150 height 8
click at [522, 85] on button "View" at bounding box center [528, 82] width 25 height 15
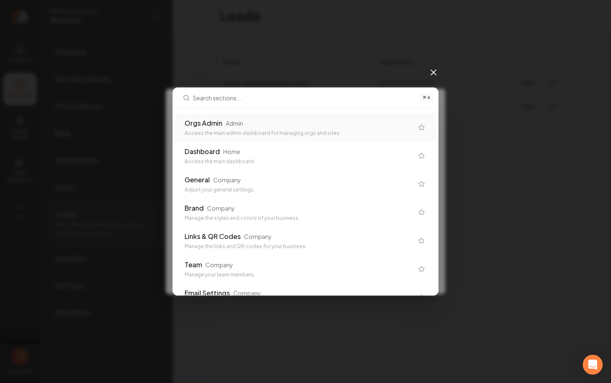
click at [419, 138] on button at bounding box center [427, 145] width 17 height 15
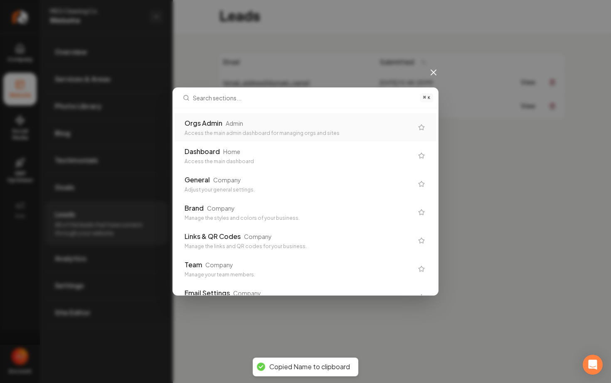
click at [199, 123] on div "Orgs Admin" at bounding box center [204, 123] width 38 height 10
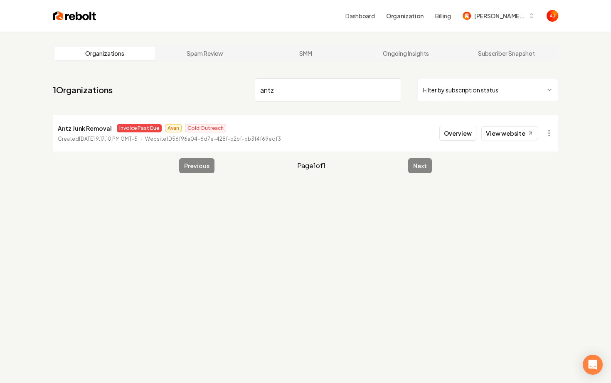
drag, startPoint x: 283, startPoint y: 93, endPoint x: 238, endPoint y: 91, distance: 45.0
click at [238, 91] on nav "1 Organizations antz Filter by subscription status" at bounding box center [306, 93] width 506 height 37
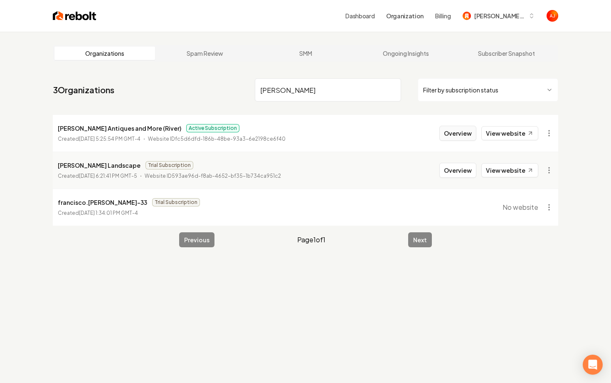
type input "[PERSON_NAME]"
click at [454, 133] on button "Overview" at bounding box center [458, 133] width 37 height 15
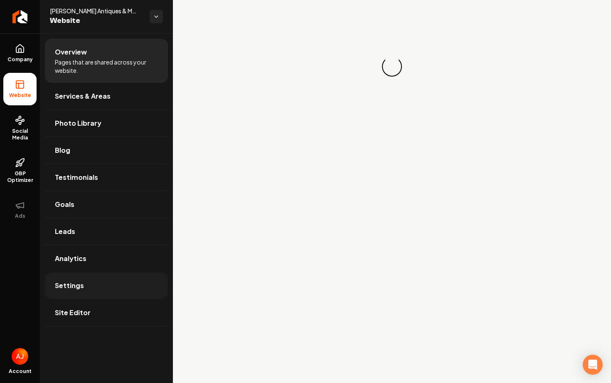
click at [81, 290] on span "Settings" at bounding box center [69, 285] width 29 height 10
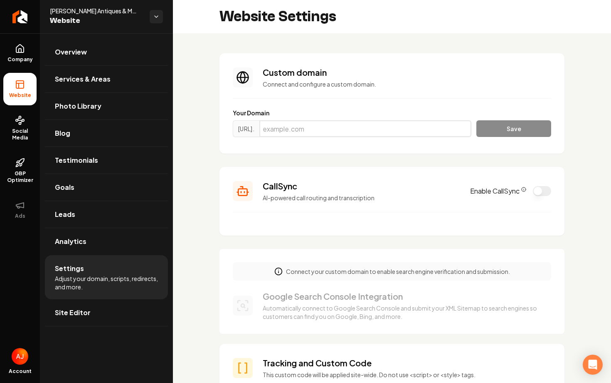
click at [306, 128] on input "Main content area" at bounding box center [366, 128] width 212 height 17
paste input "[DOMAIN_NAME]"
type input "[DOMAIN_NAME]"
click at [517, 132] on button "Save" at bounding box center [514, 128] width 75 height 17
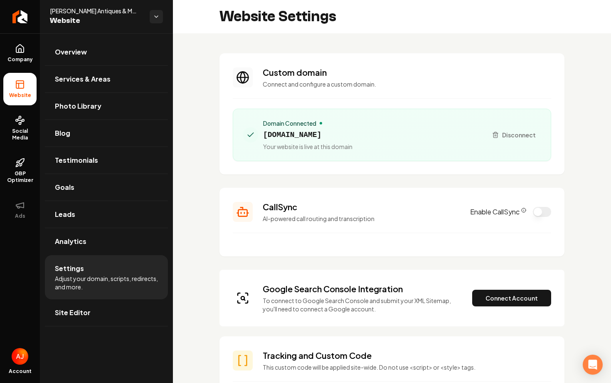
click at [490, 307] on div "Google Search Console Integration To connect to Google Search Console and submi…" at bounding box center [392, 298] width 319 height 30
click at [493, 297] on button "Connect Account" at bounding box center [512, 297] width 79 height 17
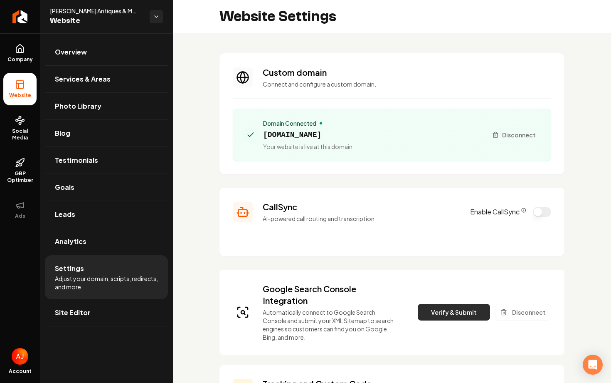
click at [447, 308] on button "Verify & Submit" at bounding box center [454, 312] width 72 height 17
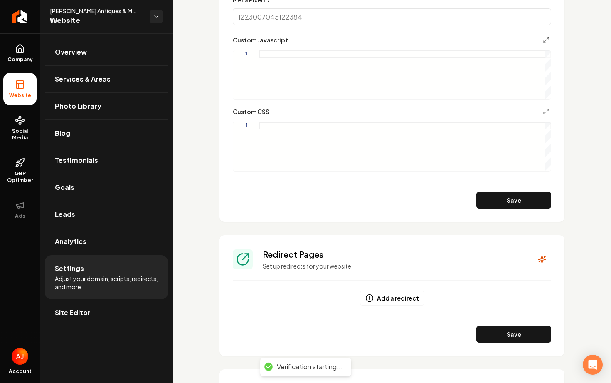
scroll to position [808, 0]
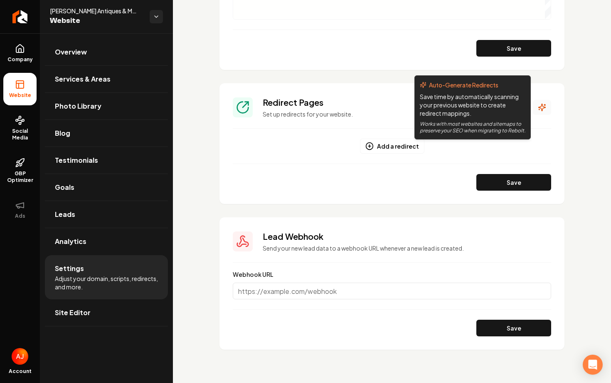
click at [543, 112] on button "Main content area" at bounding box center [542, 107] width 18 height 15
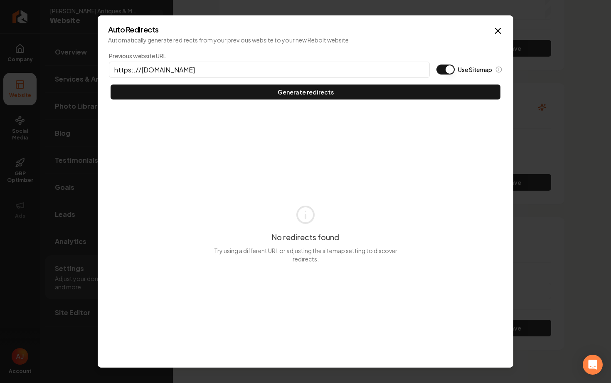
click at [134, 70] on input "https:.//diazantiquesandmore.com" at bounding box center [269, 70] width 321 height 16
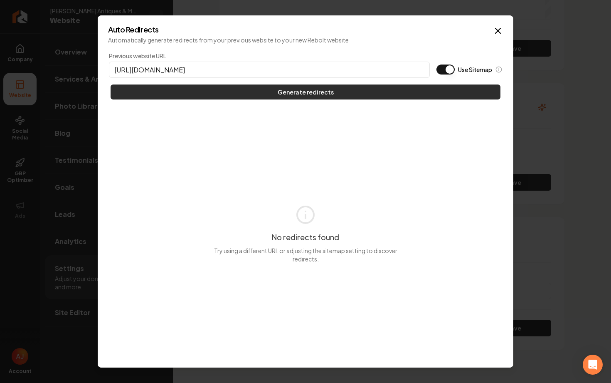
type input "https://diazantiquesandmore.com"
click at [176, 92] on button "Generate redirects" at bounding box center [306, 91] width 390 height 15
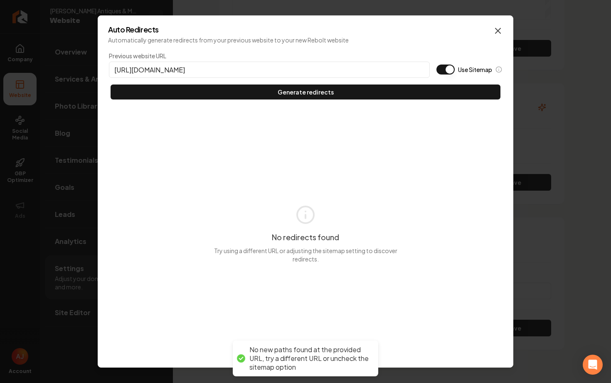
click at [502, 26] on icon "button" at bounding box center [498, 31] width 10 height 10
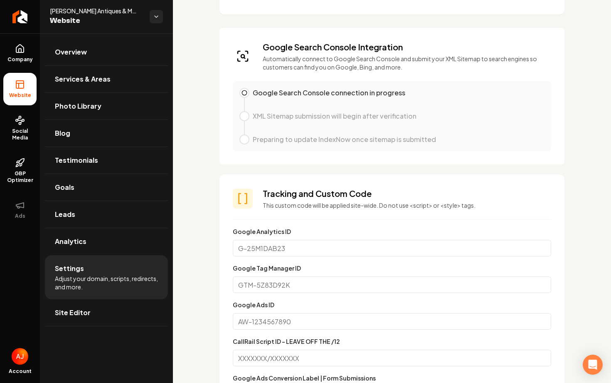
scroll to position [93, 0]
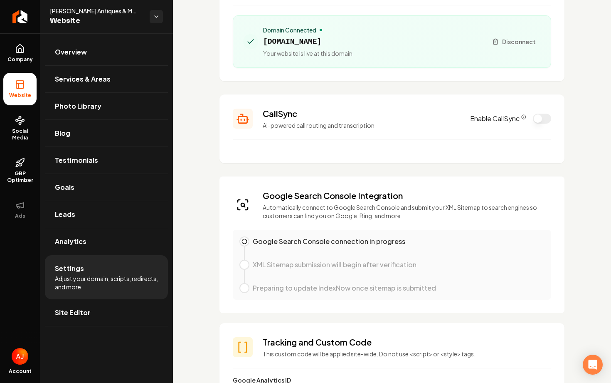
drag, startPoint x: 374, startPoint y: 42, endPoint x: 262, endPoint y: 43, distance: 111.5
click at [262, 43] on div "Domain Connected diazantiquesandmore.com Your website is live at this domain" at bounding box center [362, 42] width 238 height 32
copy span "diazantiquesandmore.com"
click at [23, 126] on link "Social Media" at bounding box center [19, 128] width 33 height 39
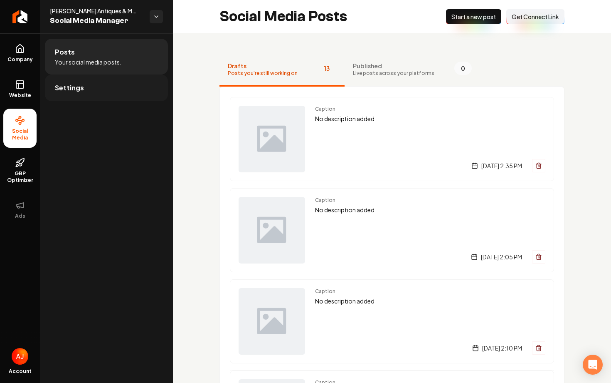
click at [76, 89] on span "Settings" at bounding box center [69, 88] width 29 height 10
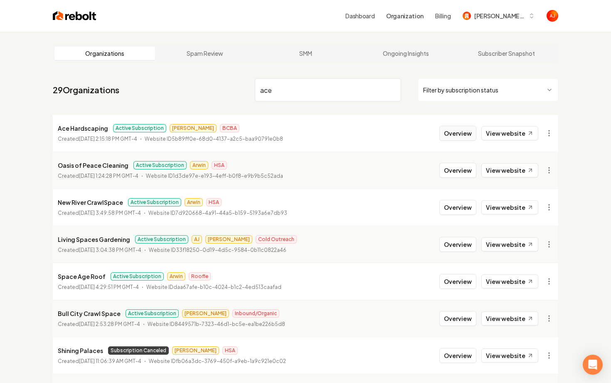
type input "ace"
click at [468, 138] on button "Overview" at bounding box center [458, 133] width 37 height 15
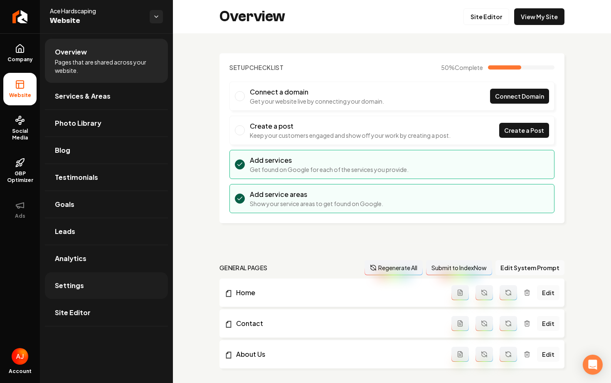
click at [90, 284] on link "Settings" at bounding box center [106, 285] width 123 height 27
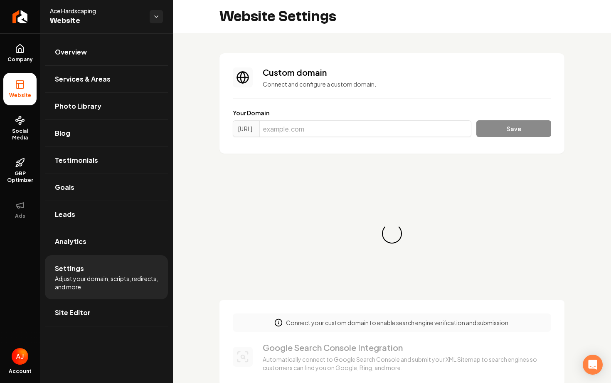
scroll to position [60, 0]
click at [311, 132] on input "Main content area" at bounding box center [366, 128] width 212 height 17
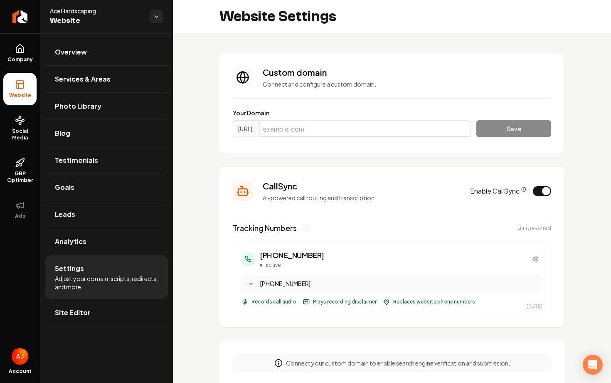
paste input "acehardscaping.com"
type input "acehardscaping.com"
click at [498, 133] on button "Save" at bounding box center [514, 128] width 75 height 17
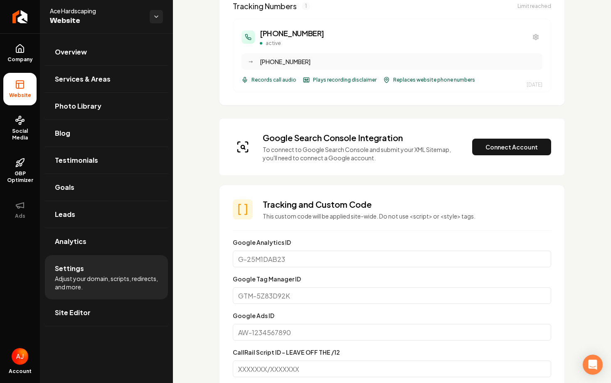
scroll to position [248, 0]
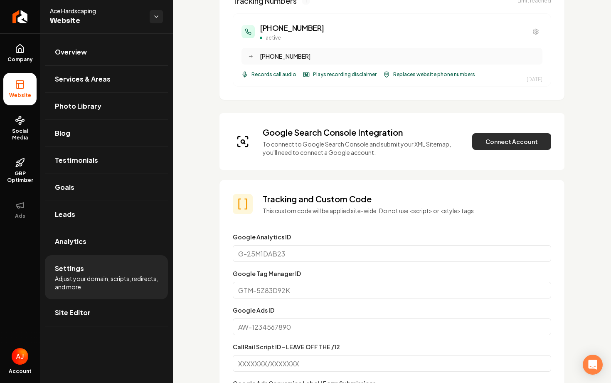
click at [492, 148] on button "Connect Account" at bounding box center [512, 141] width 79 height 17
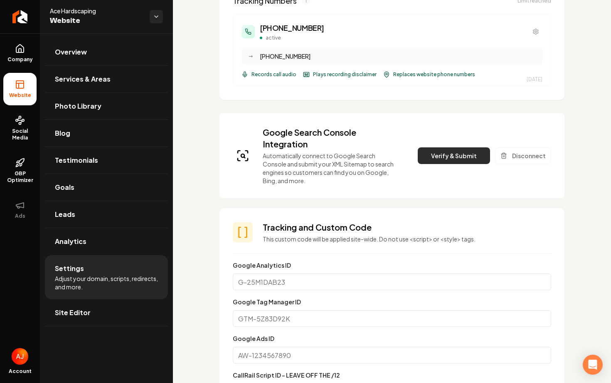
click at [446, 160] on button "Verify & Submit" at bounding box center [454, 155] width 72 height 17
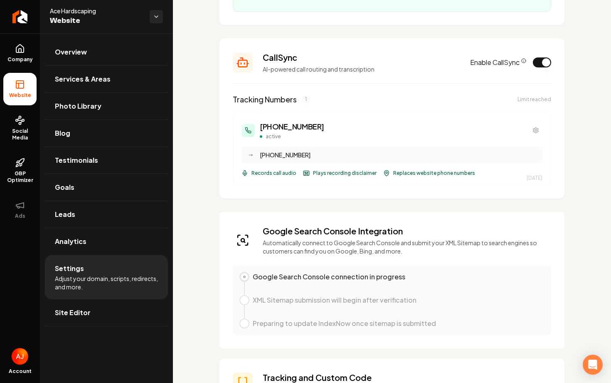
scroll to position [84, 0]
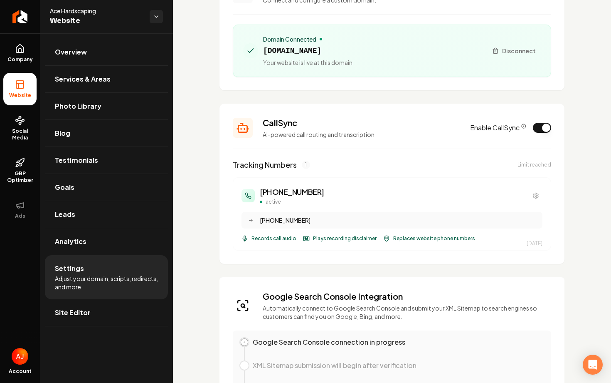
drag, startPoint x: 349, startPoint y: 50, endPoint x: 263, endPoint y: 50, distance: 85.7
click at [263, 50] on span "acehardscaping.com" at bounding box center [307, 51] width 89 height 12
copy span "acehardscaping.com"
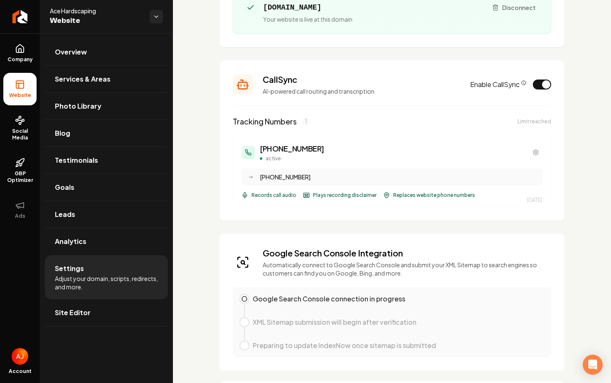
scroll to position [130, 0]
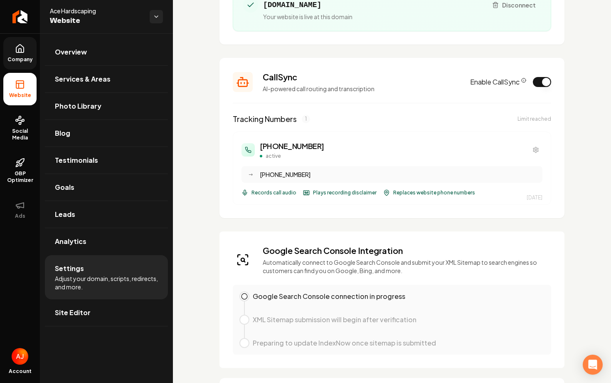
click at [8, 45] on link "Company" at bounding box center [19, 53] width 33 height 32
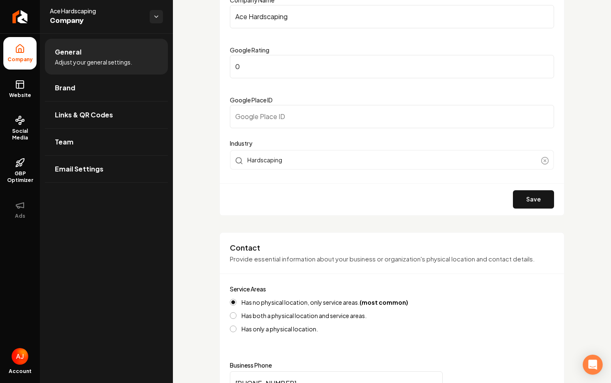
scroll to position [121, 0]
click at [271, 120] on input "Google Place ID" at bounding box center [392, 115] width 324 height 23
paste input "https://search.google.com/local/writereview?placeid=ChIJsc6WMj1dGIgRAeVk_8x9W24"
drag, startPoint x: 407, startPoint y: 116, endPoint x: 126, endPoint y: 122, distance: 281.6
click at [126, 122] on div "Company Website Social Media GBP Optimizer Ads Account Ace Hardscaping Company …" at bounding box center [305, 191] width 611 height 383
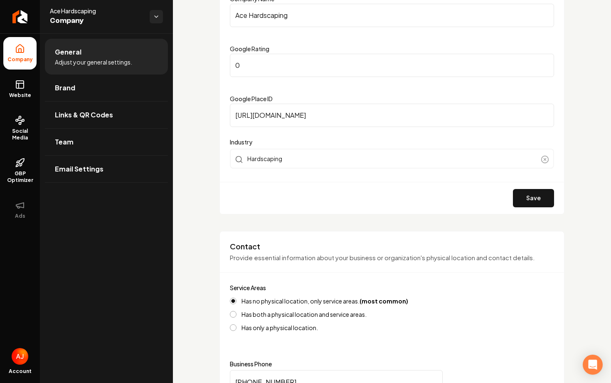
click at [409, 114] on input "https://search.google.com/local/writereview?placeid" at bounding box center [392, 115] width 324 height 23
type input "https://search.google.com/local/writereview?"
click at [409, 114] on input "https://search.google.com/local/writereview?" at bounding box center [392, 115] width 324 height 23
click at [409, 114] on input "Google Place ID" at bounding box center [392, 115] width 324 height 23
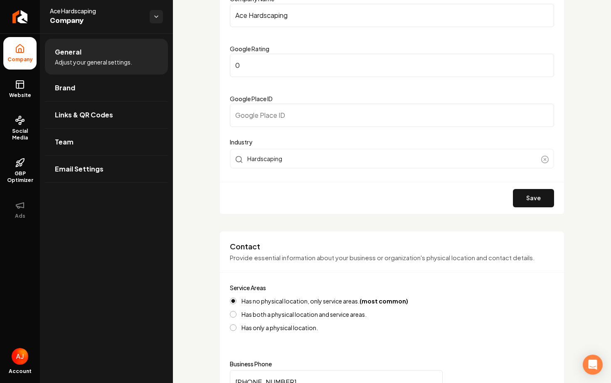
paste input "ChIJsc6WMj1dGIgRAeVk_8x9W24"
type input "ChIJsc6WMj1dGIgRAeVk_8x9W24"
click at [518, 194] on button "Save" at bounding box center [533, 198] width 41 height 18
click at [22, 117] on icon at bounding box center [20, 120] width 10 height 10
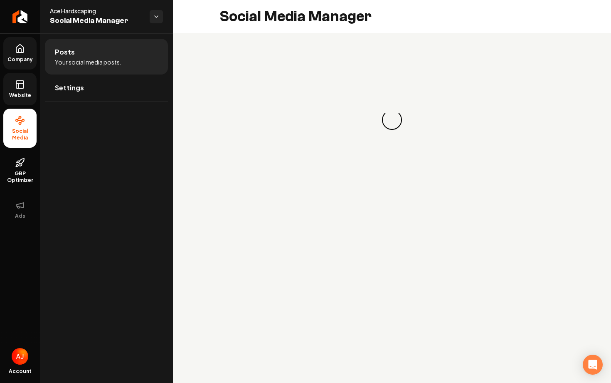
click at [17, 87] on icon at bounding box center [20, 84] width 10 height 10
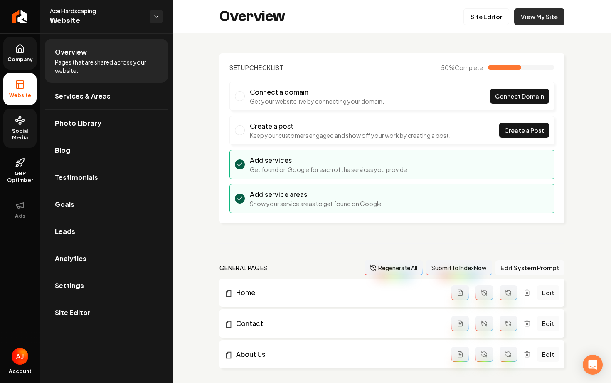
click at [535, 20] on link "View My Site" at bounding box center [540, 16] width 50 height 17
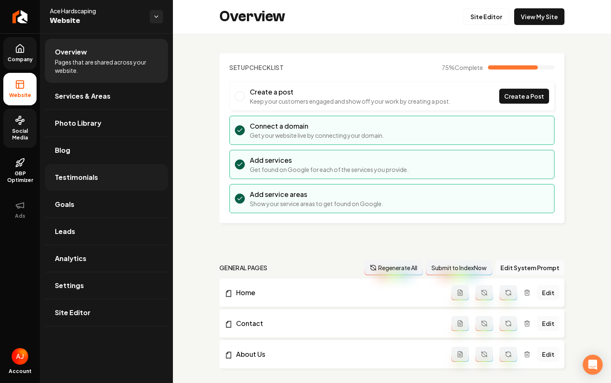
click at [87, 184] on link "Testimonials" at bounding box center [106, 177] width 123 height 27
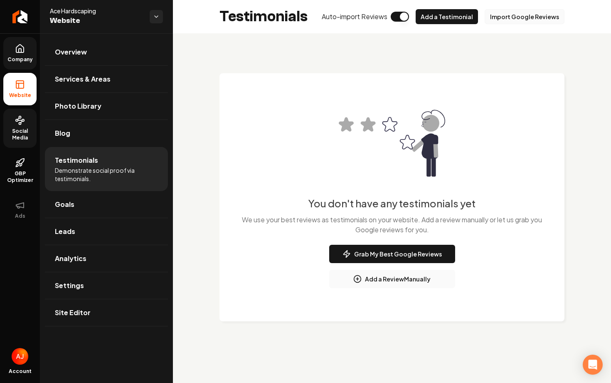
click at [499, 21] on button "Import Google Reviews" at bounding box center [525, 16] width 80 height 15
click at [78, 47] on span "Overview" at bounding box center [71, 52] width 32 height 10
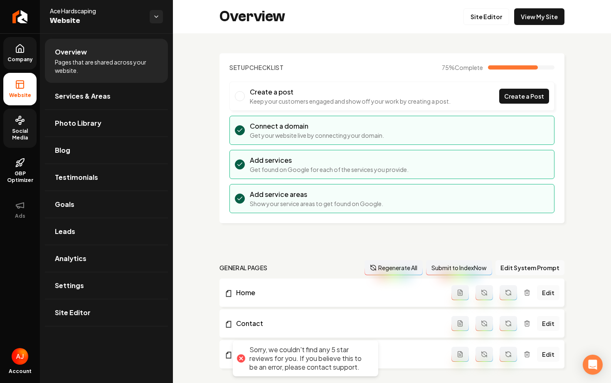
click at [20, 49] on icon at bounding box center [20, 49] width 10 height 10
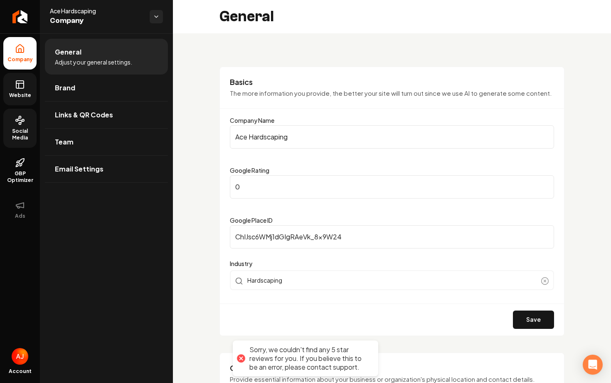
click at [257, 188] on input "0" at bounding box center [392, 186] width 324 height 23
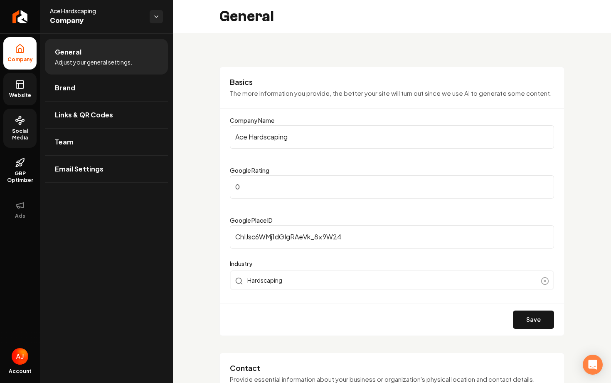
click at [257, 188] on input "0" at bounding box center [392, 186] width 324 height 23
type input "5"
click at [527, 323] on button "Save" at bounding box center [533, 319] width 41 height 18
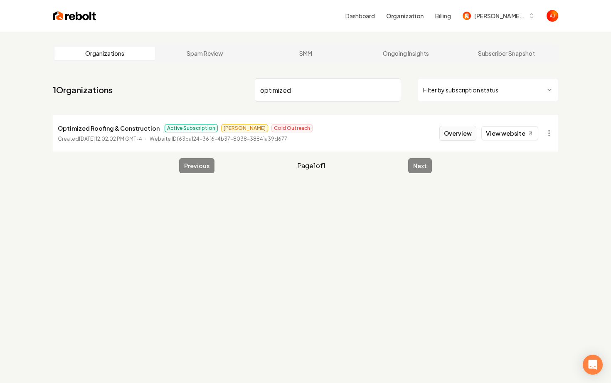
type input "optimized"
click at [468, 140] on button "Overview" at bounding box center [458, 133] width 37 height 15
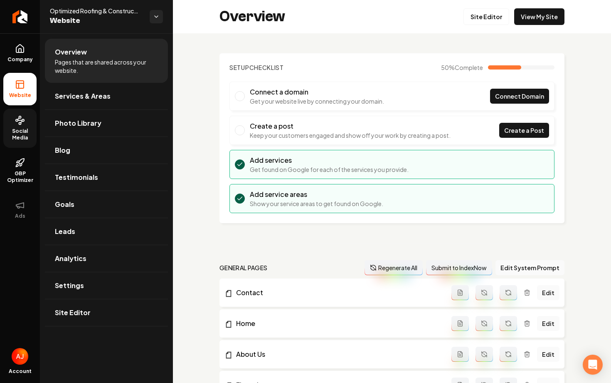
click at [31, 127] on link "Social Media" at bounding box center [19, 128] width 33 height 39
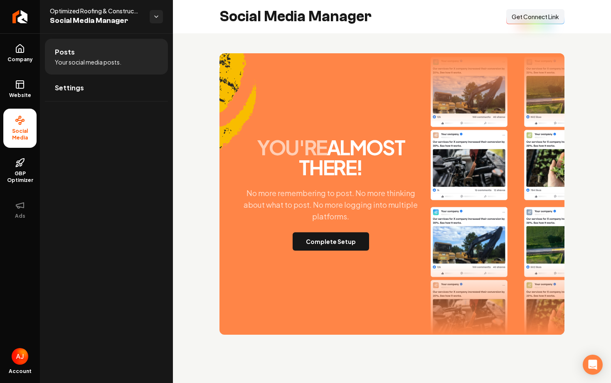
click at [325, 223] on div "you're almost there! No more remembering to post. No more thinking about what t…" at bounding box center [331, 193] width 193 height 113
click at [328, 246] on button "Complete Setup" at bounding box center [331, 241] width 77 height 18
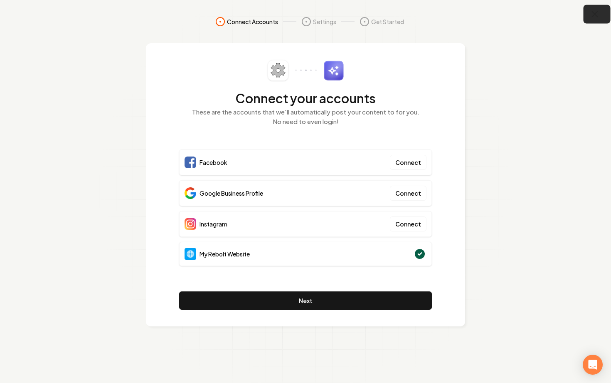
click at [595, 19] on button "button" at bounding box center [597, 14] width 27 height 19
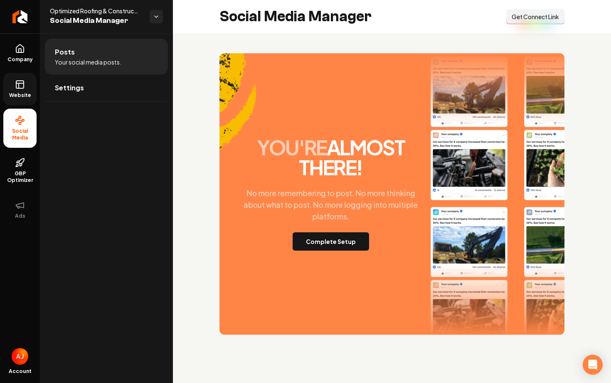
click at [13, 77] on link "Website" at bounding box center [19, 89] width 33 height 32
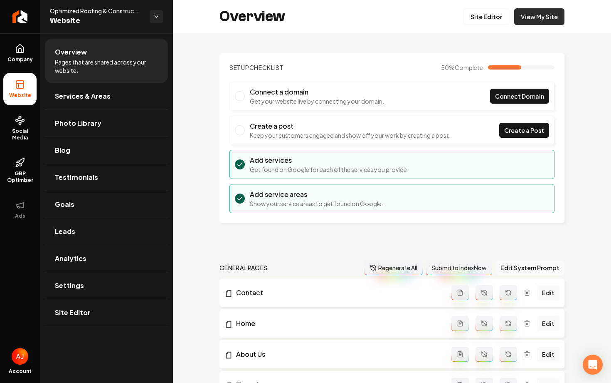
click at [537, 19] on link "View My Site" at bounding box center [540, 16] width 50 height 17
click at [79, 125] on span "Photo Library" at bounding box center [78, 123] width 47 height 10
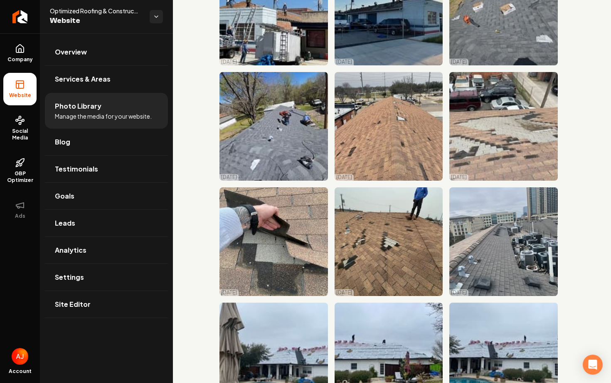
scroll to position [908, 0]
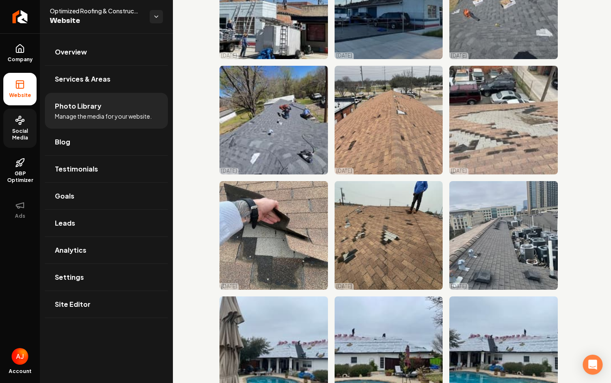
click at [24, 128] on span "Social Media" at bounding box center [19, 134] width 33 height 13
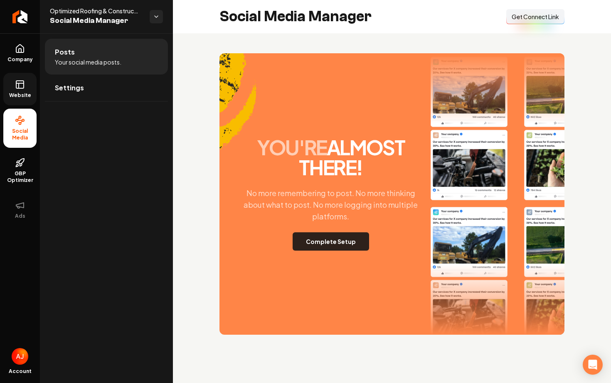
click at [351, 242] on button "Complete Setup" at bounding box center [331, 241] width 77 height 18
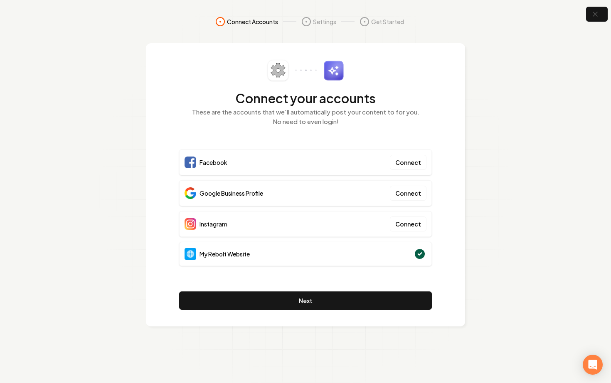
click at [490, 146] on section "Connect Accounts Settings Get Started Connect your accounts These are the accou…" at bounding box center [305, 191] width 611 height 383
drag, startPoint x: 406, startPoint y: 163, endPoint x: 416, endPoint y: 117, distance: 46.9
click at [416, 117] on div "Connect your accounts These are the accounts that we'll automatically post your…" at bounding box center [305, 185] width 253 height 250
click at [416, 117] on p "These are the accounts that we'll automatically post your content to for you. N…" at bounding box center [305, 116] width 253 height 19
click at [411, 223] on button "Connect" at bounding box center [408, 223] width 37 height 15
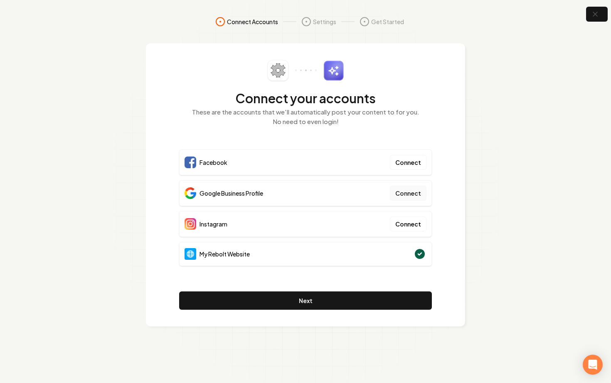
click at [411, 191] on button "Connect" at bounding box center [408, 193] width 37 height 15
click at [410, 194] on button "Connect" at bounding box center [408, 193] width 37 height 15
click at [0, 0] on section "Connect Accounts Settings Get Started Connect your accounts These are the accou…" at bounding box center [305, 191] width 611 height 383
click at [597, 17] on icon "button" at bounding box center [595, 14] width 10 height 10
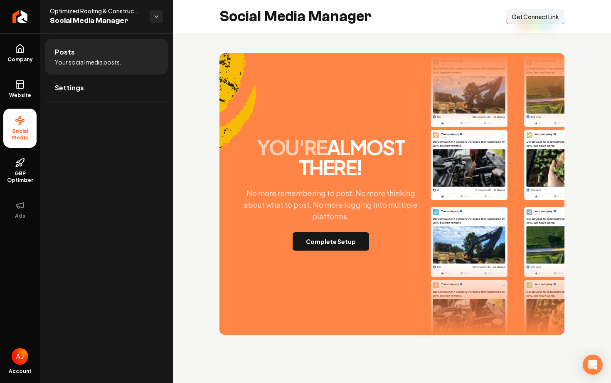
click at [527, 22] on button "Connect Link Get Connect Link" at bounding box center [536, 16] width 58 height 15
click at [543, 19] on span "Get Connect Link" at bounding box center [535, 16] width 47 height 8
click at [575, 109] on div "you're almost there! No more remembering to post. No more thinking about what t…" at bounding box center [392, 193] width 438 height 321
click at [529, 20] on span "Get Connect Link" at bounding box center [535, 16] width 47 height 8
click at [325, 238] on button "Complete Setup" at bounding box center [331, 241] width 77 height 18
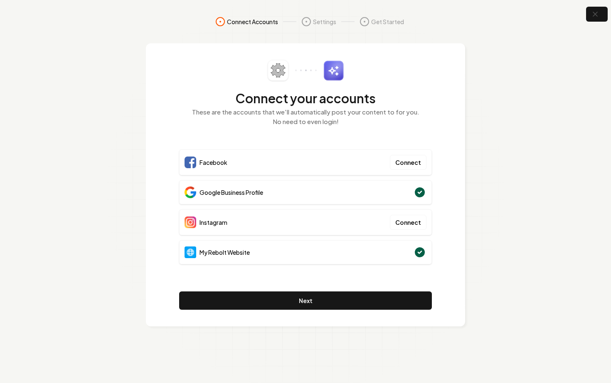
click at [470, 153] on section "Connect Accounts Settings Get Started Connect your accounts These are the accou…" at bounding box center [305, 191] width 611 height 383
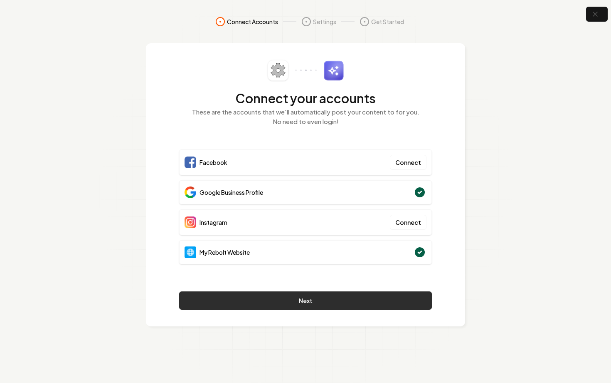
click at [319, 298] on button "Next" at bounding box center [305, 300] width 253 height 18
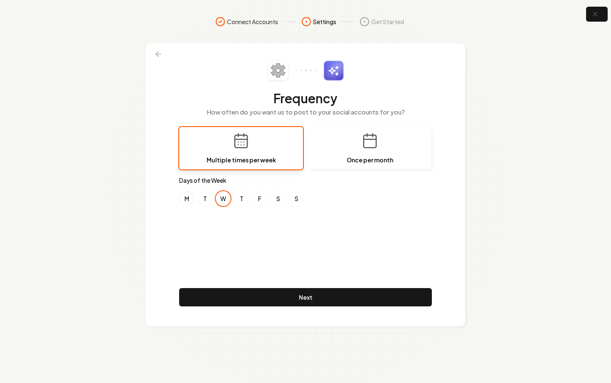
click at [192, 199] on button "M" at bounding box center [186, 198] width 15 height 15
click at [275, 198] on button "S" at bounding box center [278, 198] width 15 height 15
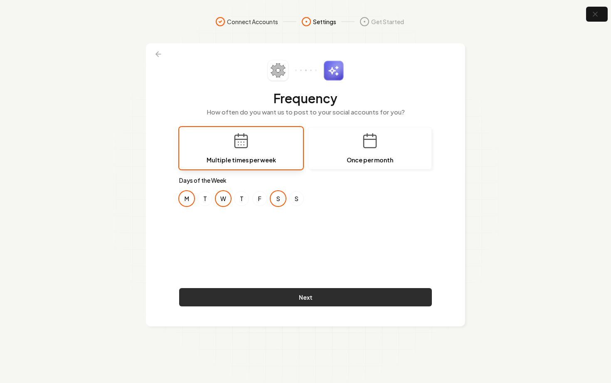
click at [291, 293] on button "Next" at bounding box center [305, 297] width 253 height 18
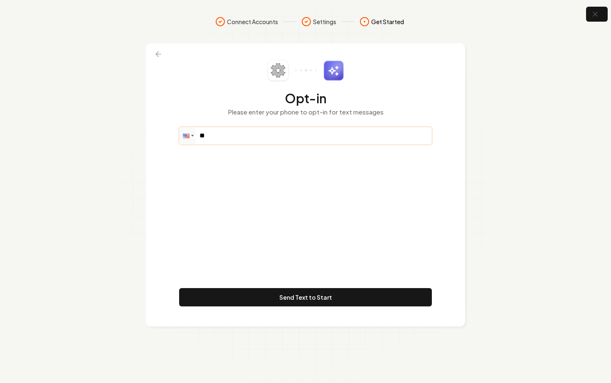
click at [266, 139] on input "**" at bounding box center [306, 135] width 252 height 17
paste input "**********"
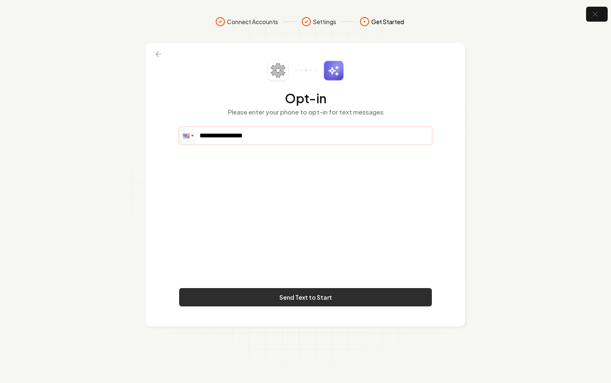
type input "**********"
click at [302, 304] on button "Send Text to Start" at bounding box center [305, 297] width 253 height 18
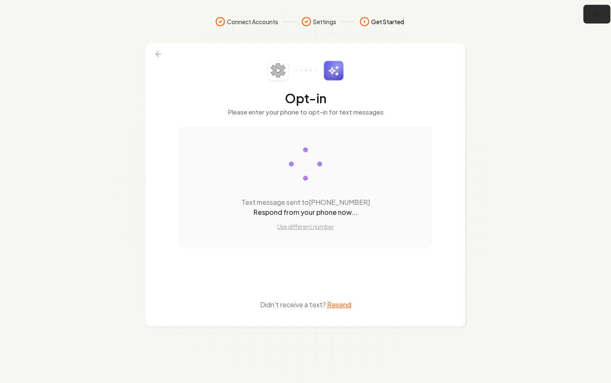
click at [593, 17] on icon "button" at bounding box center [595, 14] width 5 height 5
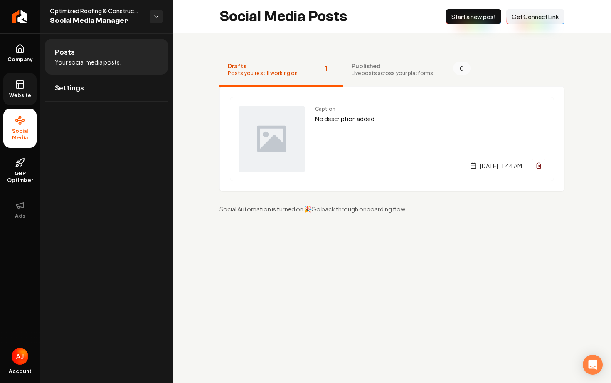
click at [15, 92] on span "Website" at bounding box center [20, 95] width 29 height 7
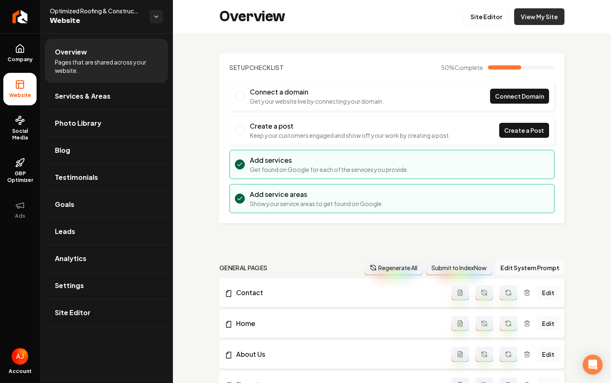
click at [523, 21] on link "View My Site" at bounding box center [540, 16] width 50 height 17
click at [533, 26] on div "Overview Site Editor View My Site" at bounding box center [392, 16] width 438 height 33
click at [534, 22] on link "View My Site" at bounding box center [540, 16] width 50 height 17
click at [107, 273] on link "Settings" at bounding box center [106, 285] width 123 height 27
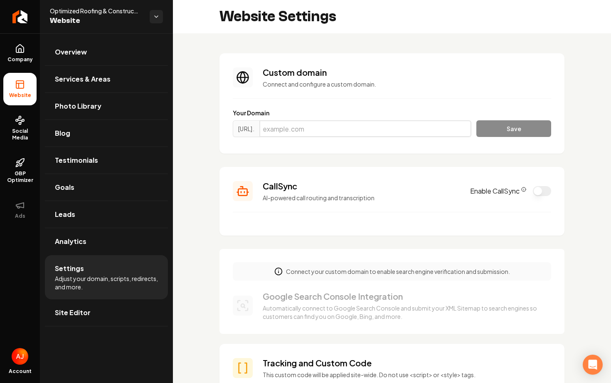
click at [320, 131] on input "Main content area" at bounding box center [366, 128] width 212 height 17
click at [299, 131] on input "Main content area" at bounding box center [366, 128] width 212 height 17
paste input "optimizedroofing.net"
type input "optimizedroofing.net"
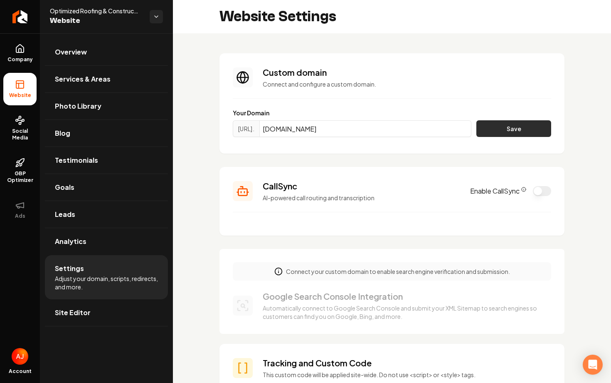
click at [527, 129] on button "Save" at bounding box center [514, 128] width 75 height 17
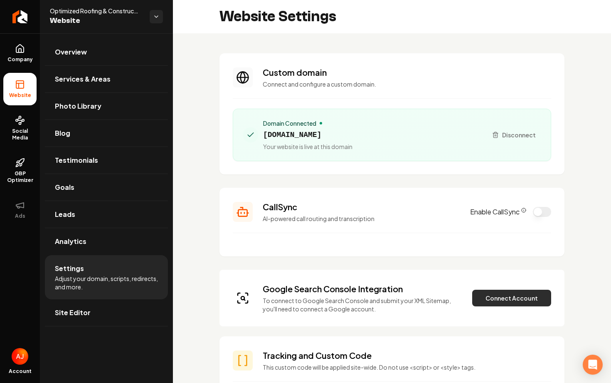
click at [488, 302] on button "Connect Account" at bounding box center [512, 297] width 79 height 17
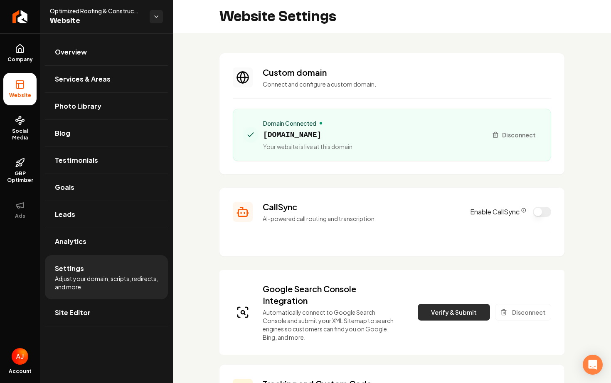
click at [460, 310] on button "Verify & Submit" at bounding box center [454, 312] width 72 height 17
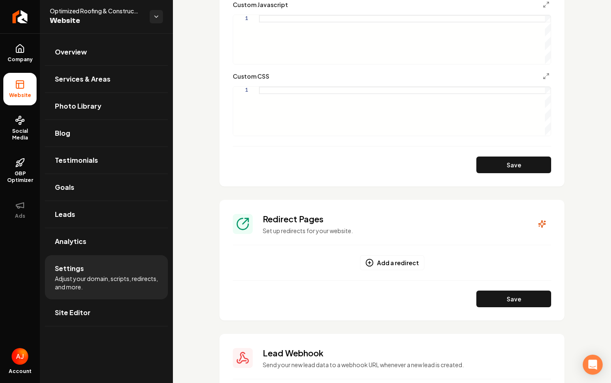
scroll to position [729, 0]
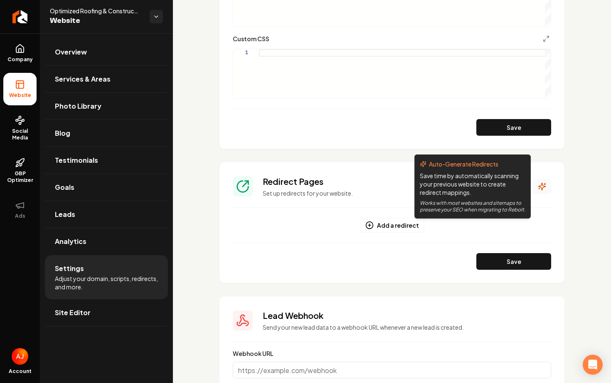
click at [540, 189] on icon "Main content area" at bounding box center [542, 186] width 8 height 8
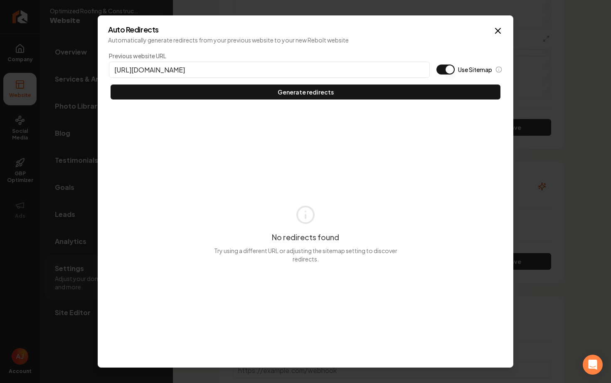
type input "https://optimizedroofing.net"
click at [452, 71] on button "Use Sitemap" at bounding box center [446, 69] width 18 height 10
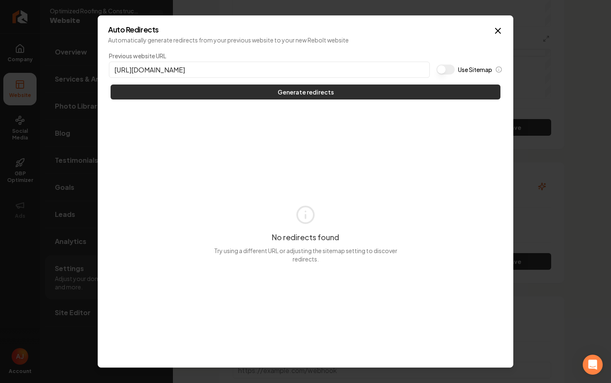
click at [447, 85] on button "Generate redirects" at bounding box center [306, 91] width 390 height 15
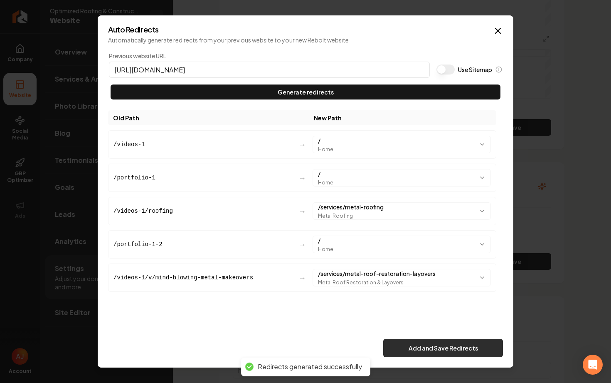
click at [449, 347] on button "Add and Save Redirects" at bounding box center [444, 348] width 120 height 18
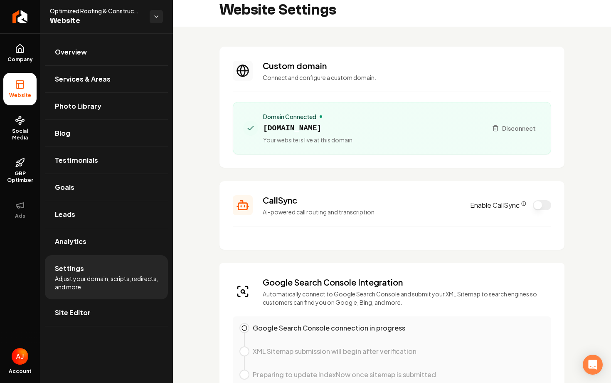
scroll to position [0, 0]
